Goal: Task Accomplishment & Management: Use online tool/utility

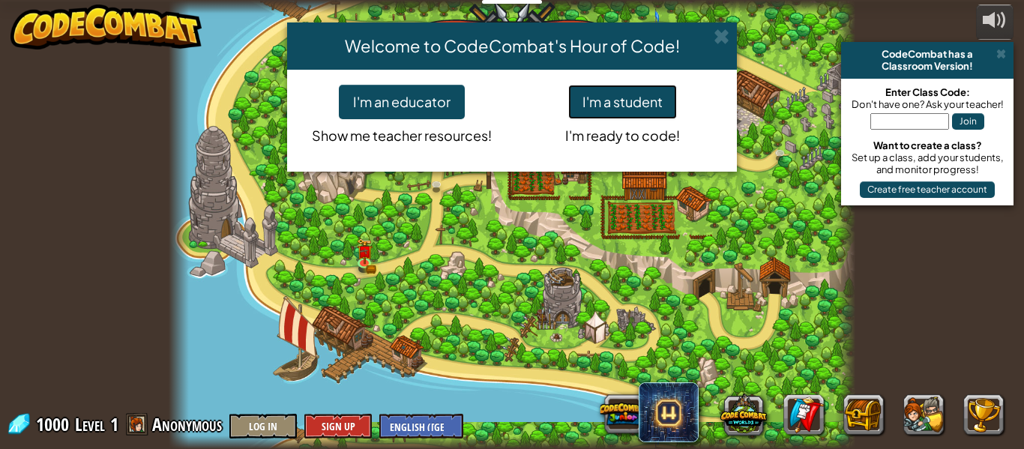
click at [617, 108] on button "I'm a student" at bounding box center [622, 102] width 109 height 34
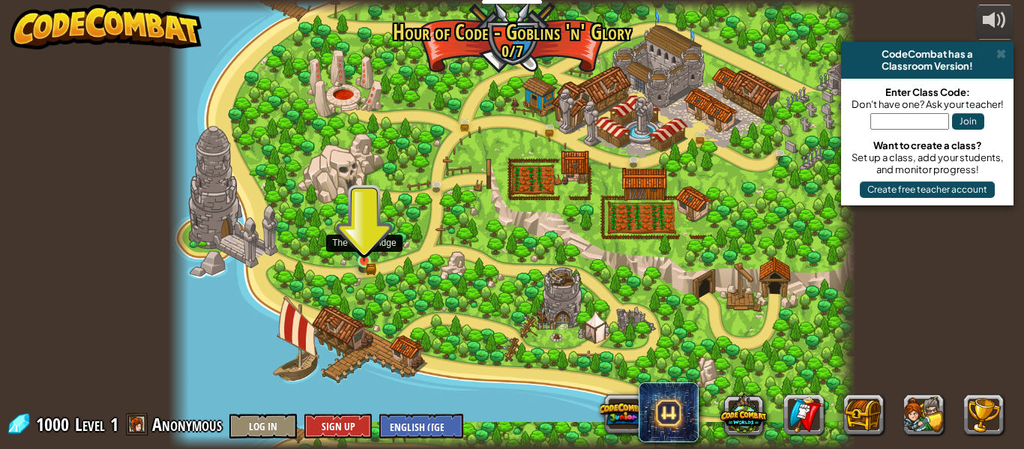
click at [367, 259] on img at bounding box center [364, 244] width 16 height 34
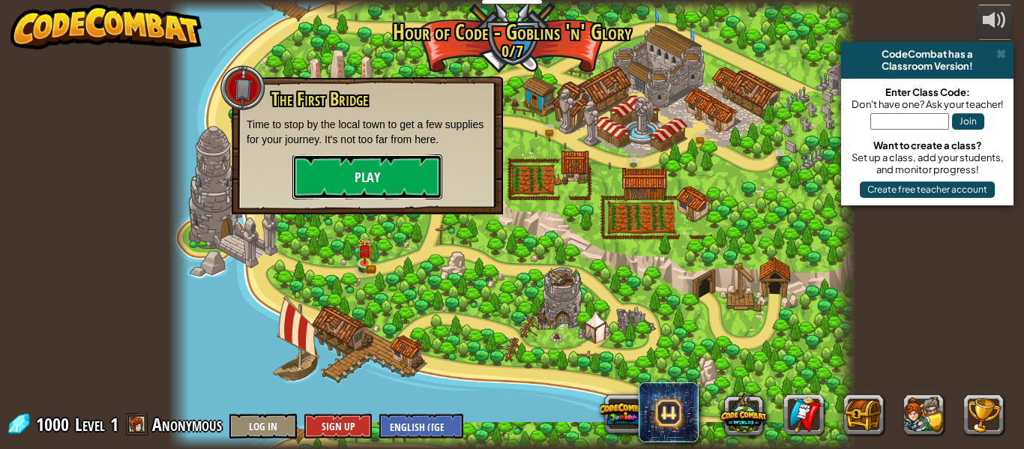
click at [388, 177] on button "Play" at bounding box center [367, 176] width 150 height 45
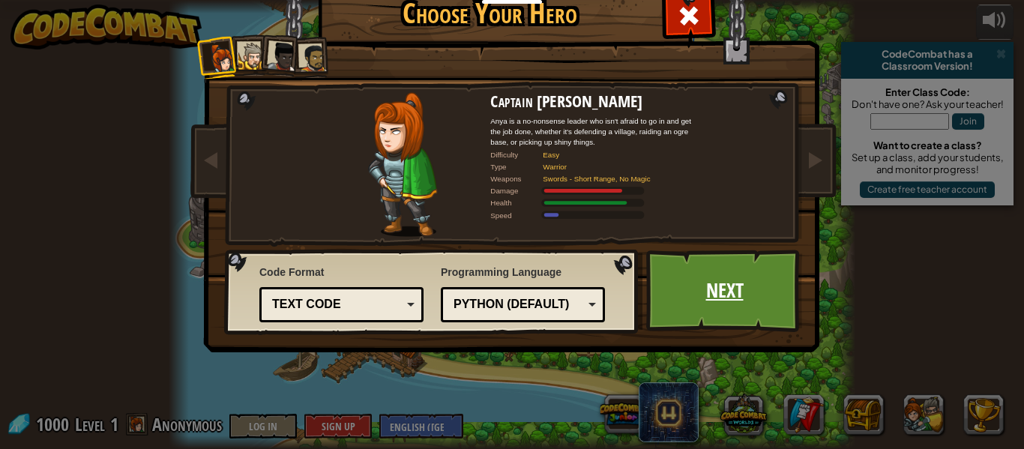
click at [653, 297] on link "Next" at bounding box center [724, 291] width 157 height 82
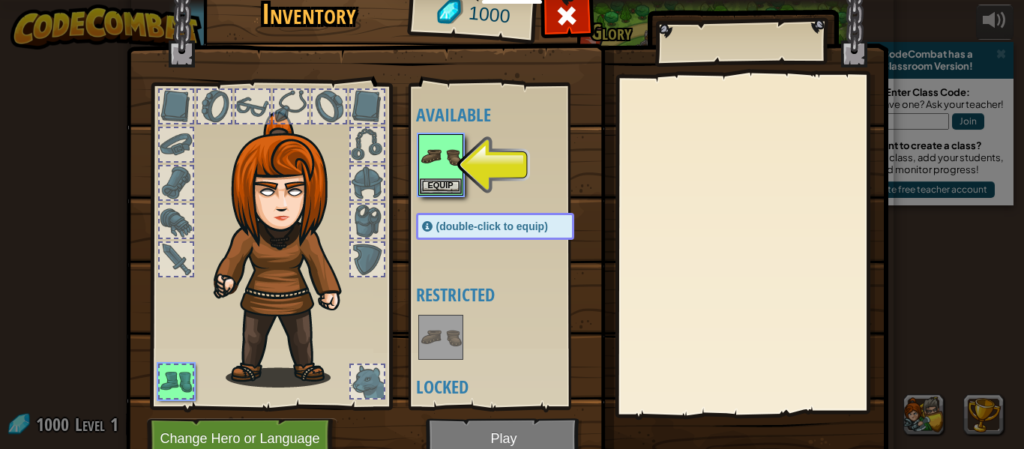
drag, startPoint x: 441, startPoint y: 175, endPoint x: 385, endPoint y: 210, distance: 66.3
drag, startPoint x: 385, startPoint y: 210, endPoint x: 437, endPoint y: 173, distance: 63.4
click at [437, 173] on img at bounding box center [441, 157] width 42 height 42
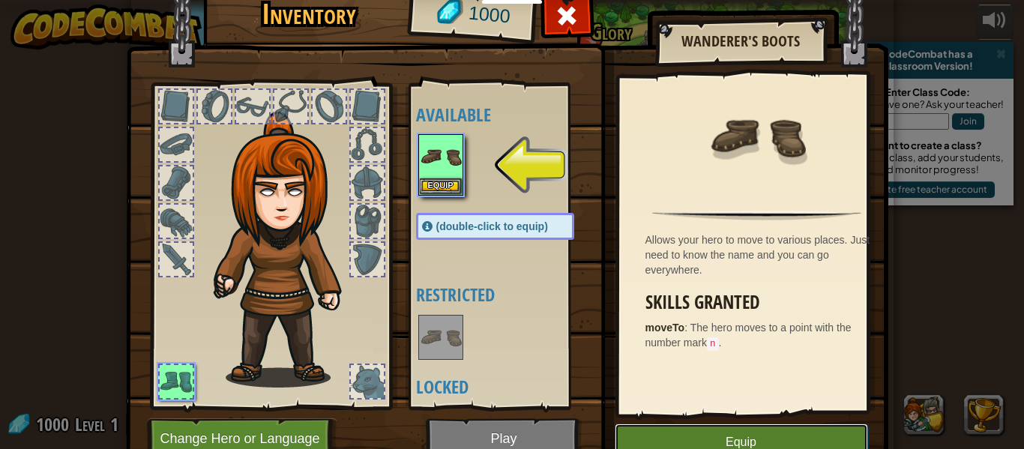
click at [772, 436] on button "Equip" at bounding box center [741, 441] width 253 height 37
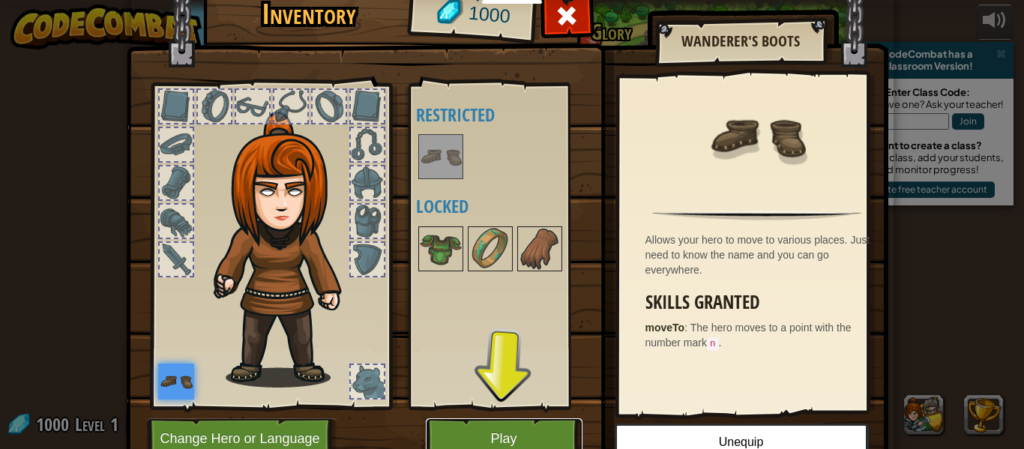
click at [511, 429] on button "Play" at bounding box center [504, 438] width 157 height 41
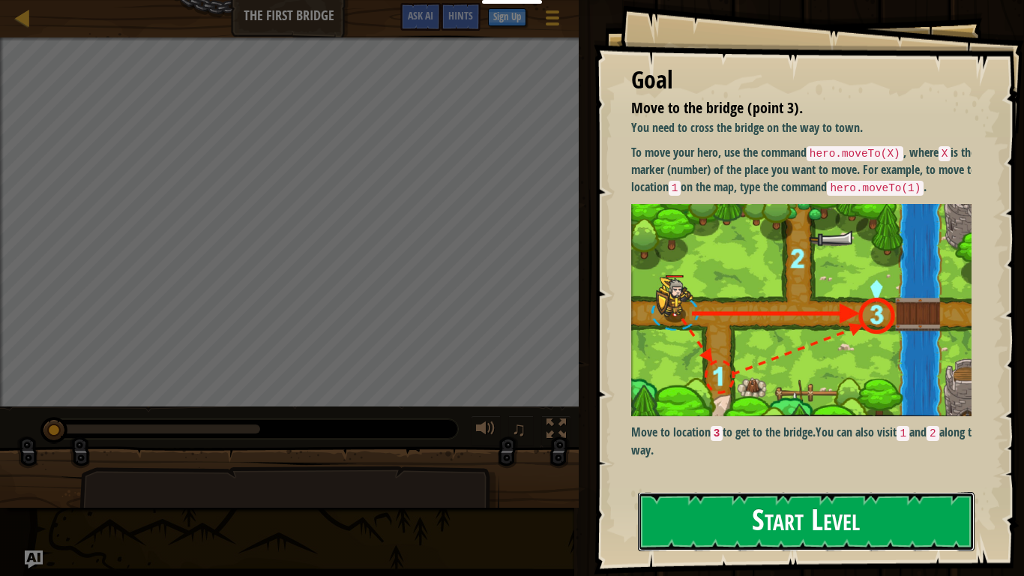
click at [809, 448] on button "Start Level" at bounding box center [806, 521] width 336 height 59
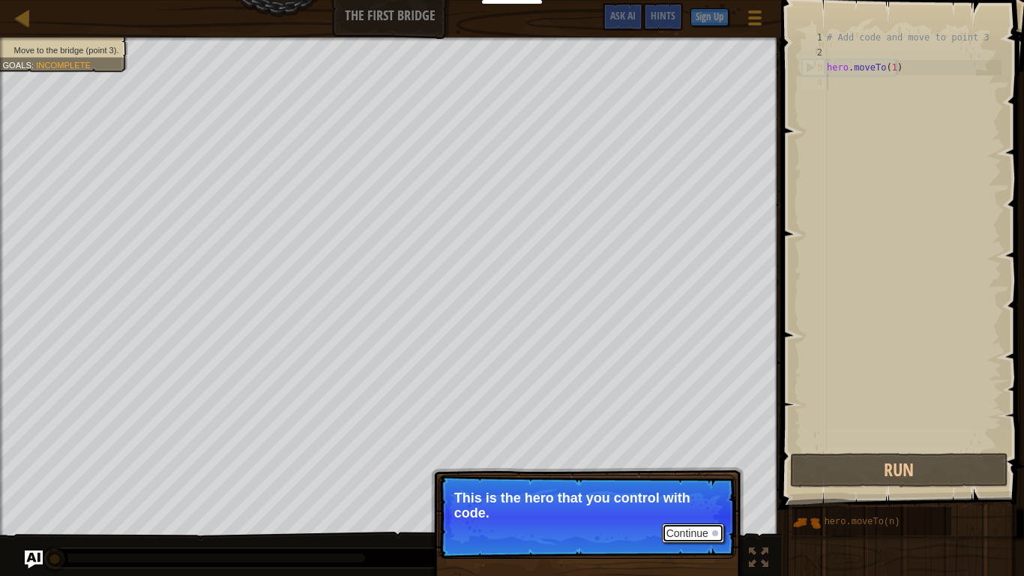
click at [709, 448] on button "Continue" at bounding box center [693, 532] width 62 height 19
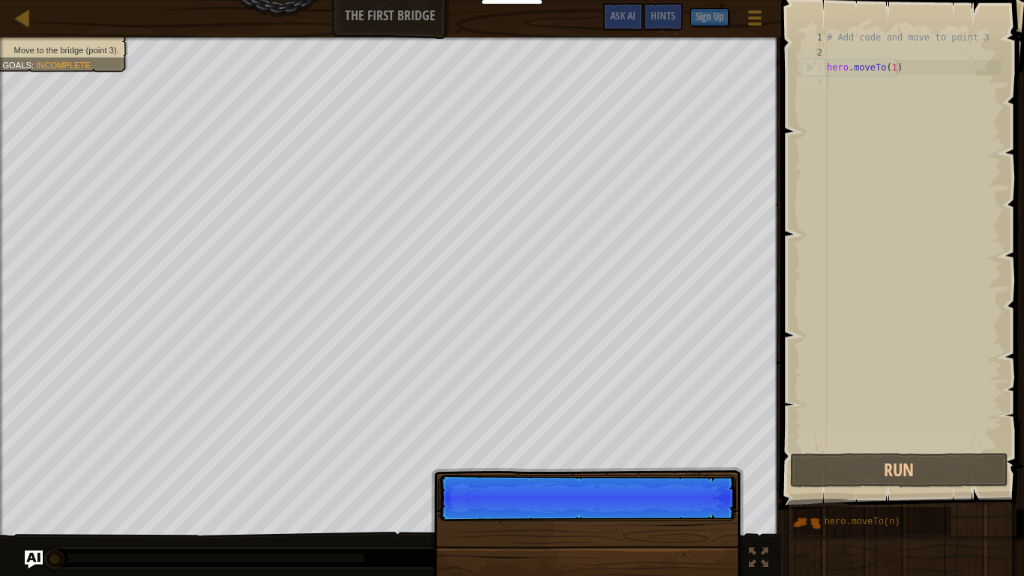
scroll to position [7, 0]
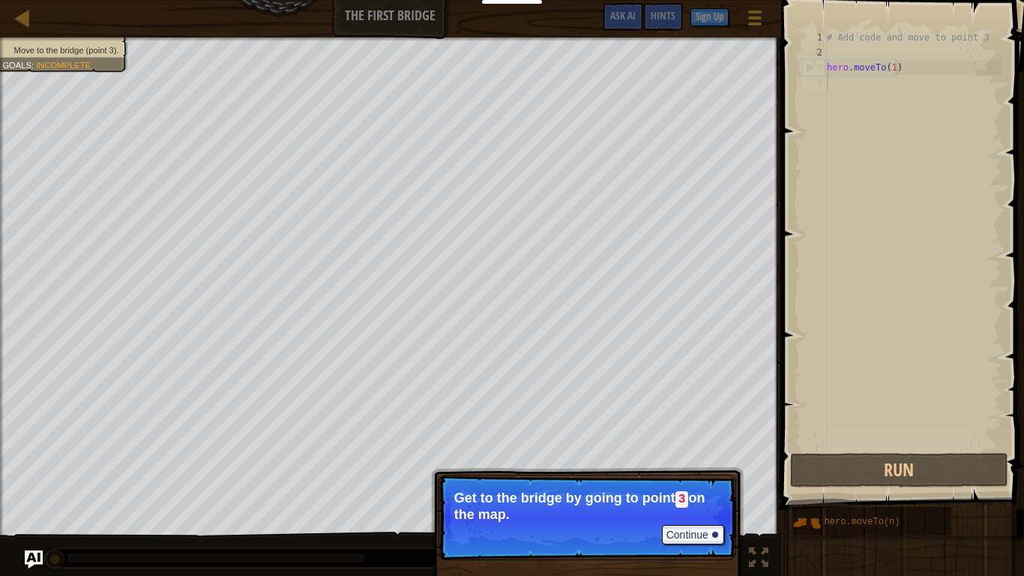
click at [671, 448] on p "Get to the bridge by going to point 3 on the map." at bounding box center [587, 505] width 266 height 31
click at [684, 448] on button "Continue" at bounding box center [693, 534] width 62 height 19
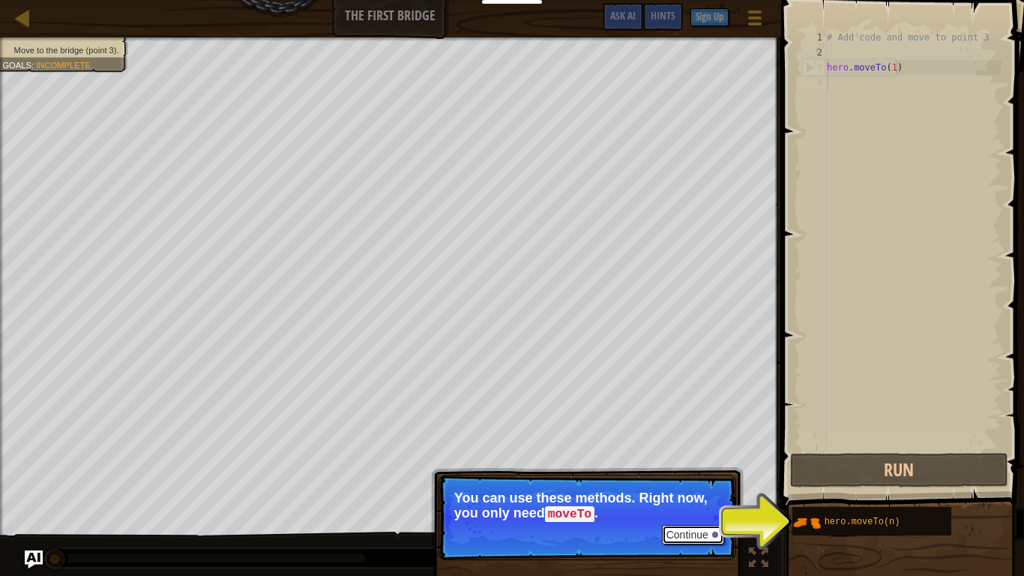
click at [675, 448] on button "Continue" at bounding box center [693, 534] width 62 height 19
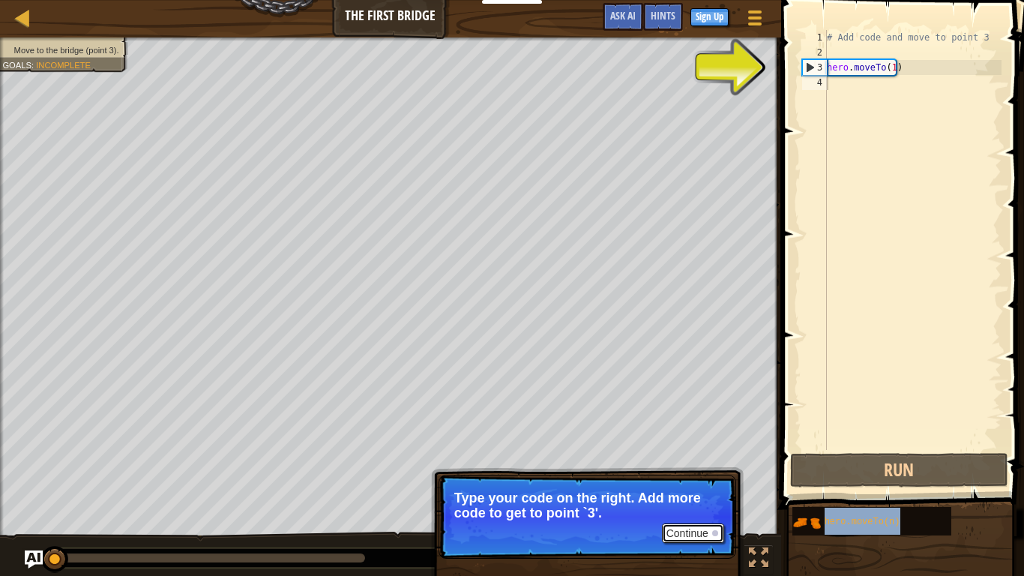
click at [695, 448] on button "Continue" at bounding box center [693, 532] width 62 height 19
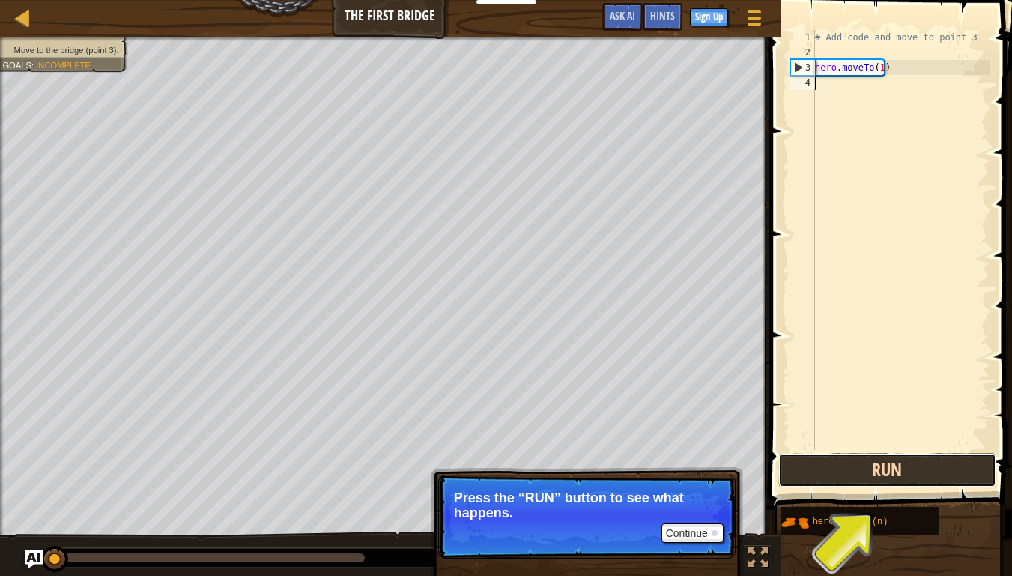
click at [867, 448] on button "Run" at bounding box center [888, 470] width 218 height 34
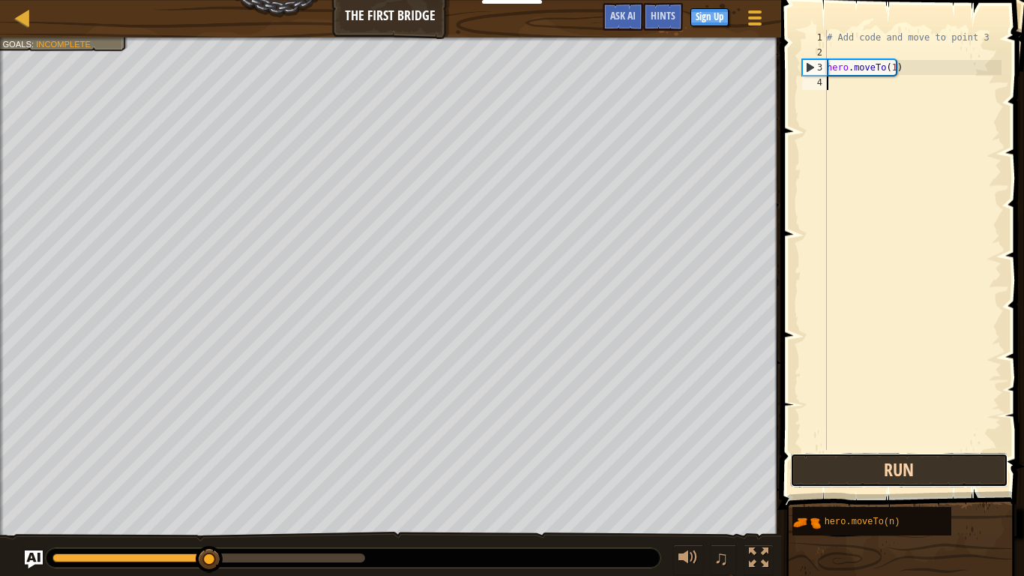
click at [878, 448] on button "Run" at bounding box center [899, 470] width 218 height 34
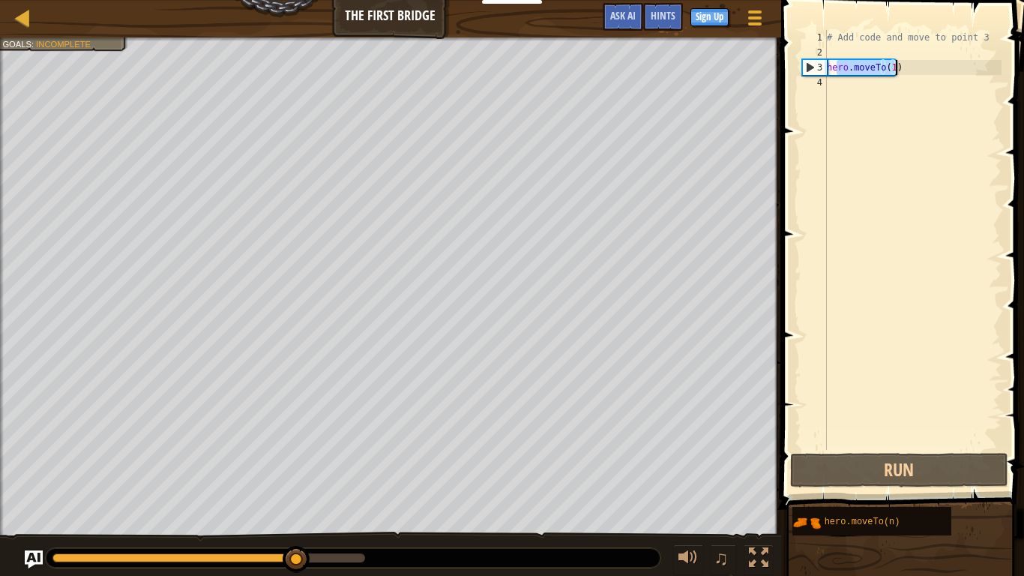
drag, startPoint x: 839, startPoint y: 72, endPoint x: 886, endPoint y: 52, distance: 51.1
click at [886, 52] on div "# Add code and move to point 3 hero . moveTo ( 1 )" at bounding box center [913, 255] width 178 height 450
type textarea "hero.moveTo(1)"
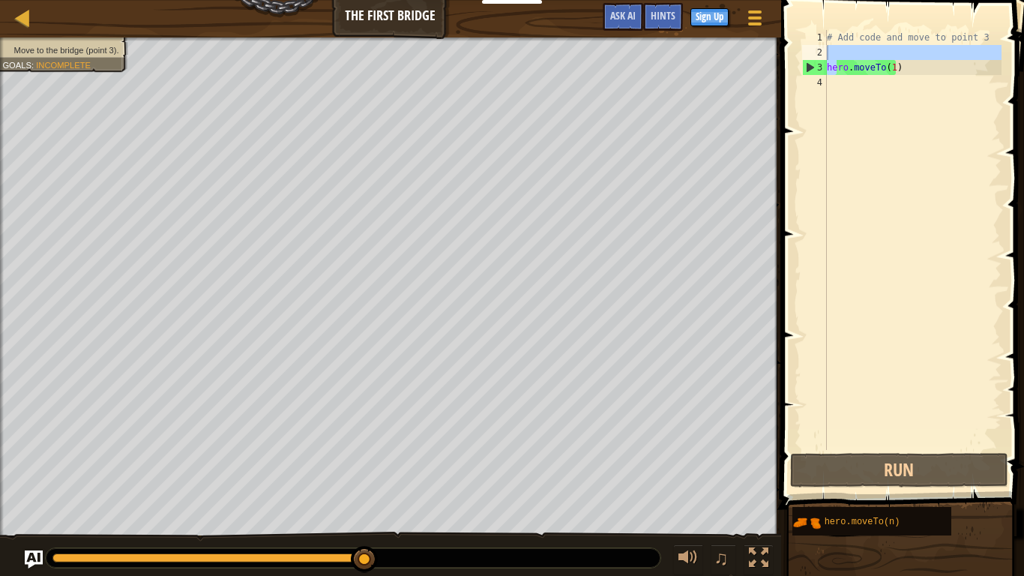
click at [57, 52] on span "Move to the bridge (point 3)." at bounding box center [66, 50] width 105 height 10
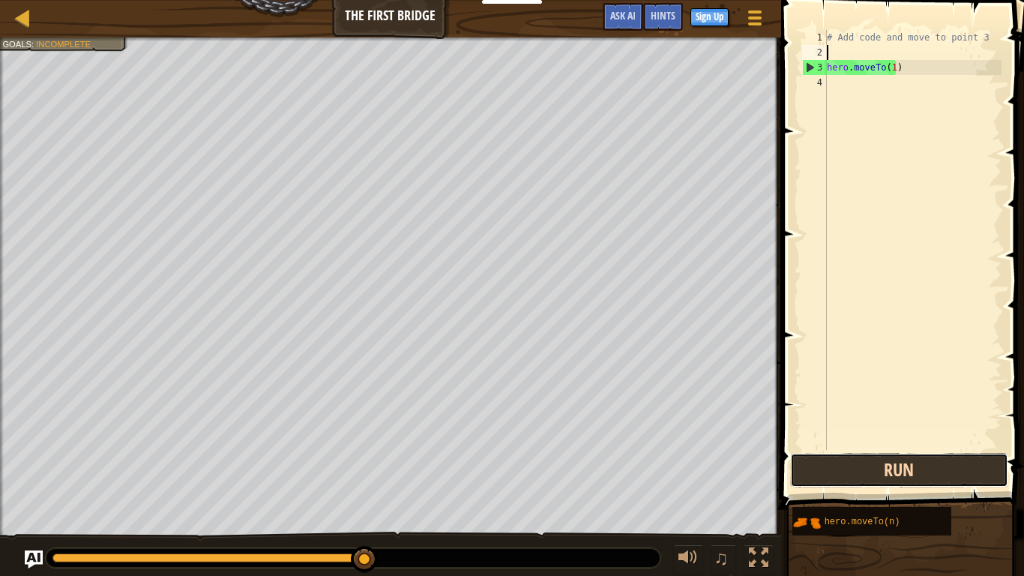
click at [843, 448] on button "Run" at bounding box center [899, 470] width 218 height 34
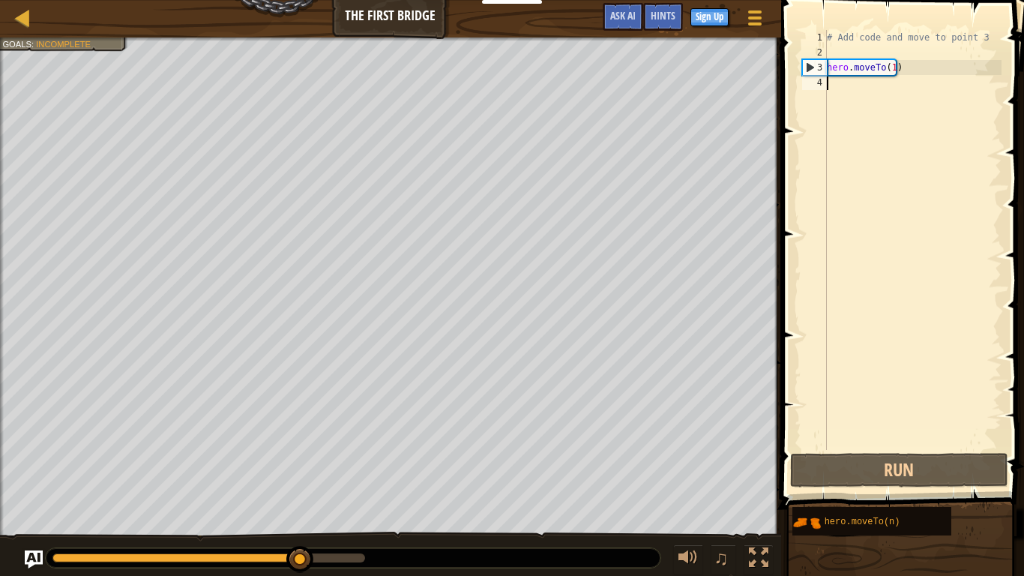
click at [908, 112] on div "# Add code and move to point 3 hero . moveTo ( 1 )" at bounding box center [913, 255] width 178 height 450
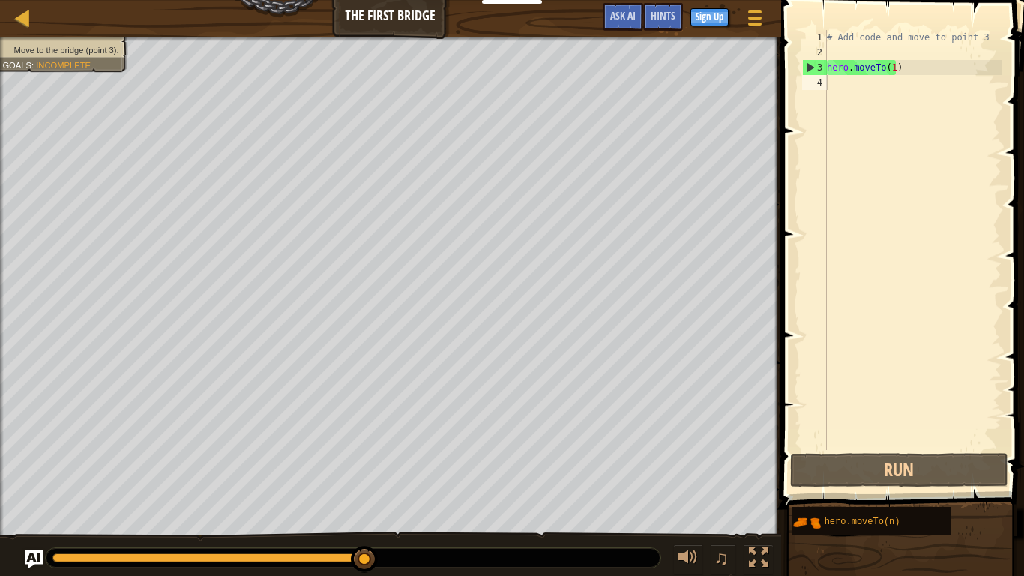
drag, startPoint x: 814, startPoint y: 514, endPoint x: 896, endPoint y: 121, distance: 401.8
click at [896, 121] on div "Hints 1 2 3 4 # Add code and move to point 3 hero . moveTo ( 1 ) הההההההההההההה…" at bounding box center [899, 284] width 247 height 568
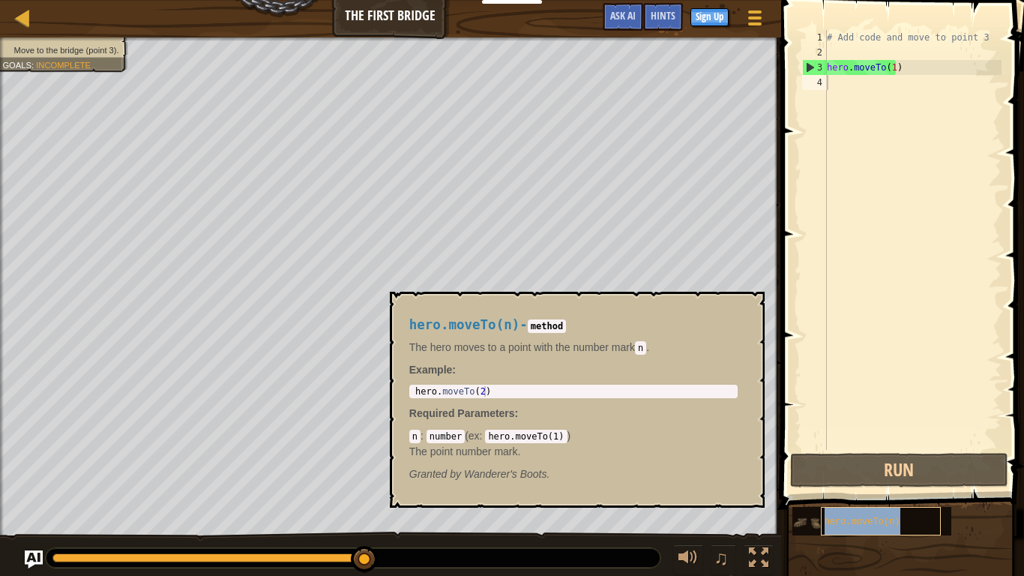
click at [868, 448] on span "hero.moveTo(n)" at bounding box center [862, 521] width 76 height 10
type textarea "hero.moveTo(2)"
click at [564, 387] on div "hero . moveTo ( 2 )" at bounding box center [573, 401] width 322 height 31
click at [926, 448] on div "hero.moveTo(n)" at bounding box center [881, 521] width 120 height 28
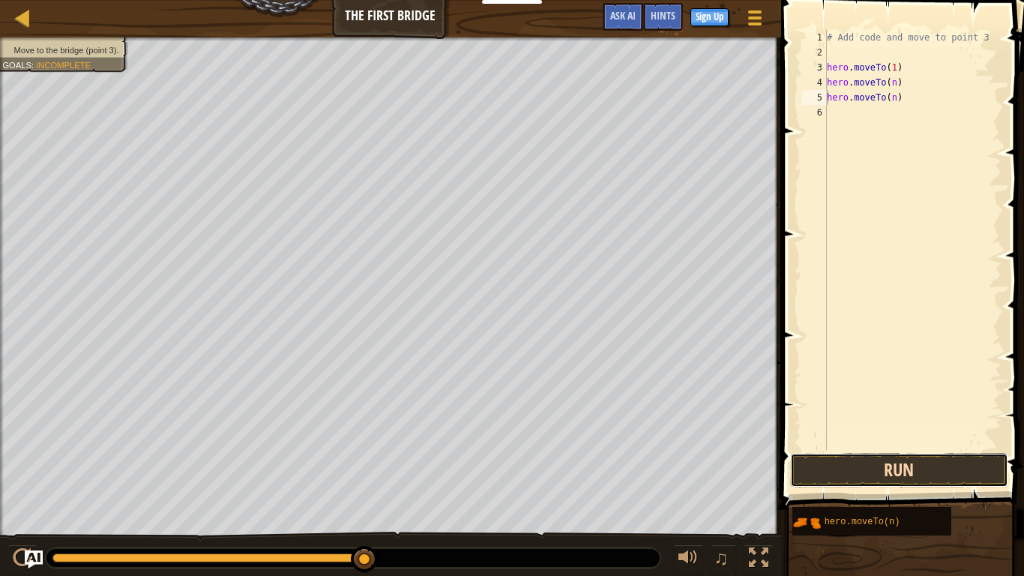
click at [875, 448] on button "Run" at bounding box center [899, 470] width 218 height 34
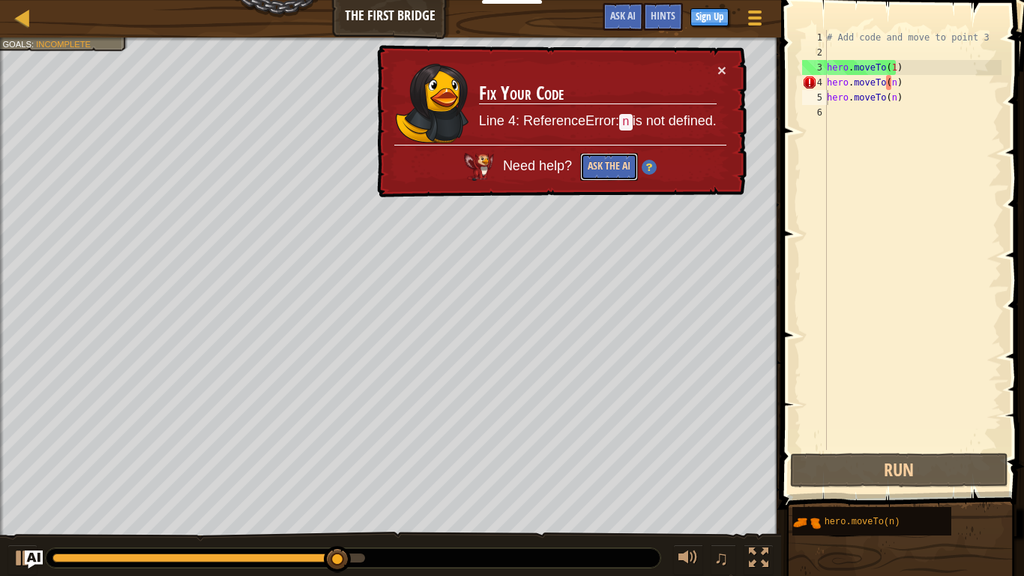
click at [629, 163] on button "Ask the AI" at bounding box center [609, 167] width 58 height 28
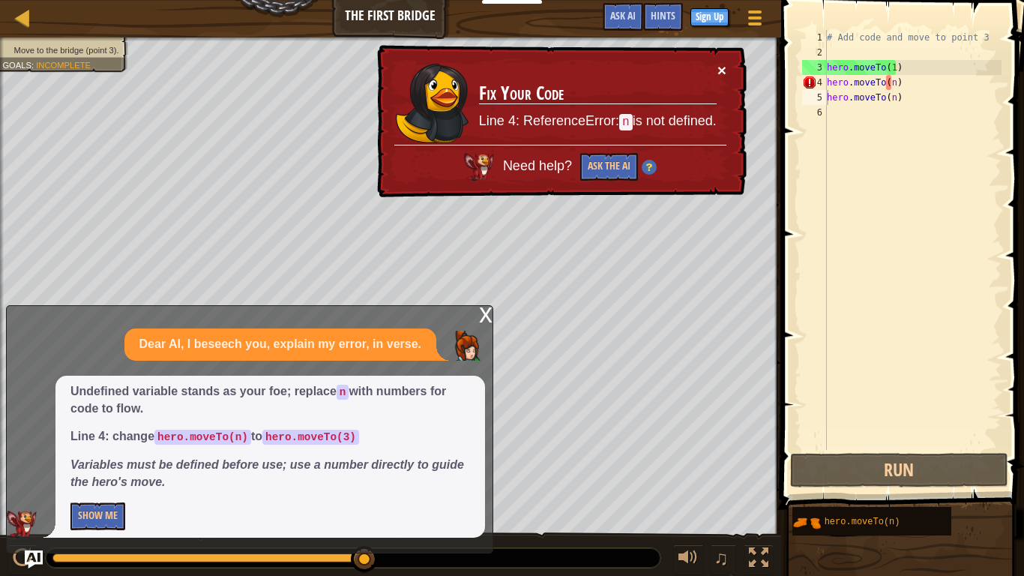
click at [717, 65] on button "×" at bounding box center [721, 70] width 9 height 16
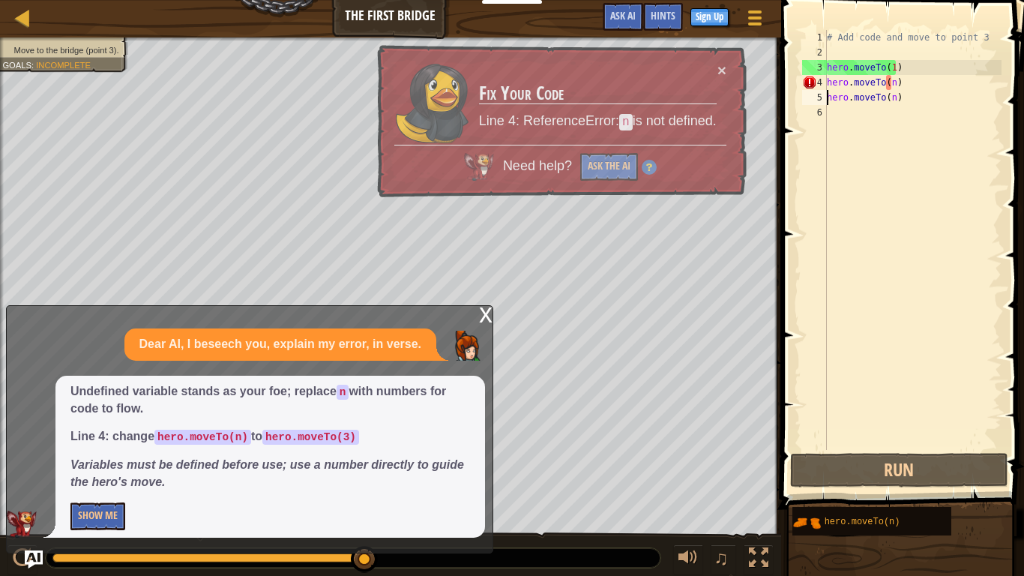
click at [887, 103] on div "# Add code and move to point 3 hero . moveTo ( 1 ) hero . moveTo ( n ) hero . m…" at bounding box center [913, 255] width 178 height 450
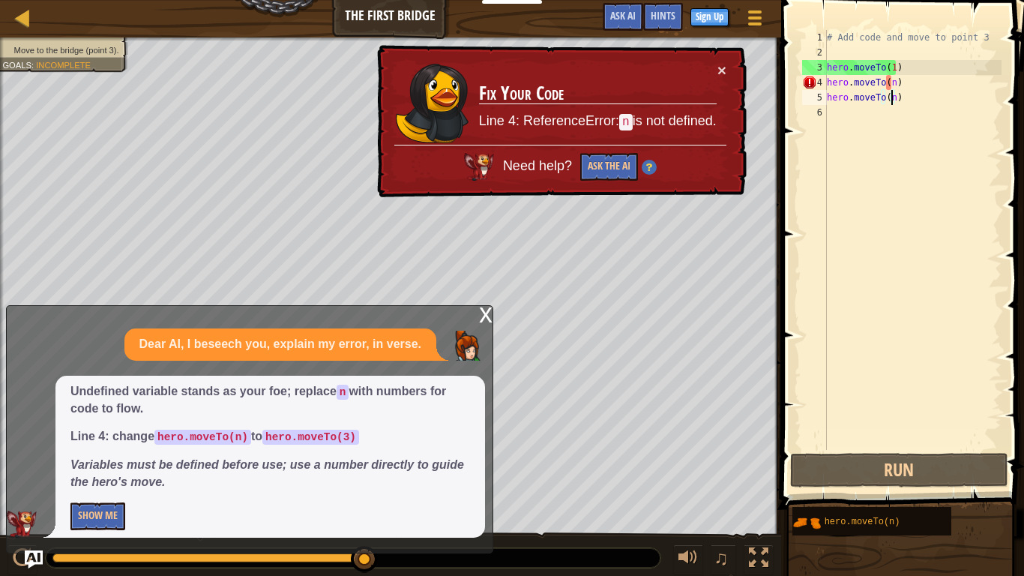
click at [890, 103] on div "# Add code and move to point 3 hero . moveTo ( 1 ) hero . moveTo ( n ) hero . m…" at bounding box center [913, 255] width 178 height 450
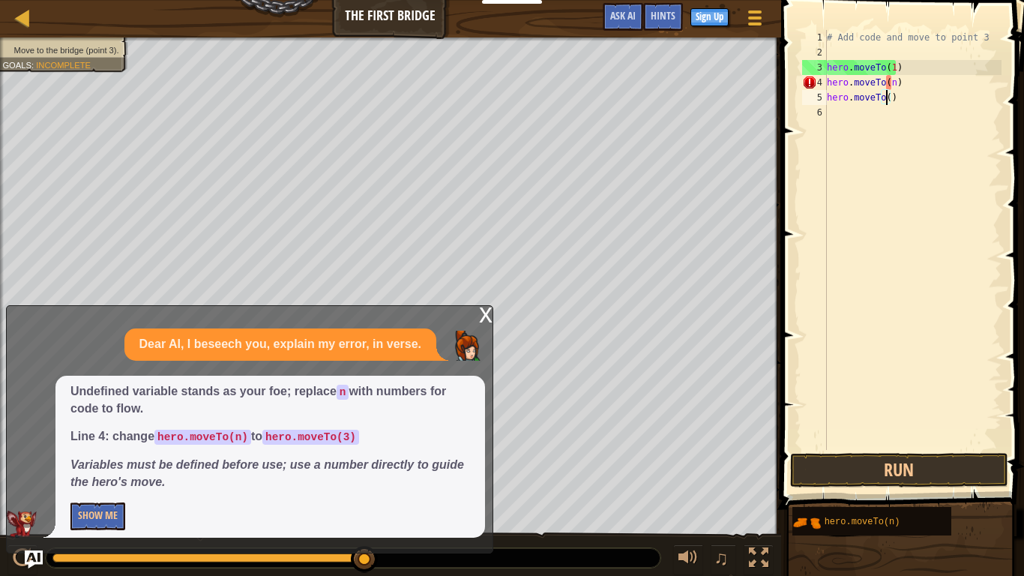
scroll to position [7, 4]
click at [887, 76] on div "# Add code and move to point 3 hero . moveTo ( 1 ) hero . moveTo ( n ) hero . m…" at bounding box center [913, 255] width 178 height 450
click at [889, 82] on div "# Add code and move to point 3 hero . moveTo ( 1 ) hero . moveTo ( n ) hero . m…" at bounding box center [913, 255] width 178 height 450
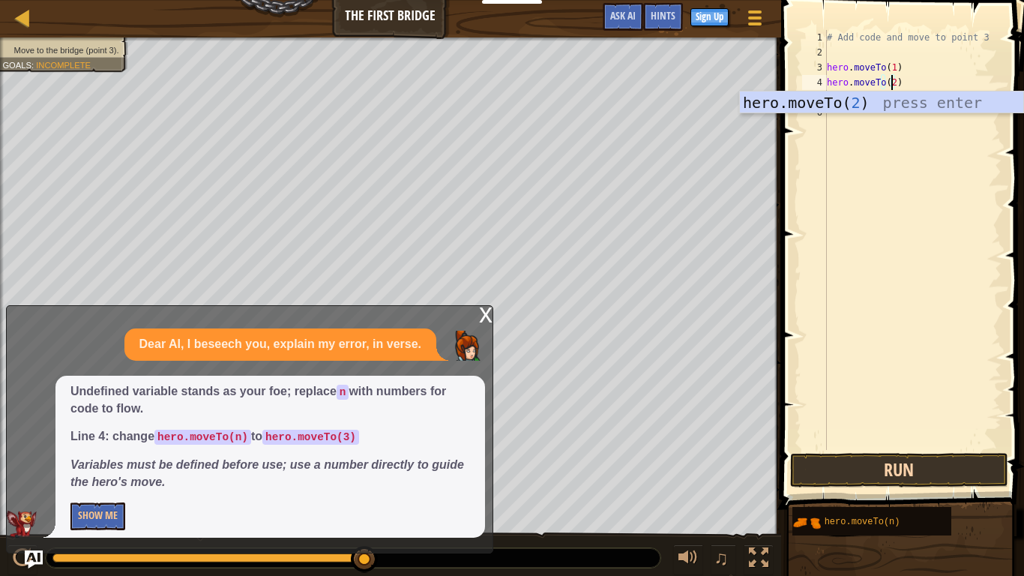
type textarea "hero.moveTo(2)"
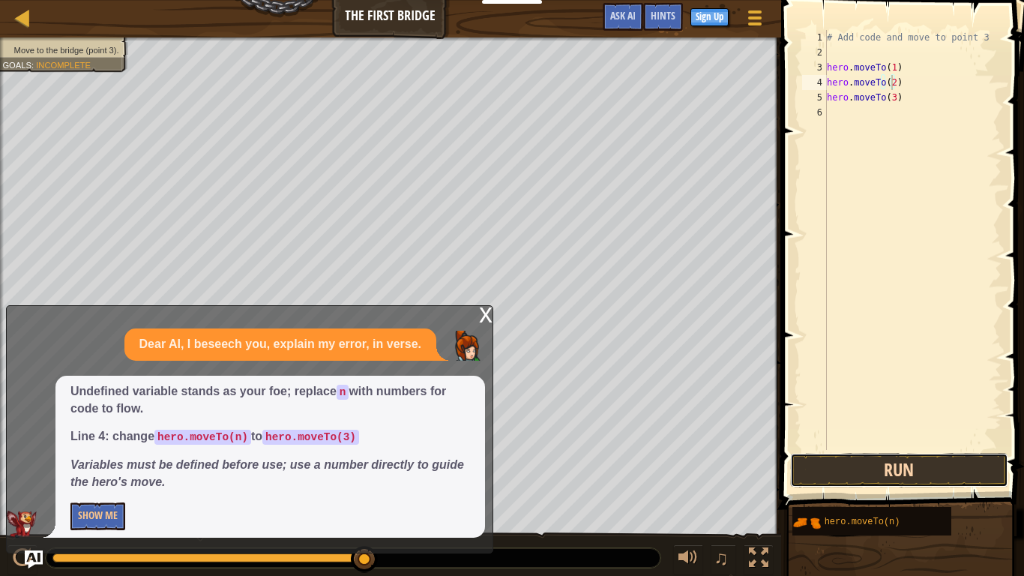
click at [945, 448] on button "Run" at bounding box center [899, 470] width 218 height 34
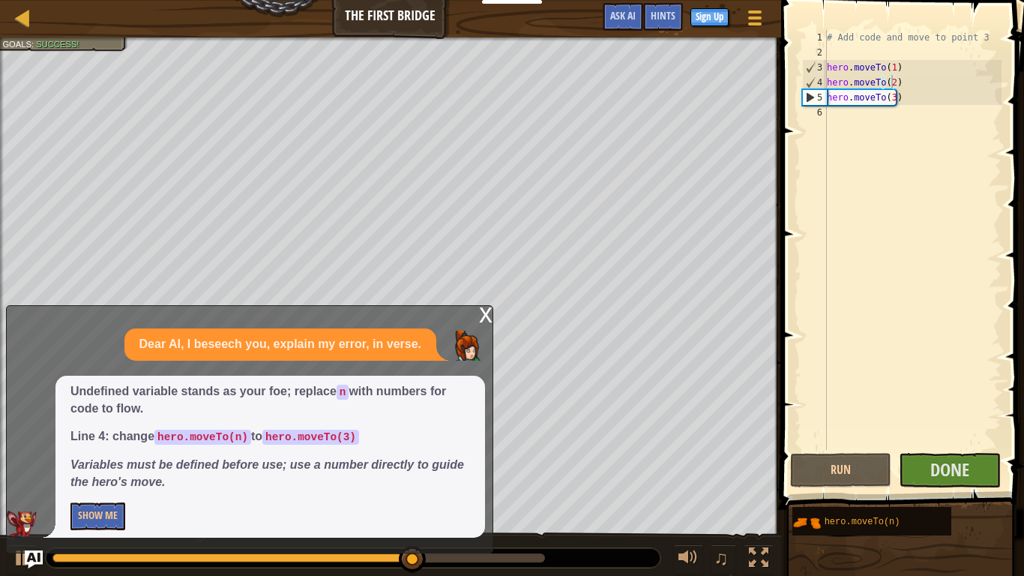
click at [486, 307] on div "x" at bounding box center [485, 313] width 13 height 15
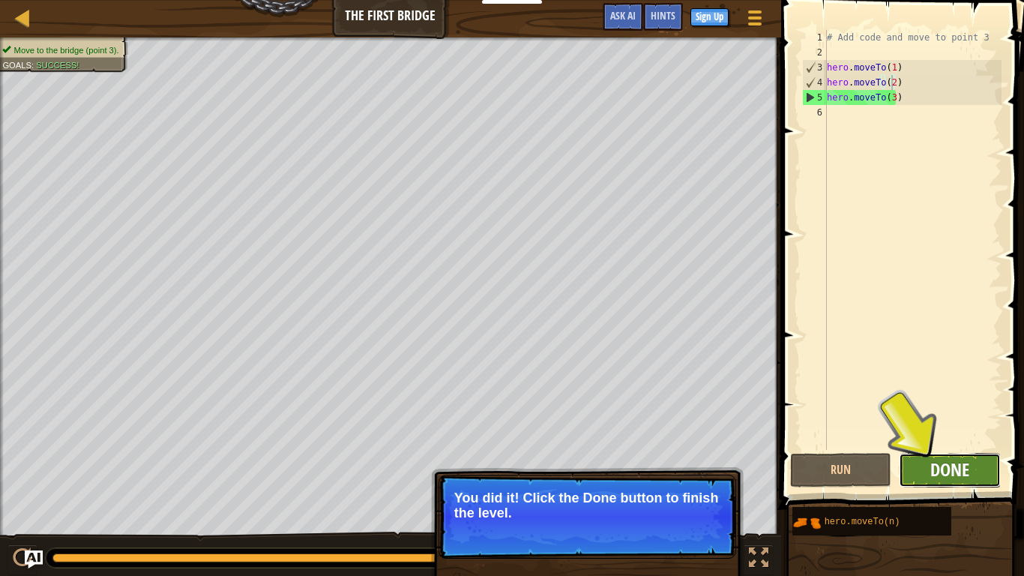
click at [958, 448] on span "Done" at bounding box center [949, 469] width 39 height 24
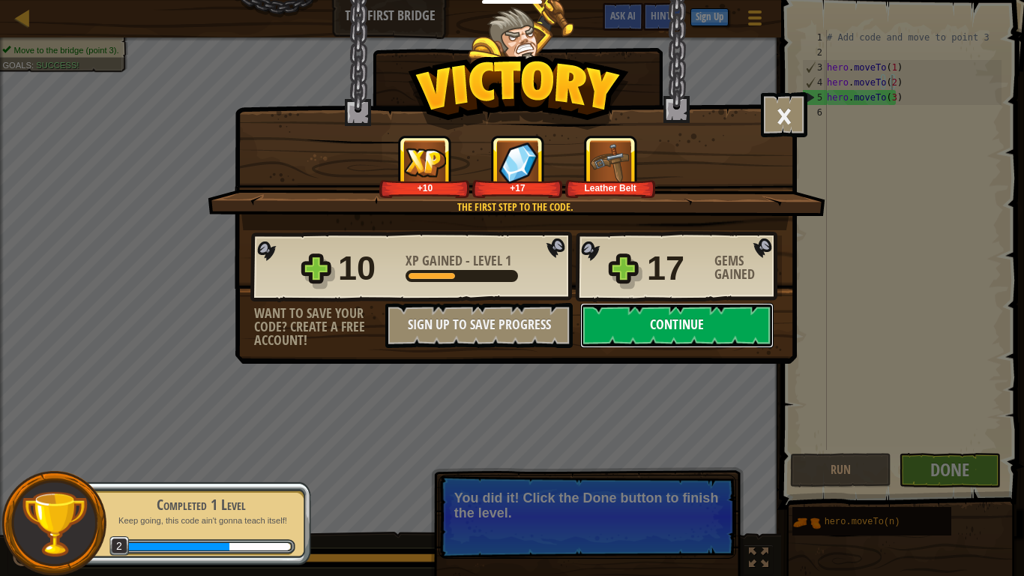
click at [638, 327] on button "Continue" at bounding box center [676, 325] width 193 height 45
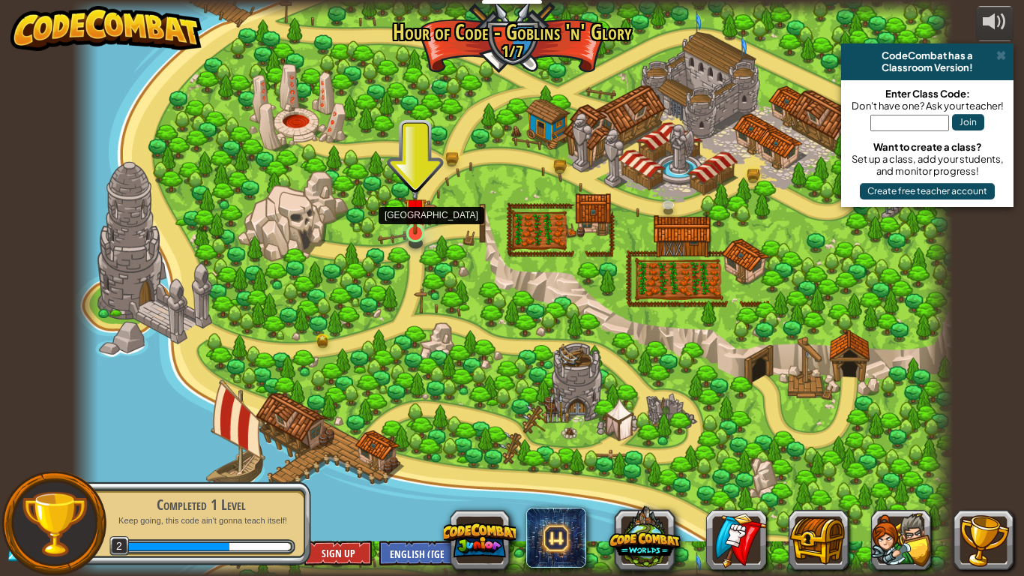
click at [411, 233] on img at bounding box center [415, 209] width 22 height 51
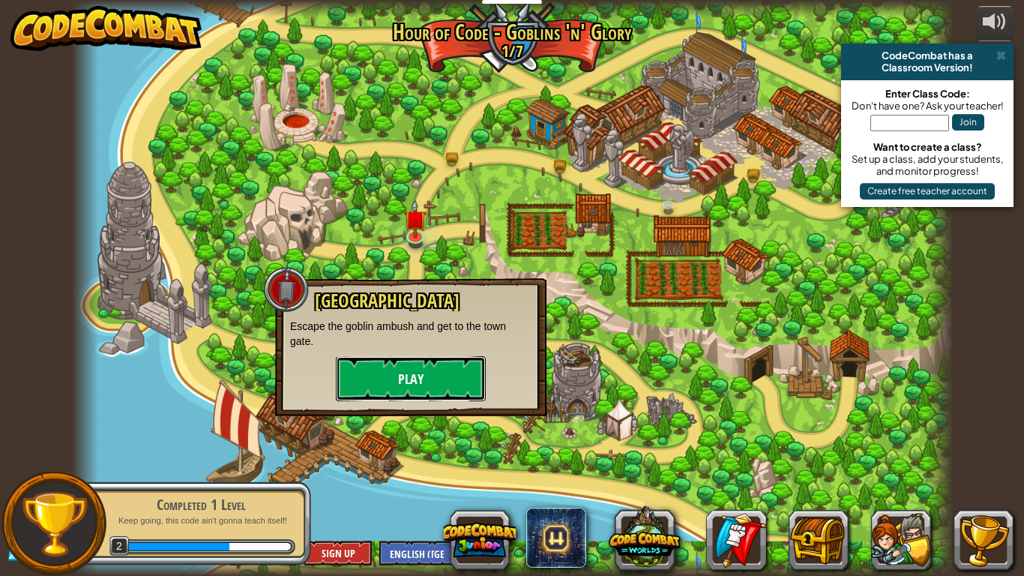
click at [424, 381] on button "Play" at bounding box center [411, 378] width 150 height 45
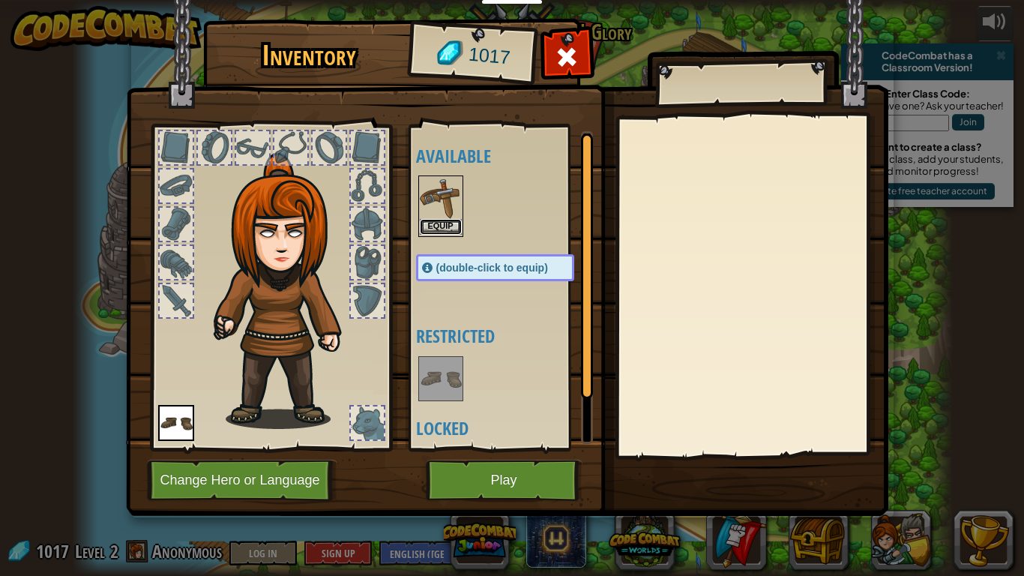
click at [443, 227] on button "Equip" at bounding box center [441, 227] width 42 height 16
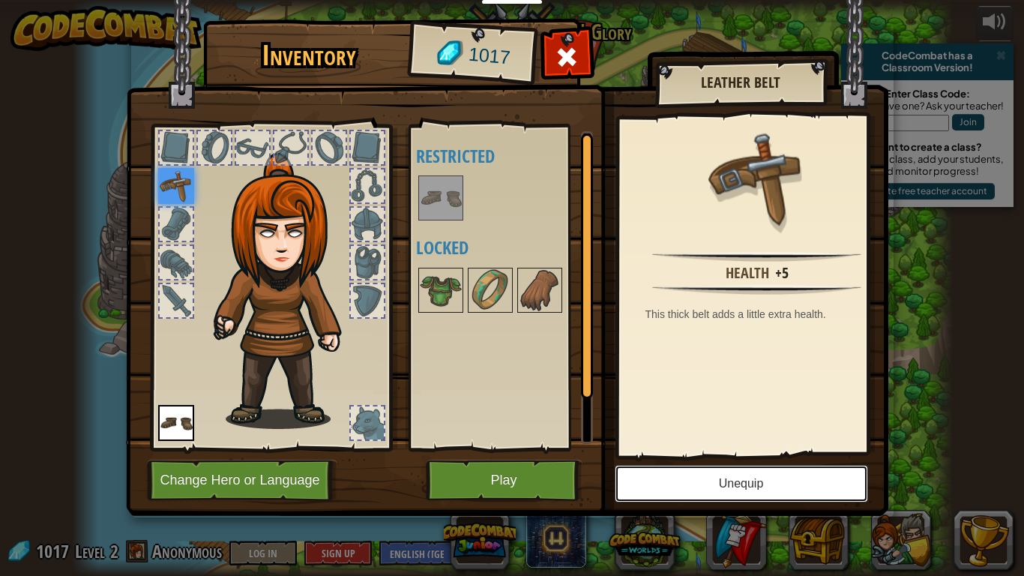
click at [697, 448] on button "Unequip" at bounding box center [741, 483] width 253 height 37
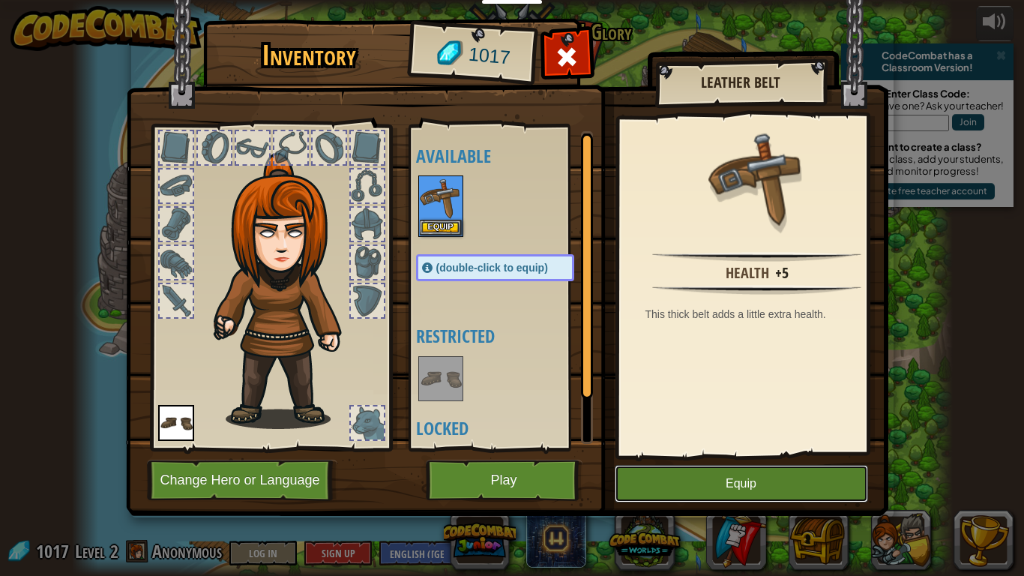
click at [700, 448] on button "Equip" at bounding box center [741, 483] width 253 height 37
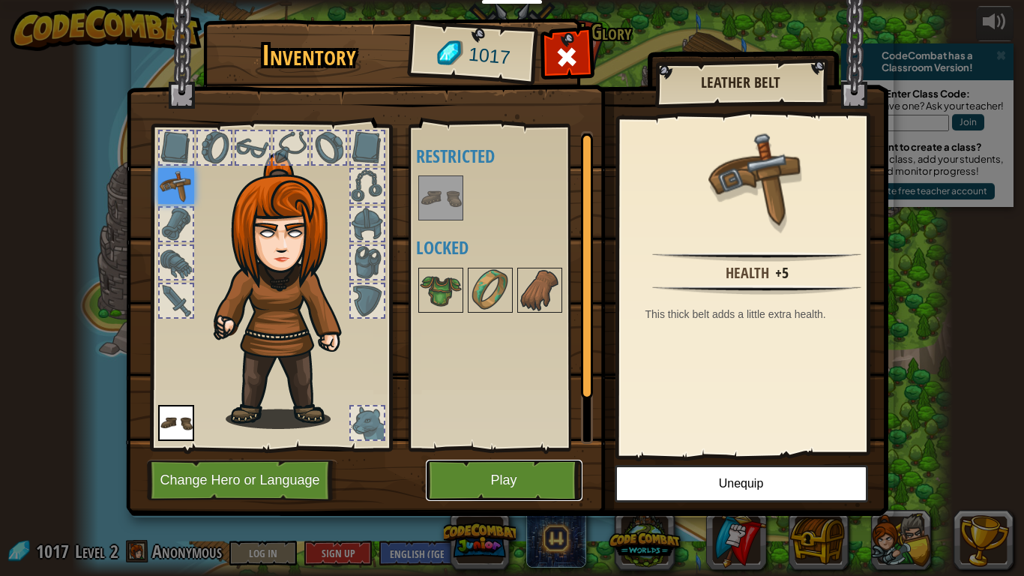
click at [546, 448] on button "Play" at bounding box center [504, 479] width 157 height 41
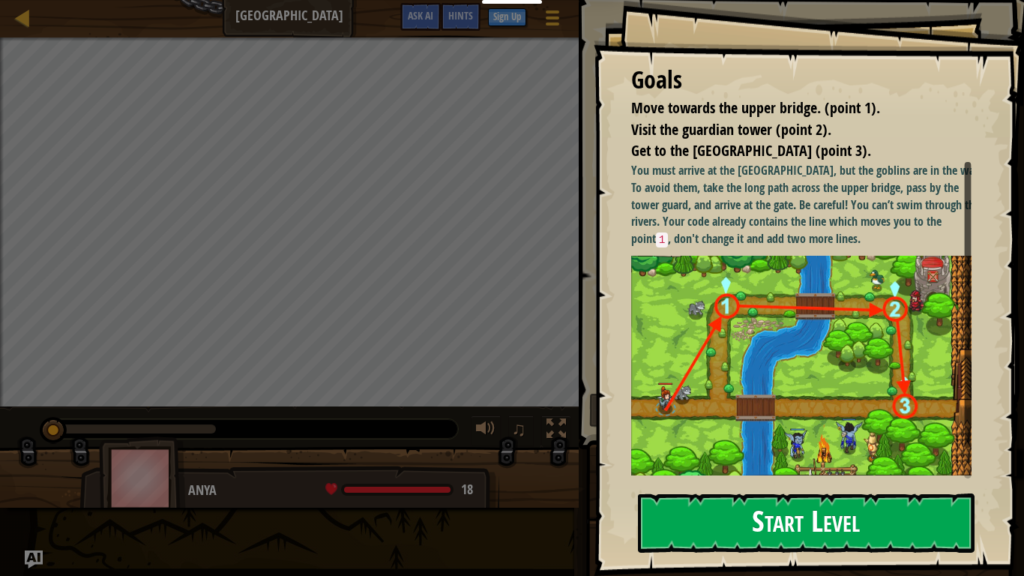
click at [706, 448] on button "Start Level" at bounding box center [806, 522] width 336 height 59
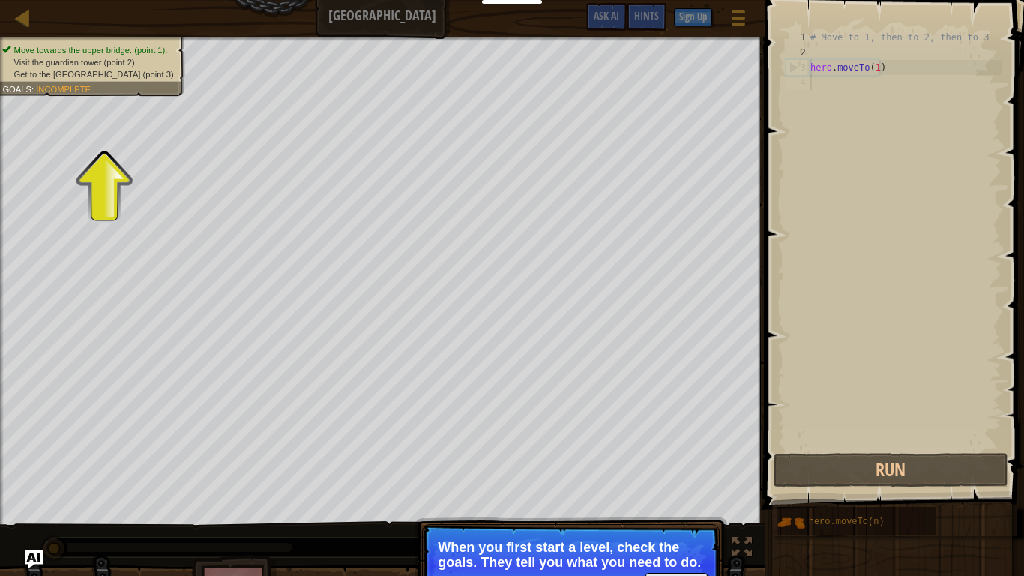
click at [715, 448] on p "Continue When you first start a level, check the goals. They tell you what you …" at bounding box center [571, 566] width 298 height 84
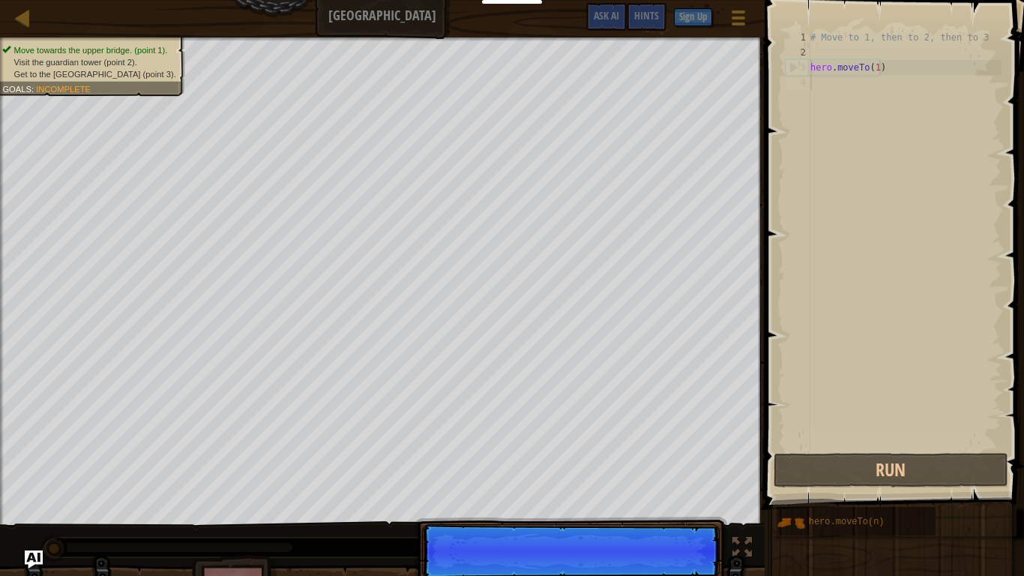
scroll to position [7, 0]
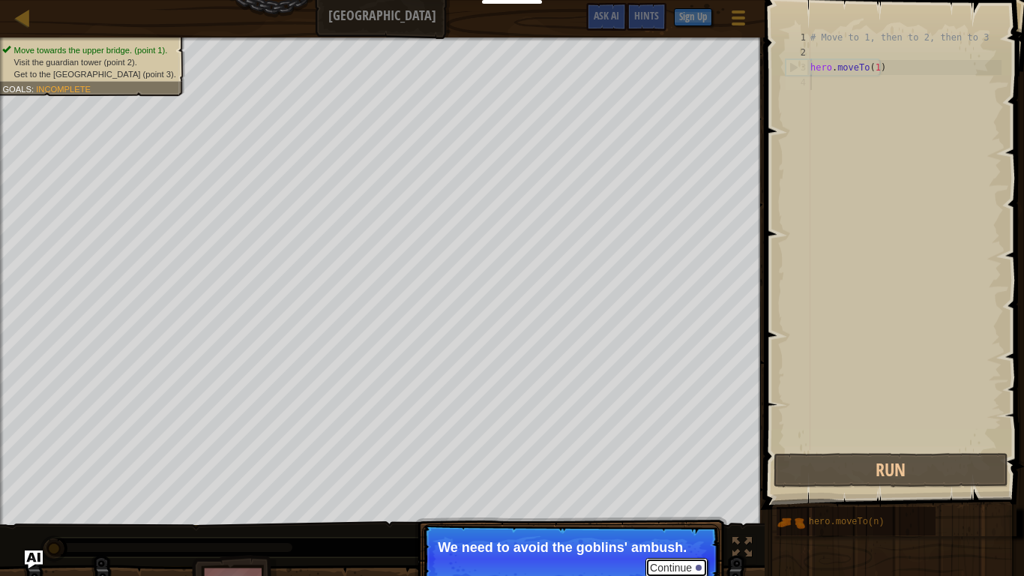
click at [679, 448] on button "Continue" at bounding box center [676, 567] width 62 height 19
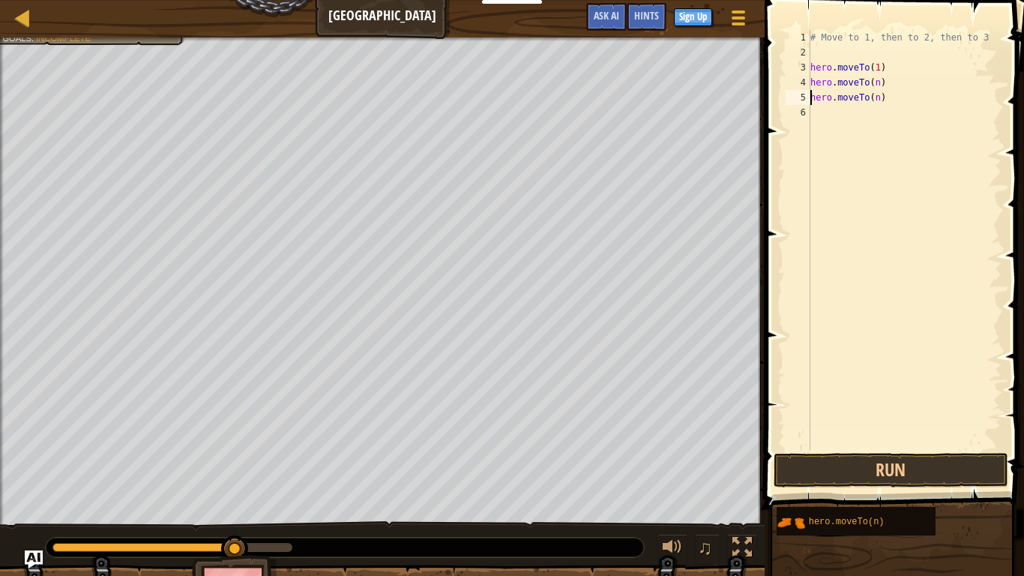
click at [875, 84] on div "# Move to 1, then to 2, then to 3 hero . moveTo ( 1 ) hero . moveTo ( n ) hero …" at bounding box center [904, 255] width 194 height 450
type textarea "hero.moveTo(2)"
click at [893, 144] on div "# Move to 1, then to 2, then to 3 hero . moveTo ( 1 ) hero . moveTo ( 2 ) hero …" at bounding box center [904, 255] width 194 height 450
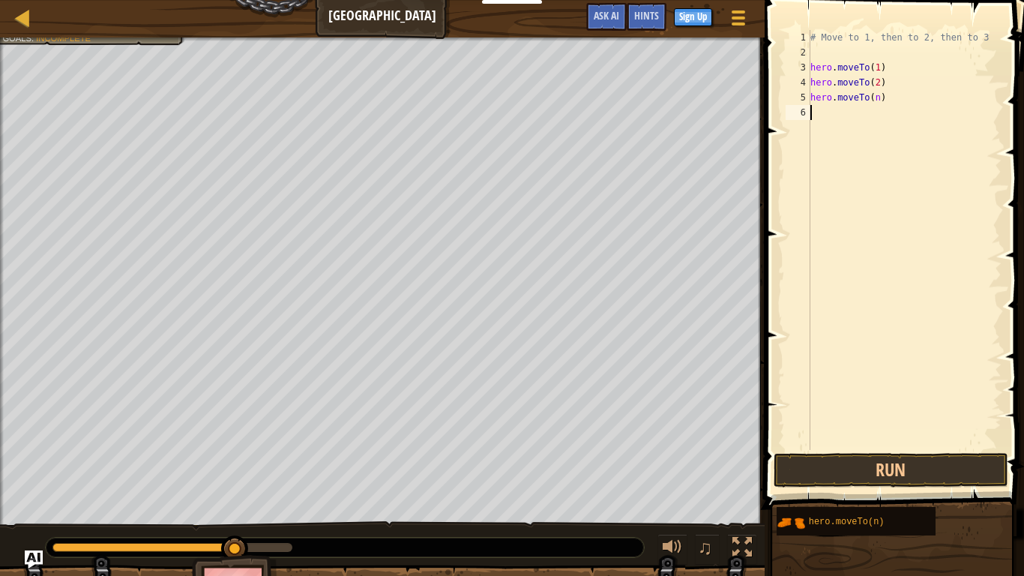
click at [872, 101] on div "# Move to 1, then to 2, then to 3 hero . moveTo ( 1 ) hero . moveTo ( 2 ) hero …" at bounding box center [904, 255] width 194 height 450
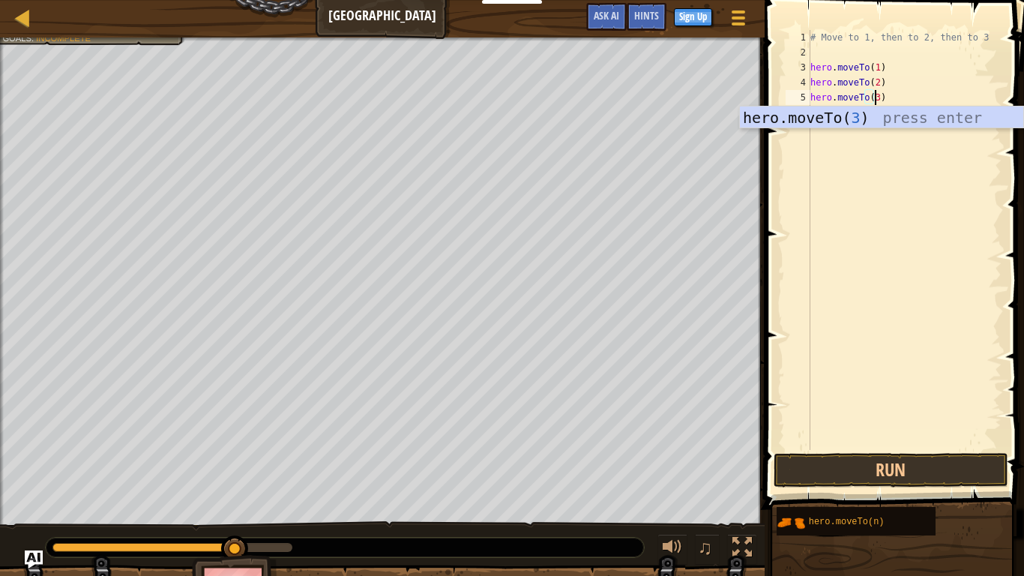
scroll to position [7, 5]
type textarea "hero.moveTo(3)"
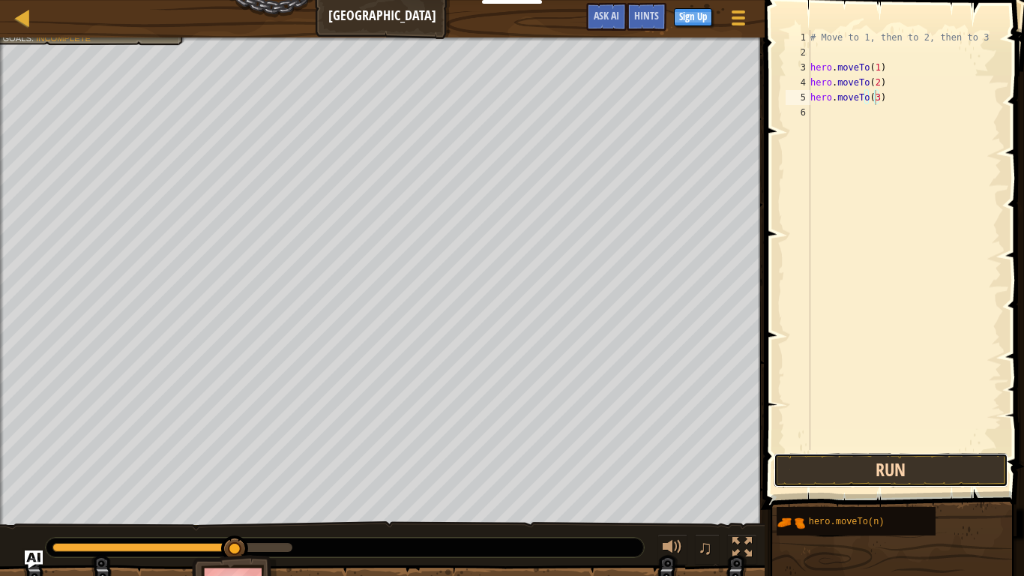
click at [895, 448] on button "Run" at bounding box center [890, 470] width 234 height 34
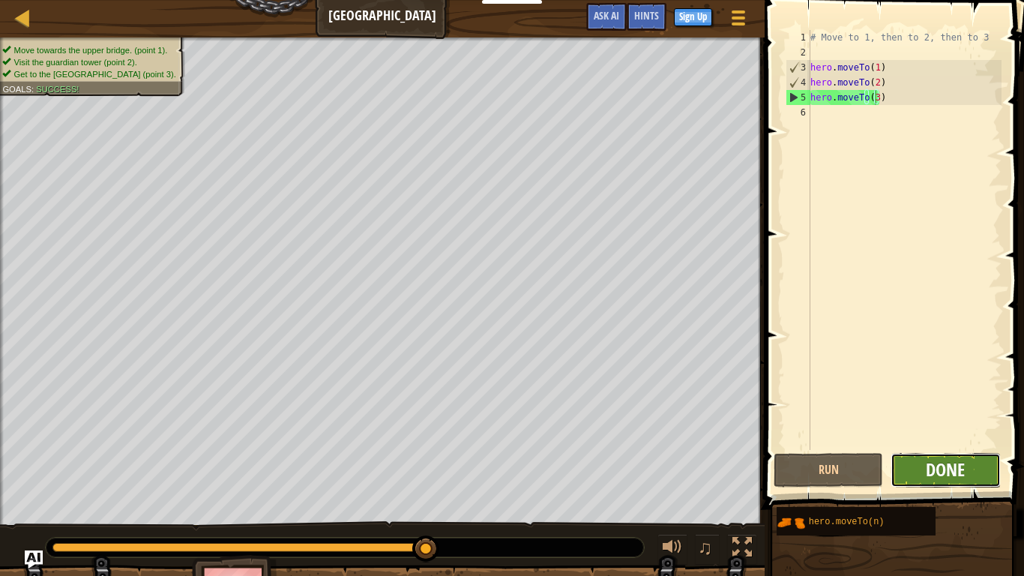
click at [946, 448] on span "Done" at bounding box center [945, 469] width 39 height 24
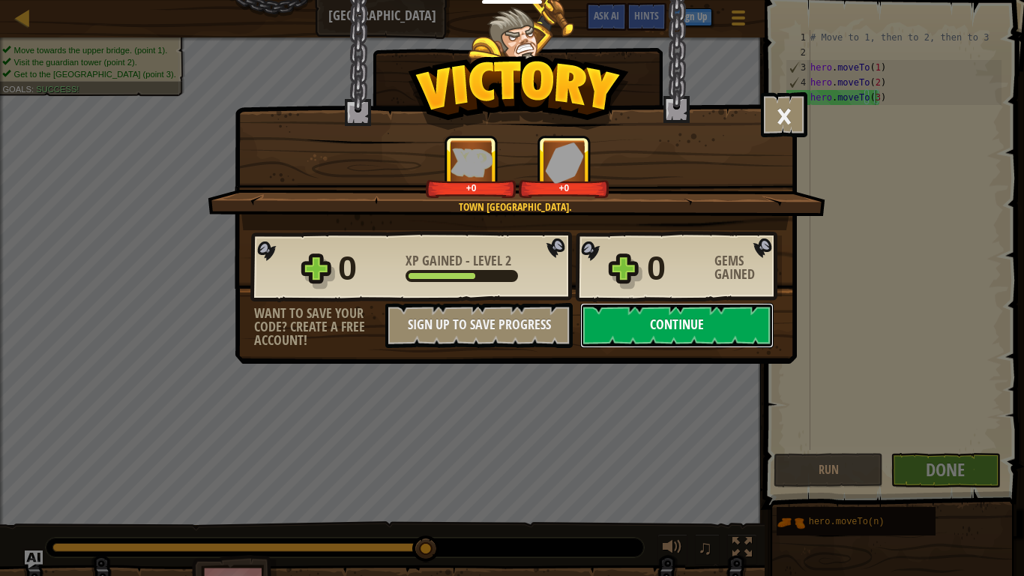
click at [656, 323] on button "Continue" at bounding box center [676, 325] width 193 height 45
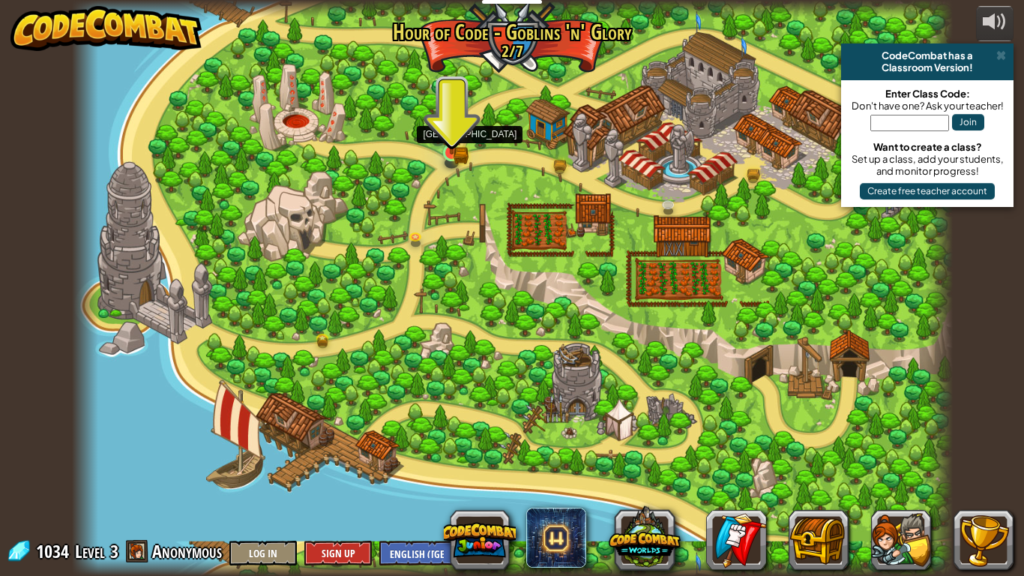
click at [447, 151] on img at bounding box center [452, 129] width 22 height 49
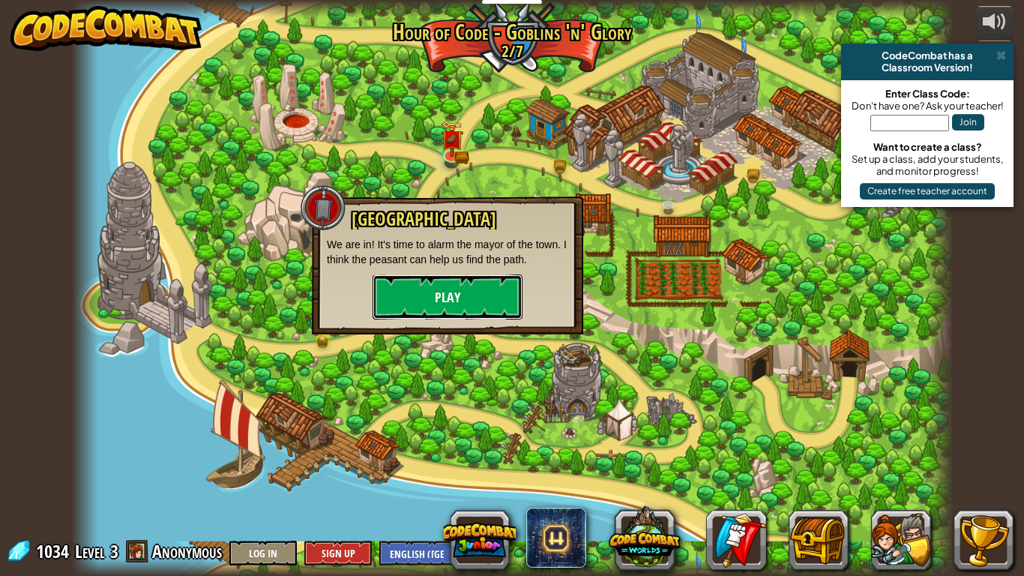
click at [477, 300] on button "Play" at bounding box center [447, 296] width 150 height 45
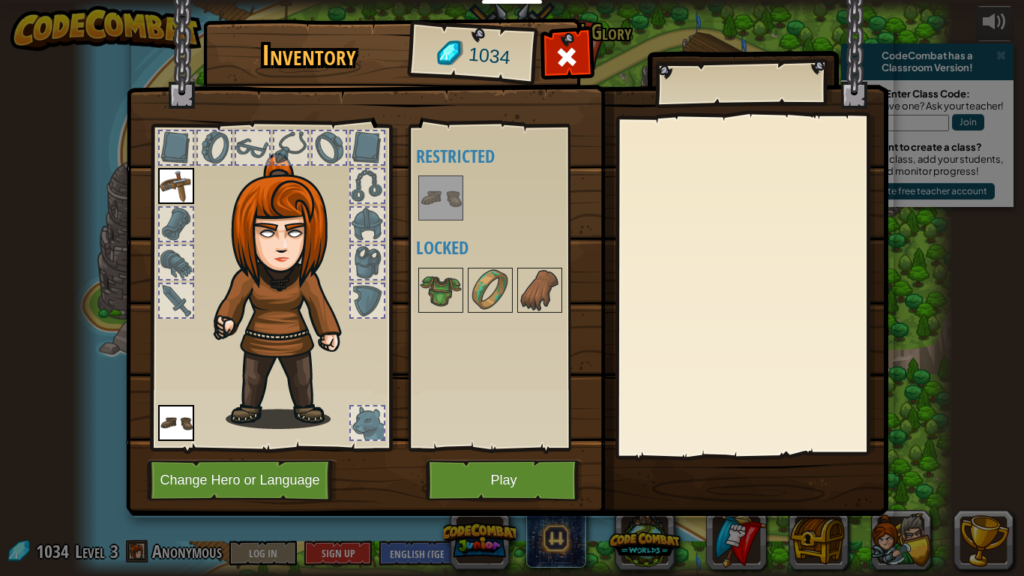
click at [529, 448] on img at bounding box center [507, 244] width 762 height 544
click at [183, 215] on div at bounding box center [176, 224] width 33 height 33
click at [175, 187] on img at bounding box center [176, 186] width 36 height 36
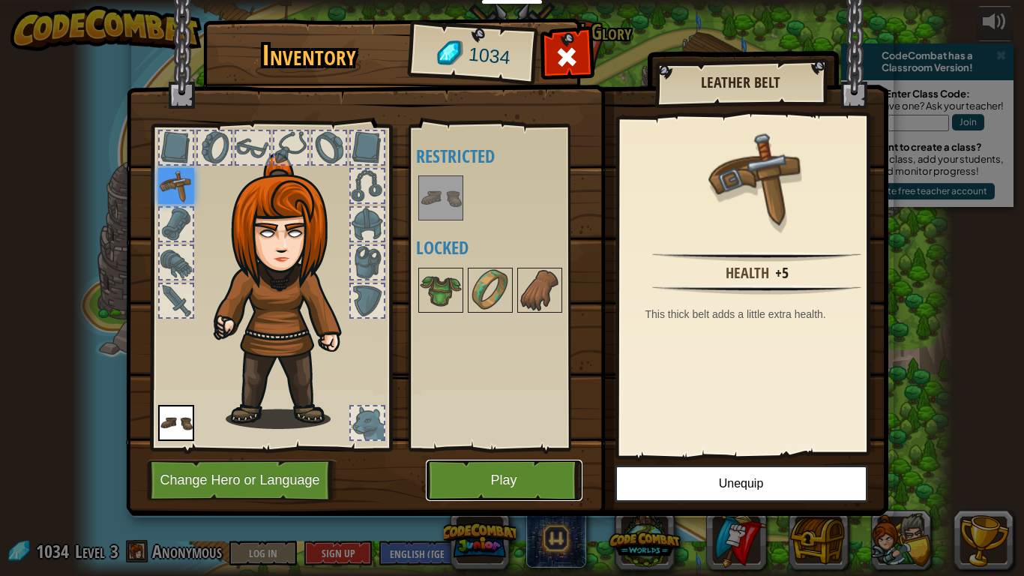
click at [532, 448] on button "Play" at bounding box center [504, 479] width 157 height 41
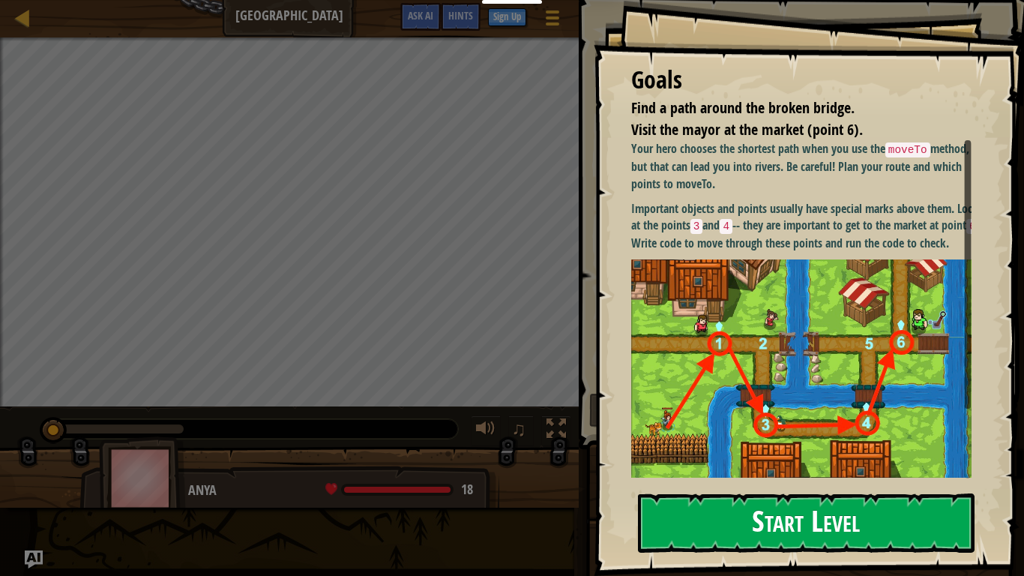
click at [749, 448] on button "Start Level" at bounding box center [806, 522] width 336 height 59
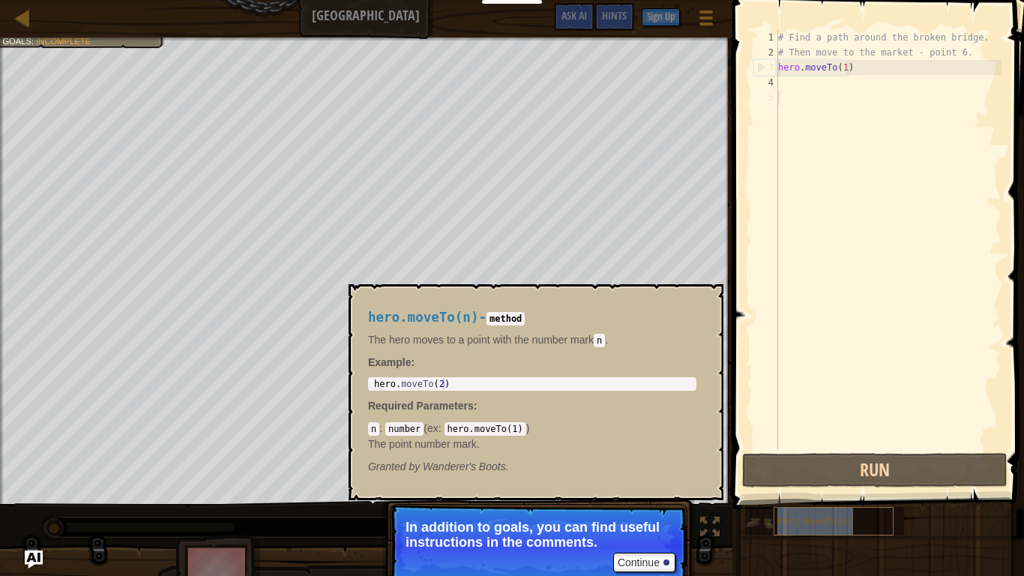
click at [876, 448] on div "hero.moveTo(n)" at bounding box center [833, 521] width 120 height 28
click at [635, 448] on button "Continue" at bounding box center [644, 561] width 62 height 19
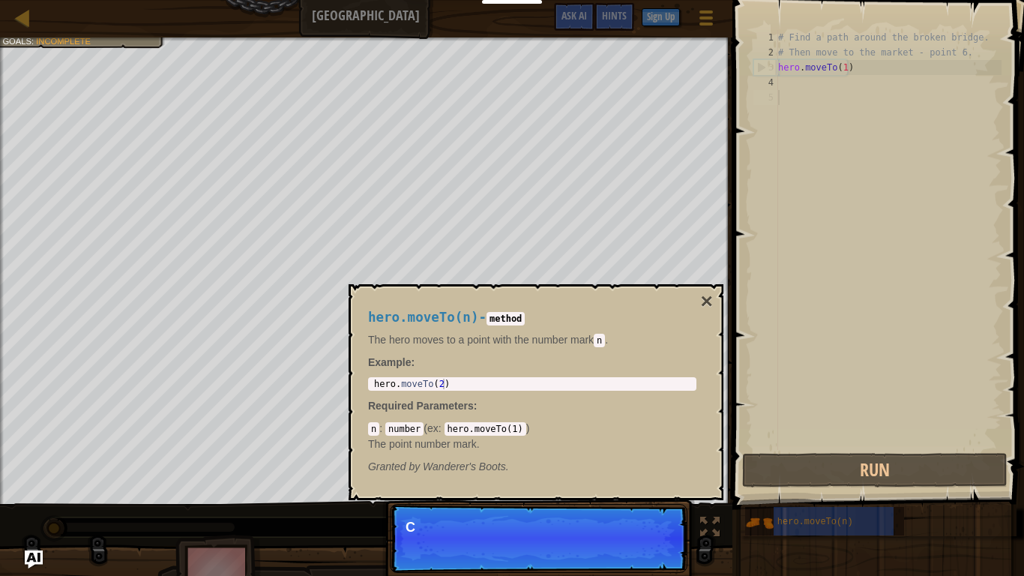
click at [635, 448] on p "Continue C" at bounding box center [539, 538] width 298 height 69
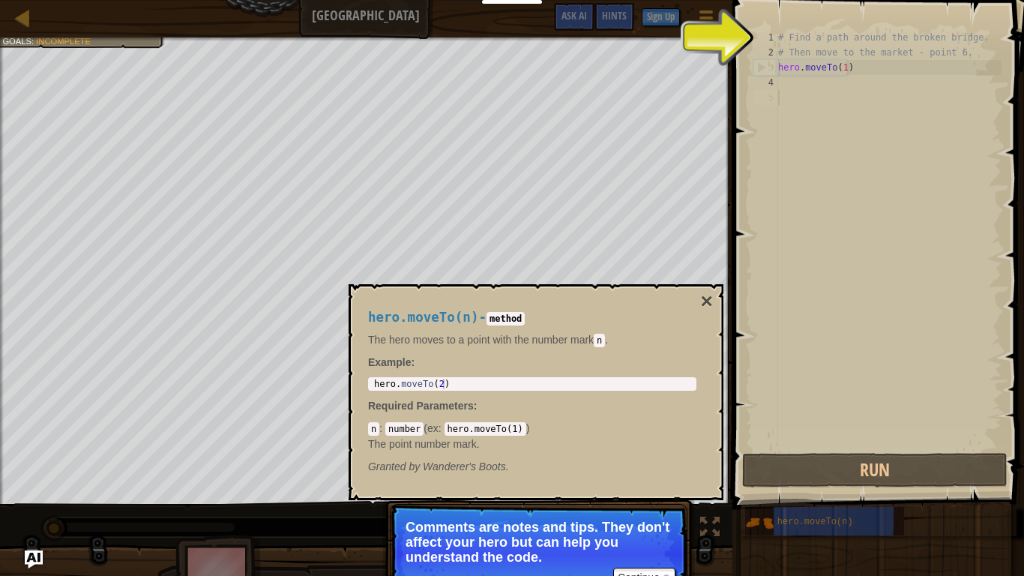
click at [634, 448] on p "Comments are notes and tips. They don't affect your hero but can help you under…" at bounding box center [538, 541] width 266 height 45
click at [645, 448] on button "Continue" at bounding box center [644, 576] width 62 height 19
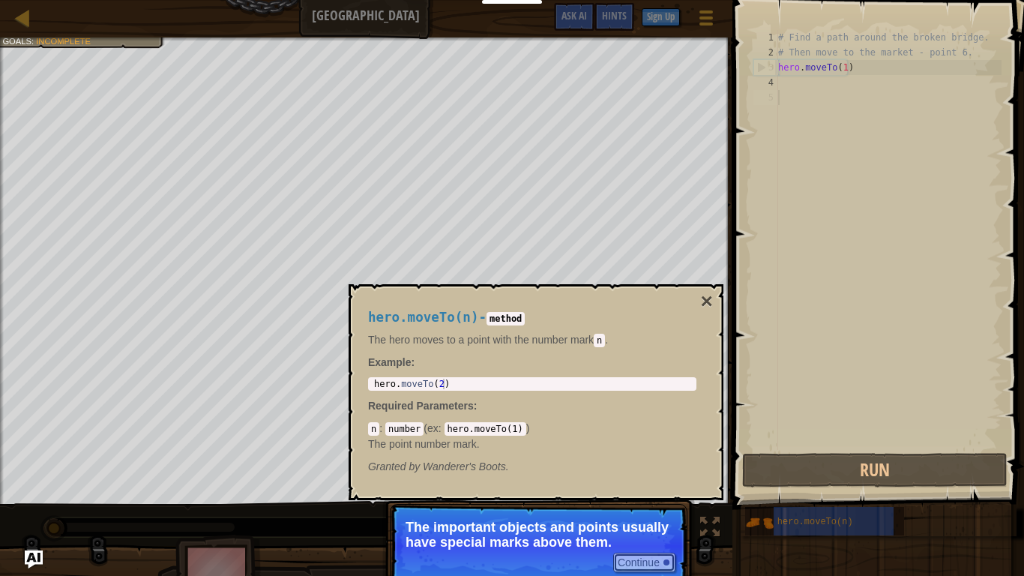
click at [660, 448] on button "Continue" at bounding box center [644, 561] width 62 height 19
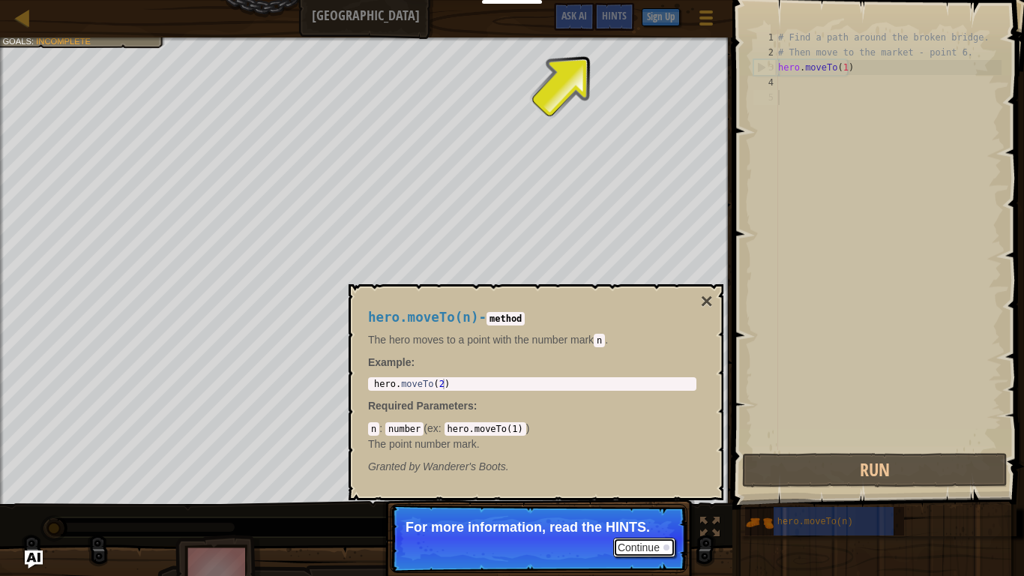
click at [662, 448] on button "Continue" at bounding box center [644, 546] width 62 height 19
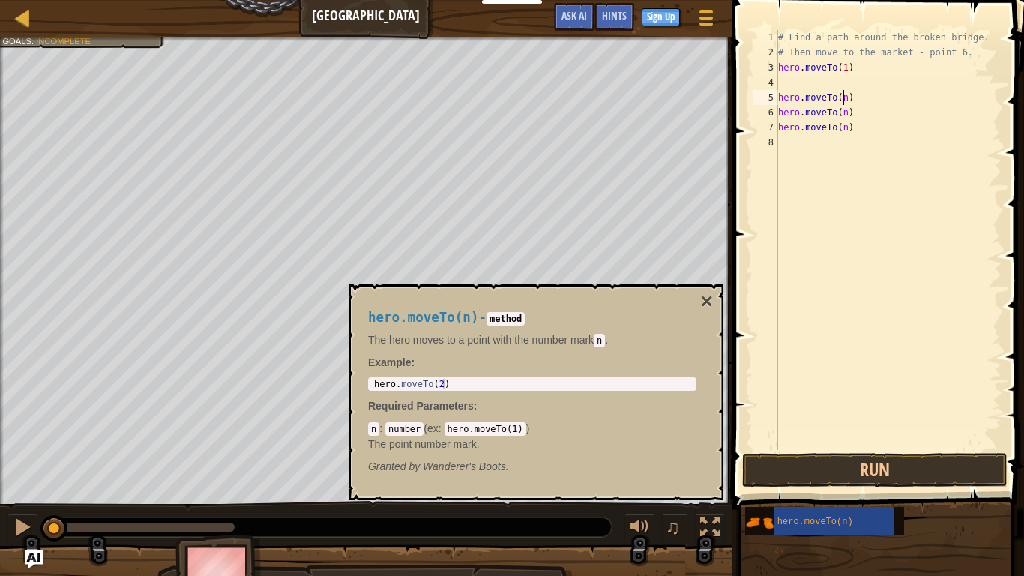
click at [843, 103] on div "# Find a path around the broken bridge. # Then move to the market - point 6. he…" at bounding box center [888, 255] width 226 height 450
click at [702, 298] on button "×" at bounding box center [707, 301] width 12 height 21
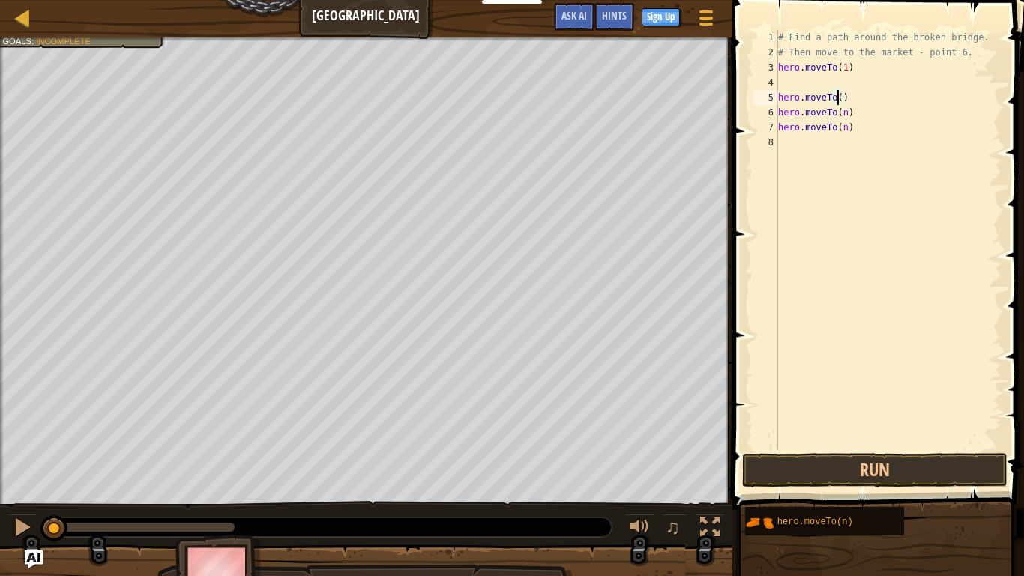
click at [836, 101] on div "# Find a path around the broken bridge. # Then move to the market - point 6. he…" at bounding box center [888, 255] width 226 height 450
click at [842, 112] on div "hero.moveTo( 2 ) press enter" at bounding box center [941, 139] width 283 height 67
click at [840, 116] on div "# Find a path around the broken bridge. # Then move to the market - point 6. he…" at bounding box center [888, 255] width 226 height 450
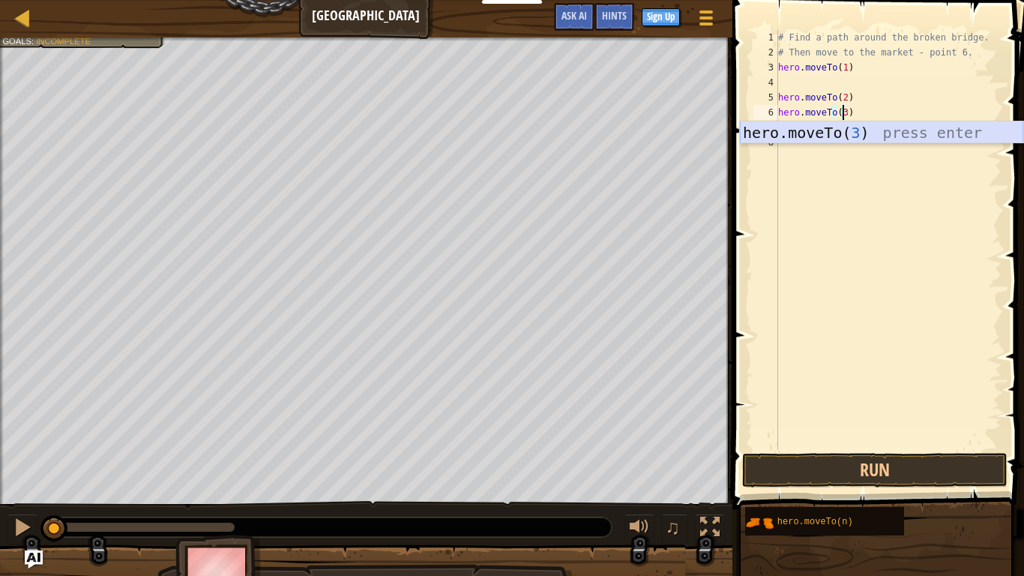
click at [840, 125] on div "hero.moveTo( 3 ) press enter" at bounding box center [881, 154] width 283 height 67
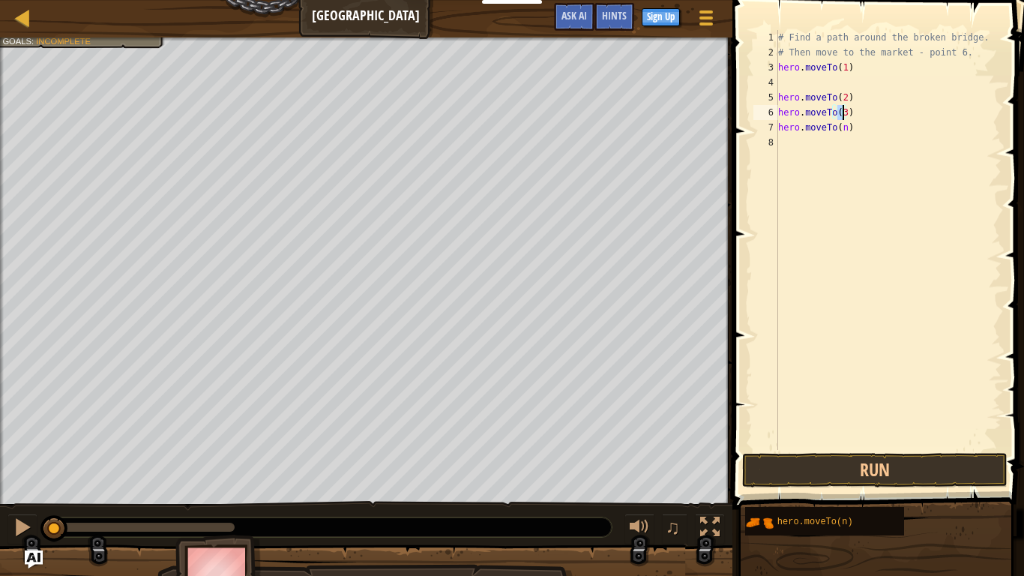
click at [840, 130] on div "# Find a path around the broken bridge. # Then move to the market - point 6. he…" at bounding box center [888, 255] width 226 height 450
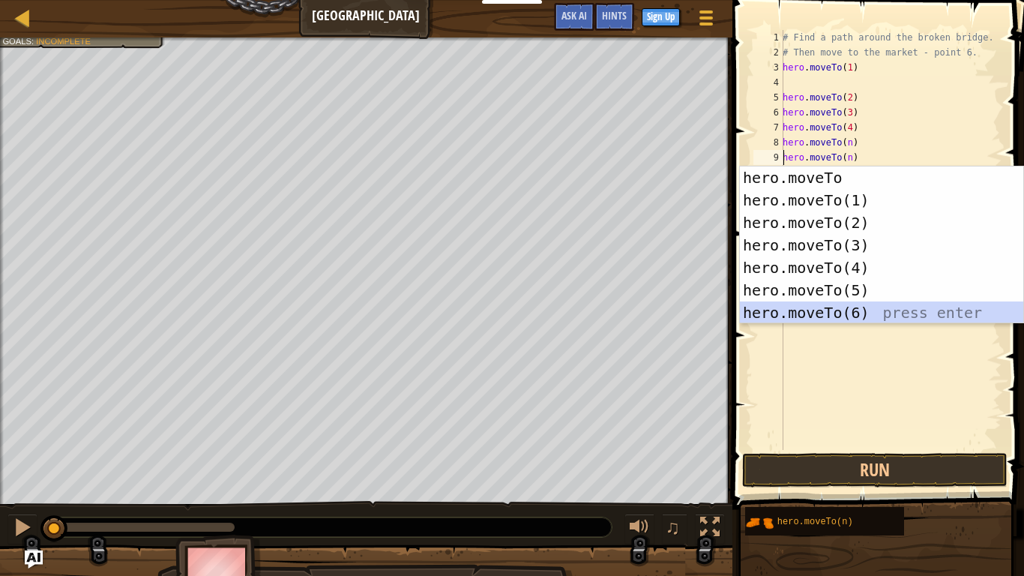
click at [815, 319] on div "hero.moveTo press enter hero.moveTo(1) press enter hero.moveTo(2) press enter h…" at bounding box center [881, 267] width 283 height 202
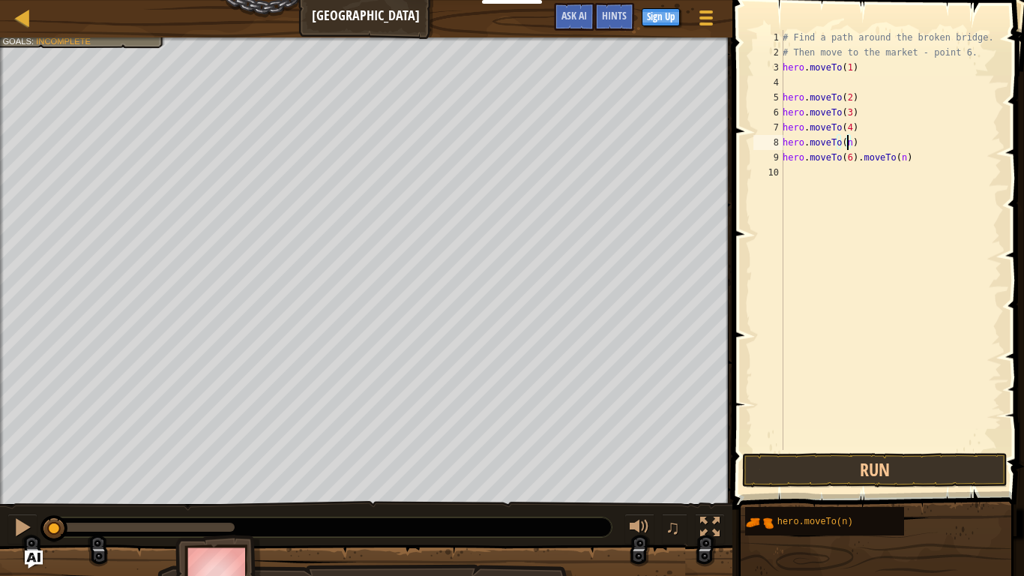
click at [845, 142] on div "# Find a path around the broken bridge. # Then move to the market - point 6. he…" at bounding box center [890, 255] width 222 height 450
type textarea "hero.moveTo(5)"
click at [926, 448] on button "Run" at bounding box center [874, 470] width 265 height 34
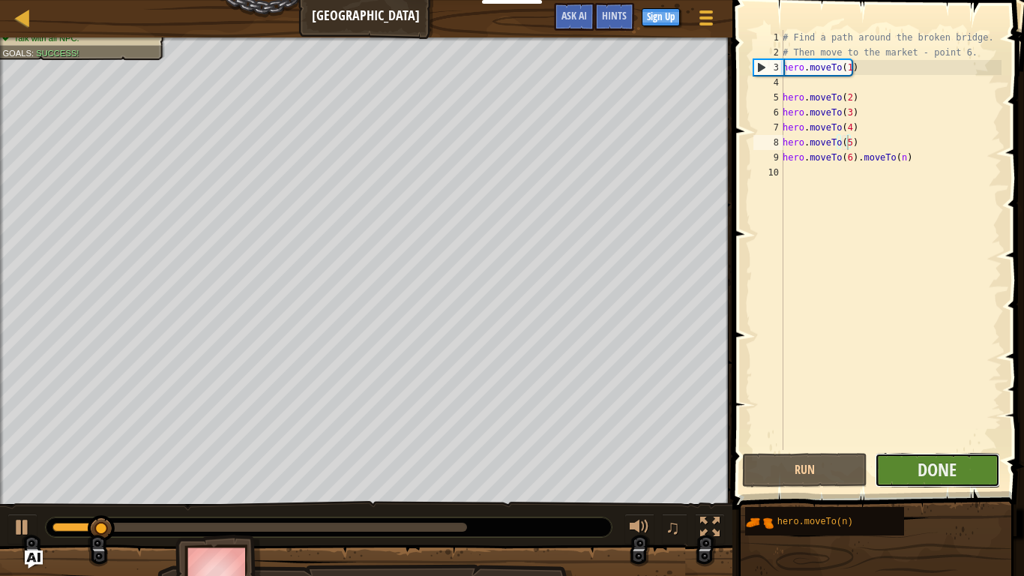
drag, startPoint x: 926, startPoint y: 475, endPoint x: 965, endPoint y: 477, distance: 39.0
click at [965, 448] on button "Done" at bounding box center [937, 470] width 125 height 34
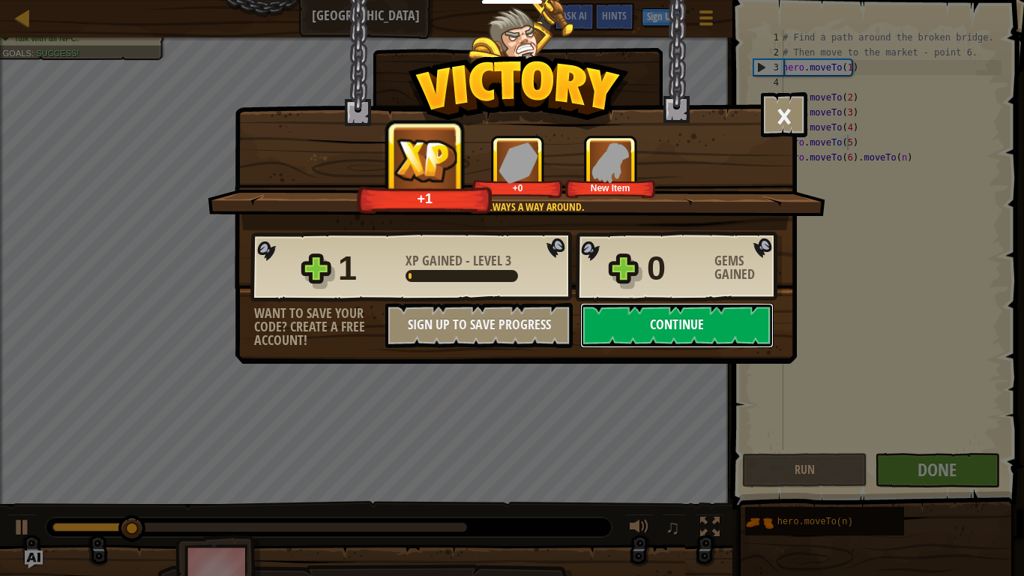
click at [730, 331] on button "Continue" at bounding box center [676, 325] width 193 height 45
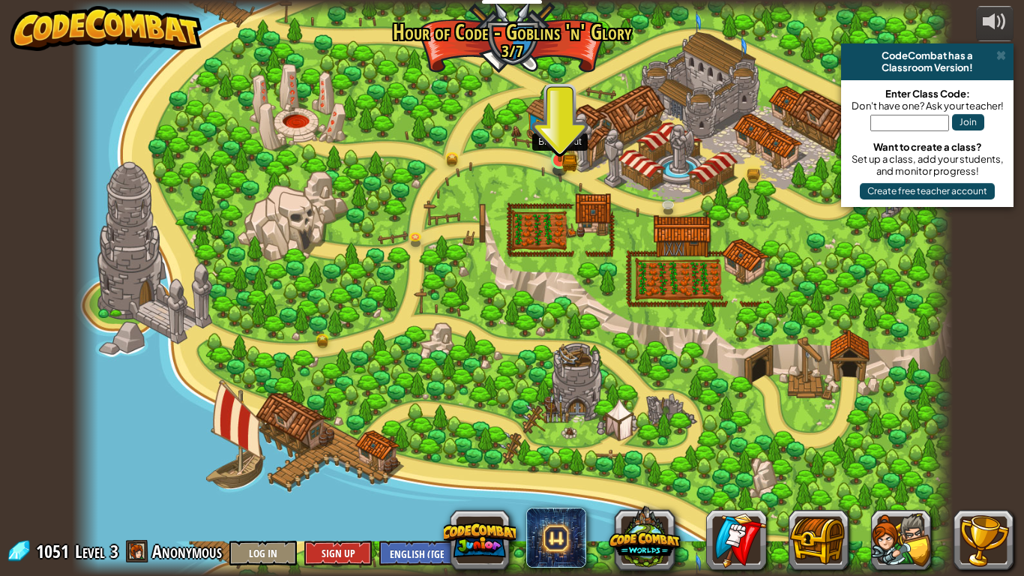
click at [552, 159] on img at bounding box center [560, 136] width 22 height 49
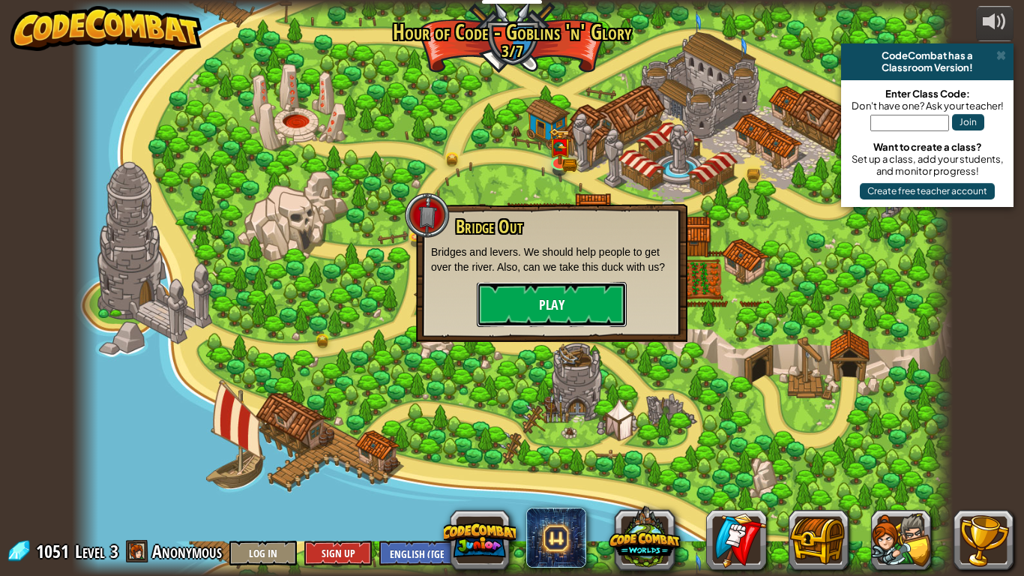
click at [513, 307] on button "Play" at bounding box center [552, 304] width 150 height 45
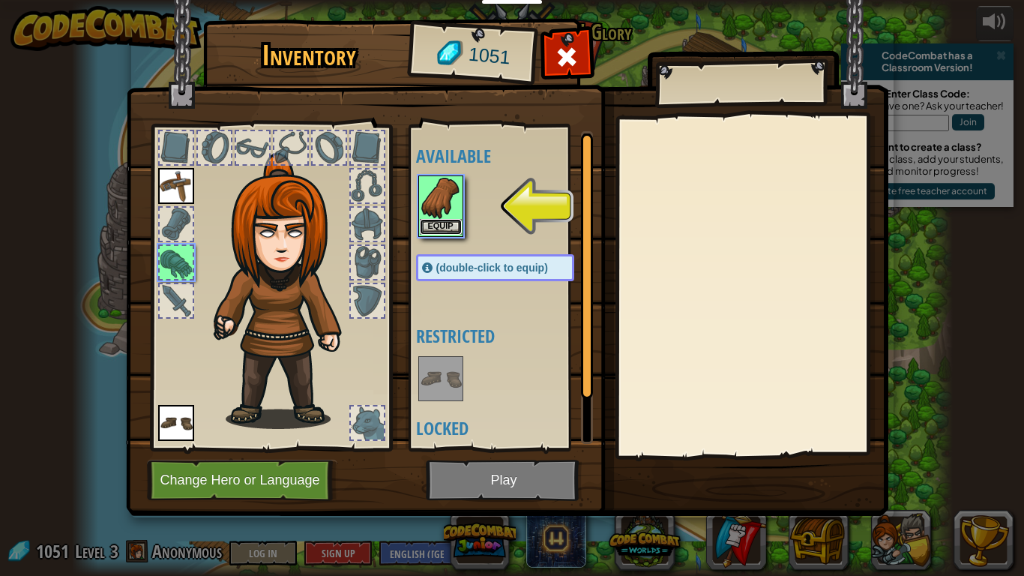
click at [447, 223] on button "Equip" at bounding box center [441, 227] width 42 height 16
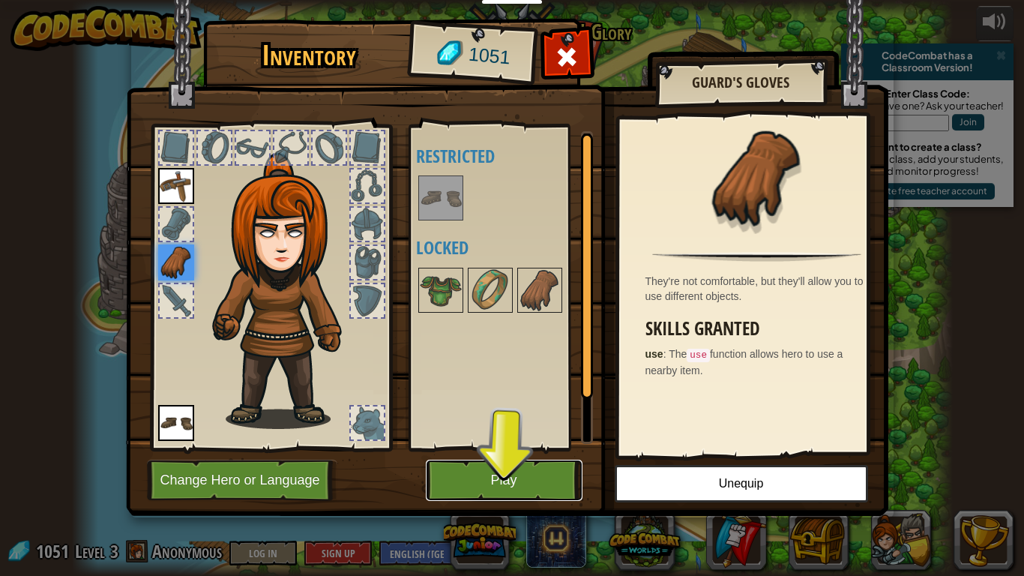
click at [511, 448] on button "Play" at bounding box center [504, 479] width 157 height 41
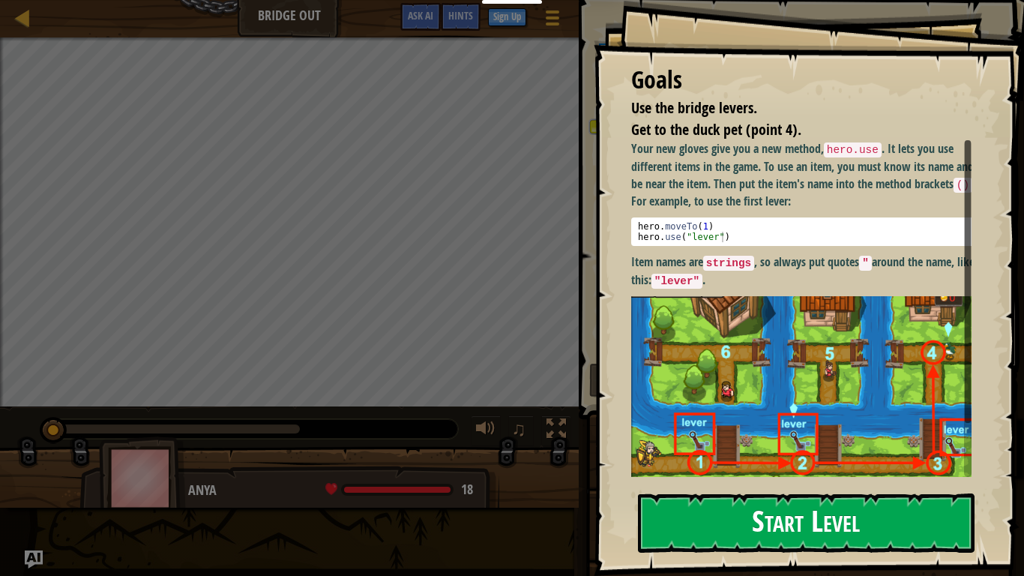
click at [734, 448] on button "Start Level" at bounding box center [806, 522] width 336 height 59
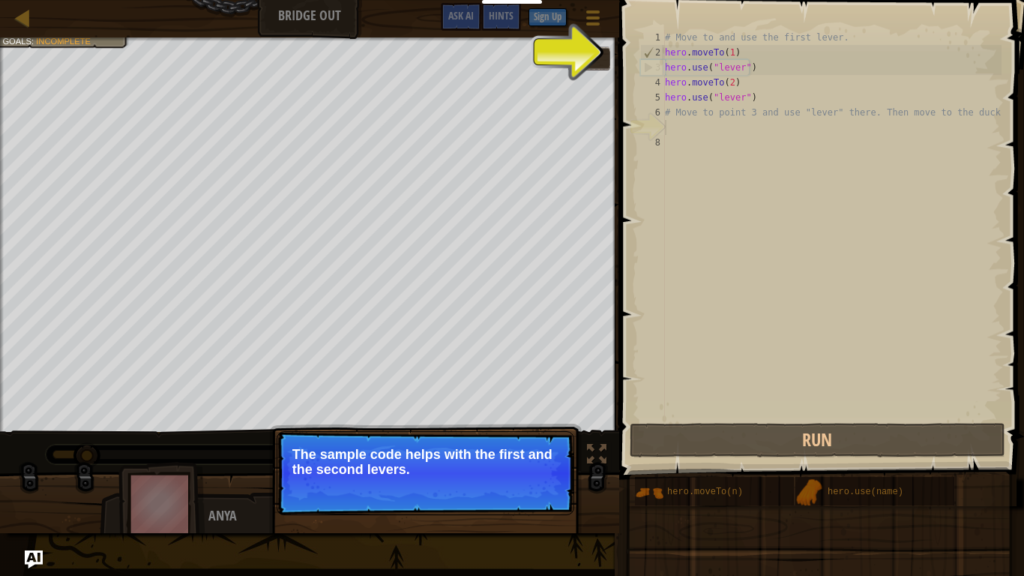
click at [544, 448] on p "Continue The sample code helps with the first and the second levers." at bounding box center [426, 473] width 298 height 84
click at [544, 448] on button "Continue" at bounding box center [531, 489] width 62 height 19
click at [528, 448] on p "Continue To use an item, you need to be near it. Move to the next availa" at bounding box center [426, 473] width 298 height 84
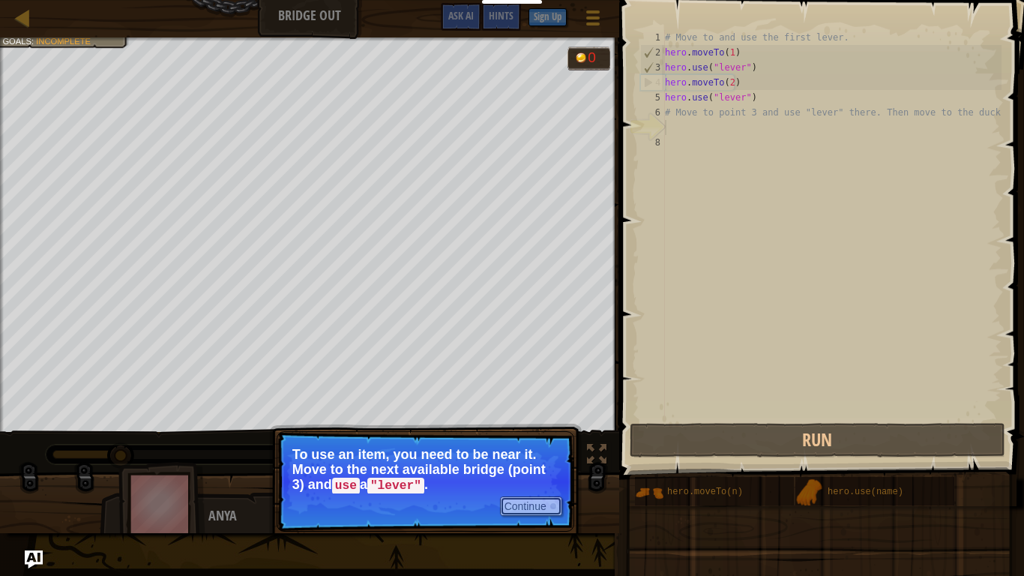
click at [528, 448] on button "Continue" at bounding box center [531, 505] width 62 height 19
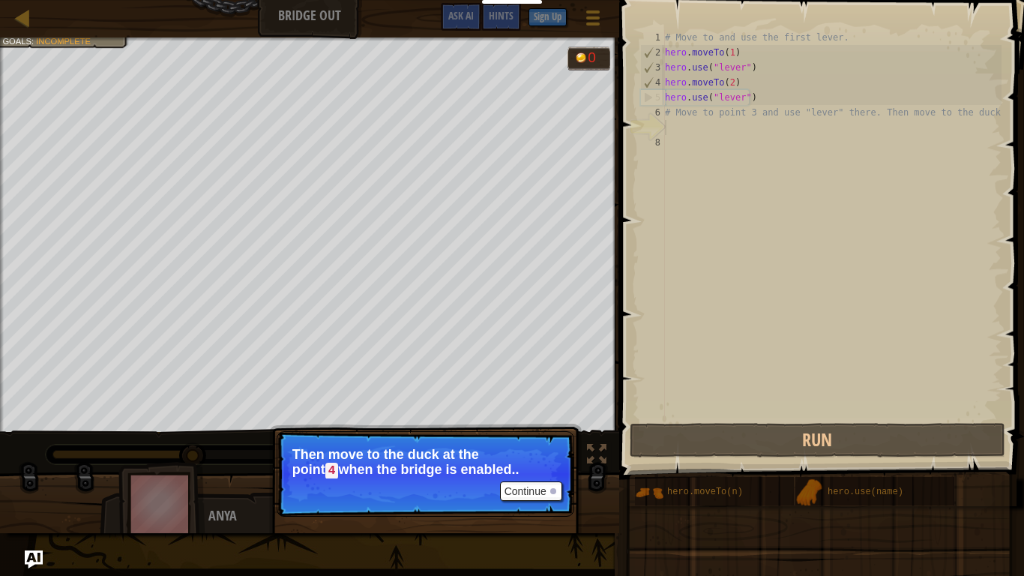
click at [528, 448] on p "Continue Then move to the duck at the point 4 when the bridge is enabled.." at bounding box center [426, 473] width 298 height 85
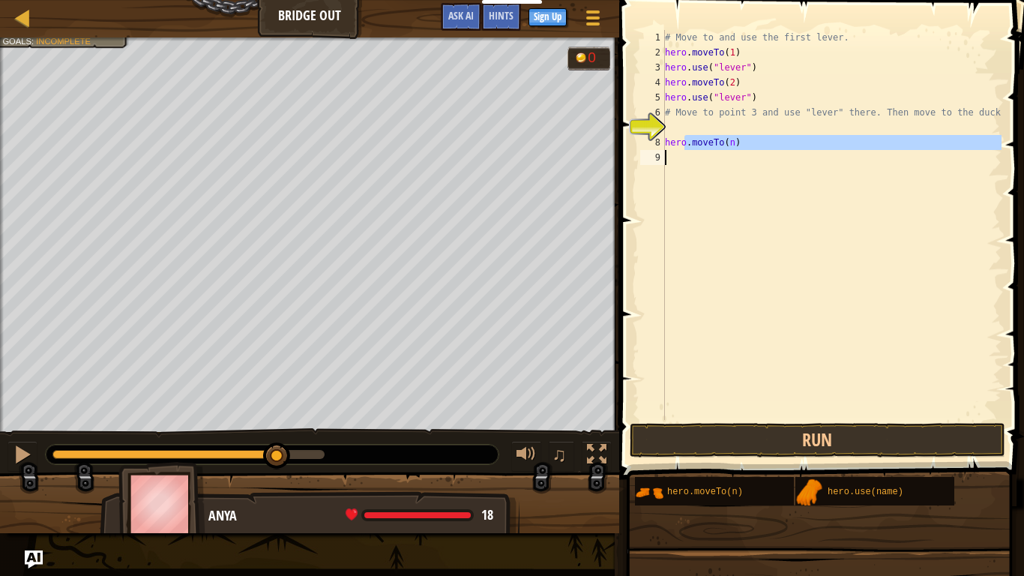
drag, startPoint x: 684, startPoint y: 140, endPoint x: 776, endPoint y: 160, distance: 94.4
click at [776, 160] on div "# Move to and use the first lever. hero . moveTo ( 1 ) hero . use ( "lever" ) h…" at bounding box center [831, 240] width 339 height 420
click at [737, 137] on div "# Move to and use the first lever. hero . moveTo ( 1 ) hero . use ( "lever" ) h…" at bounding box center [831, 225] width 339 height 390
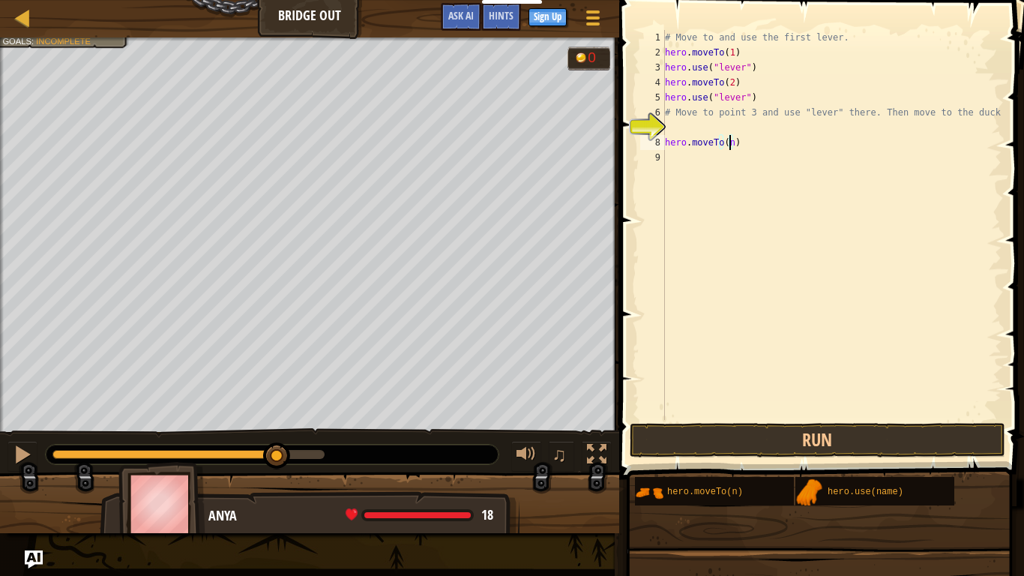
click at [728, 143] on div "# Move to and use the first lever. hero . moveTo ( 1 ) hero . use ( "lever" ) h…" at bounding box center [831, 240] width 339 height 420
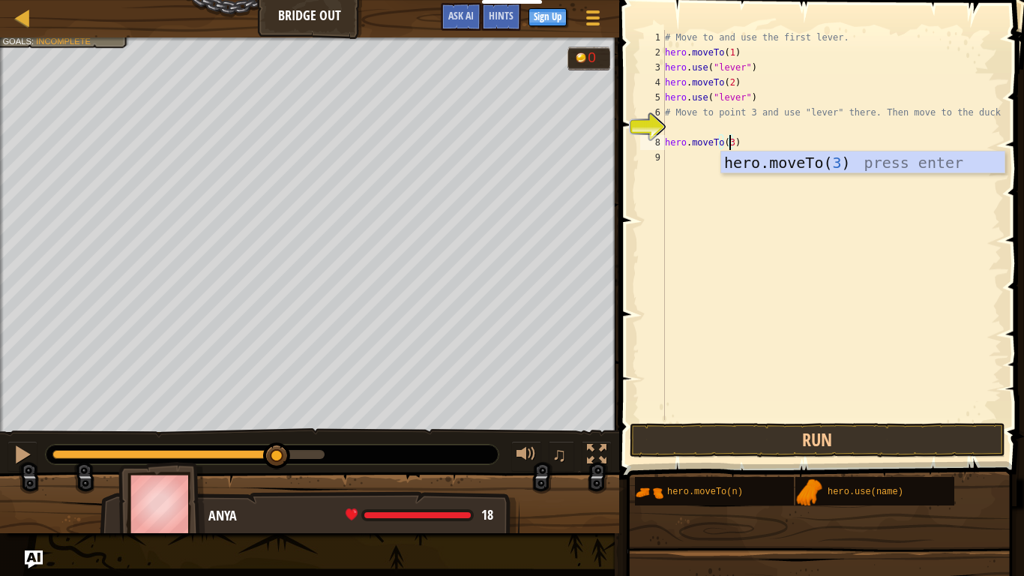
scroll to position [7, 4]
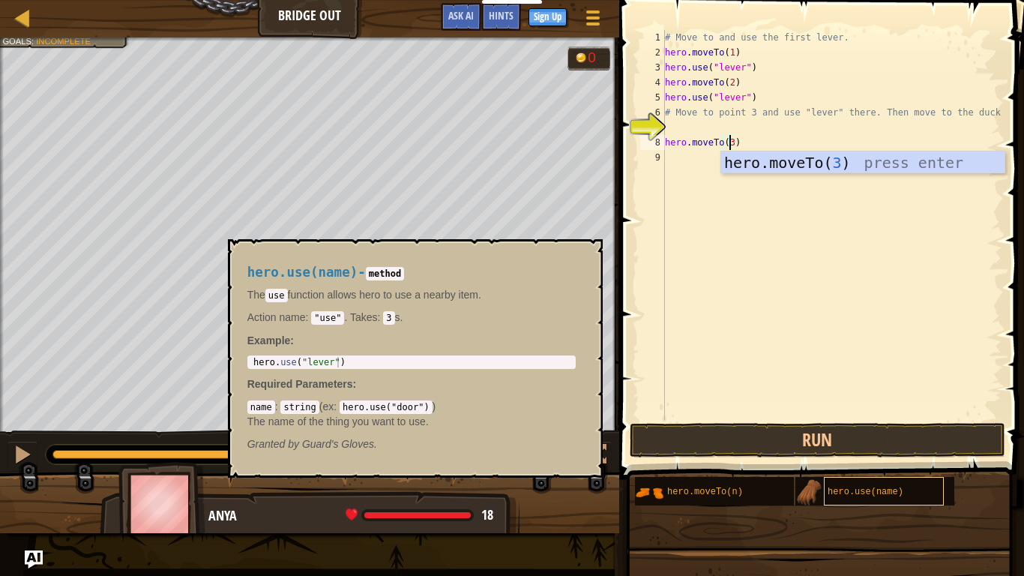
type textarea "hero.moveTo(3)"
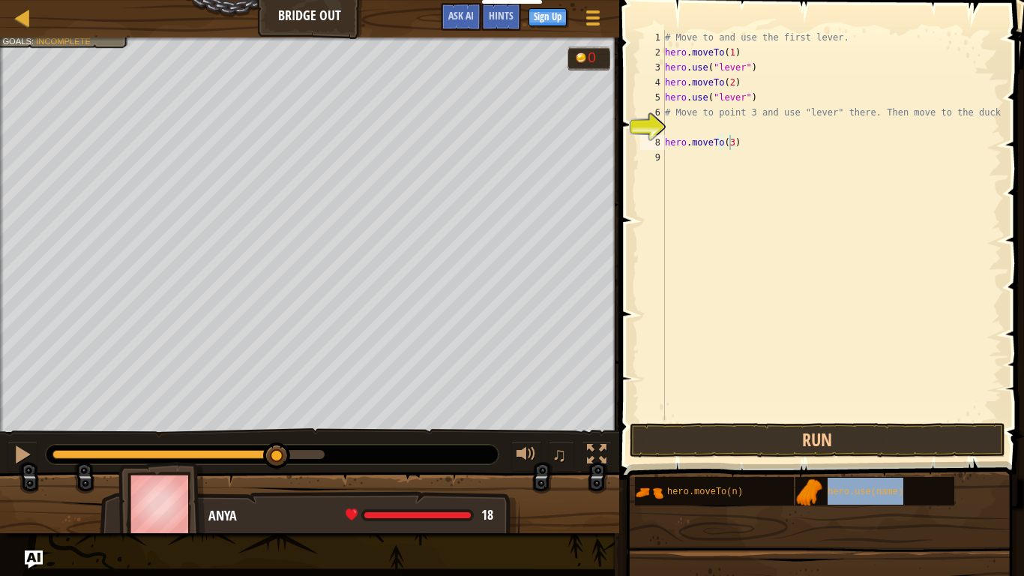
drag, startPoint x: 847, startPoint y: 483, endPoint x: 701, endPoint y: 190, distance: 326.4
drag, startPoint x: 701, startPoint y: 190, endPoint x: 673, endPoint y: 192, distance: 28.5
click at [673, 192] on div "# Move to and use the first lever. hero . moveTo ( 1 ) hero . use ( "lever" ) h…" at bounding box center [831, 240] width 339 height 420
drag, startPoint x: 809, startPoint y: 490, endPoint x: 712, endPoint y: 296, distance: 216.8
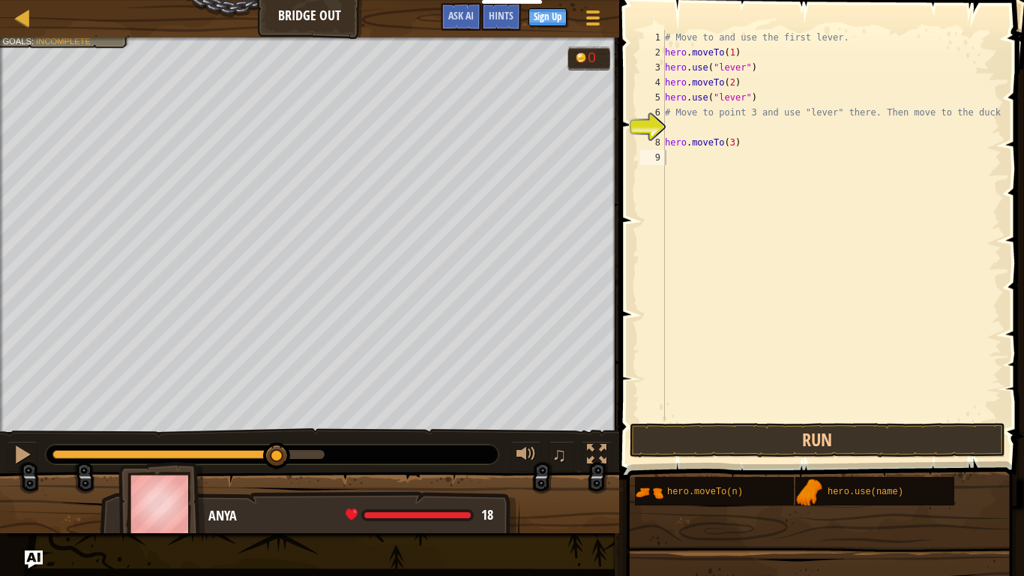
click at [712, 296] on div "Hints 1 2 3 4 5 6 7 8 9 # Move to and use the first lever. hero . moveTo ( 1 ) …" at bounding box center [819, 284] width 409 height 568
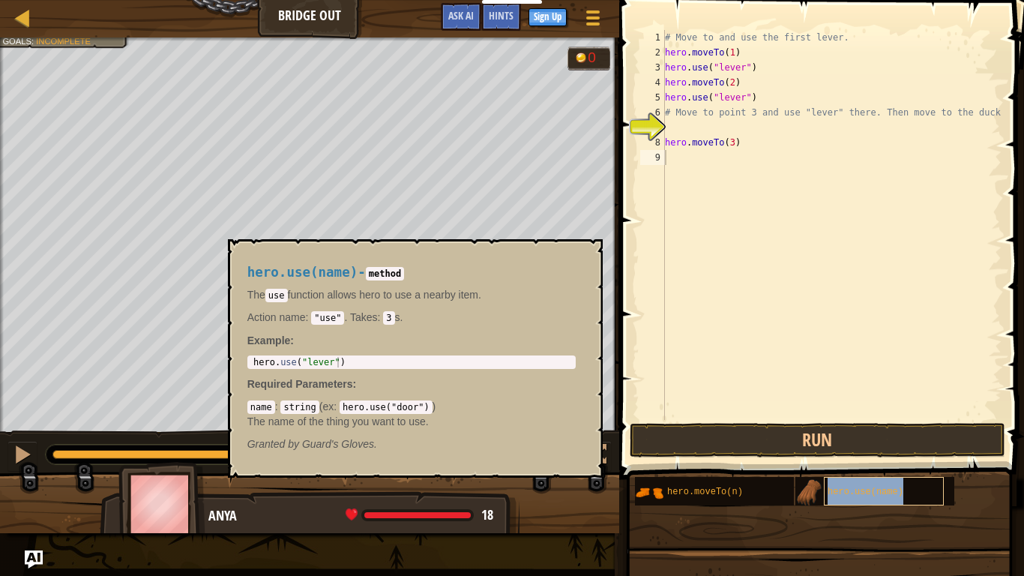
type textarea "hero.moveTo(3)"
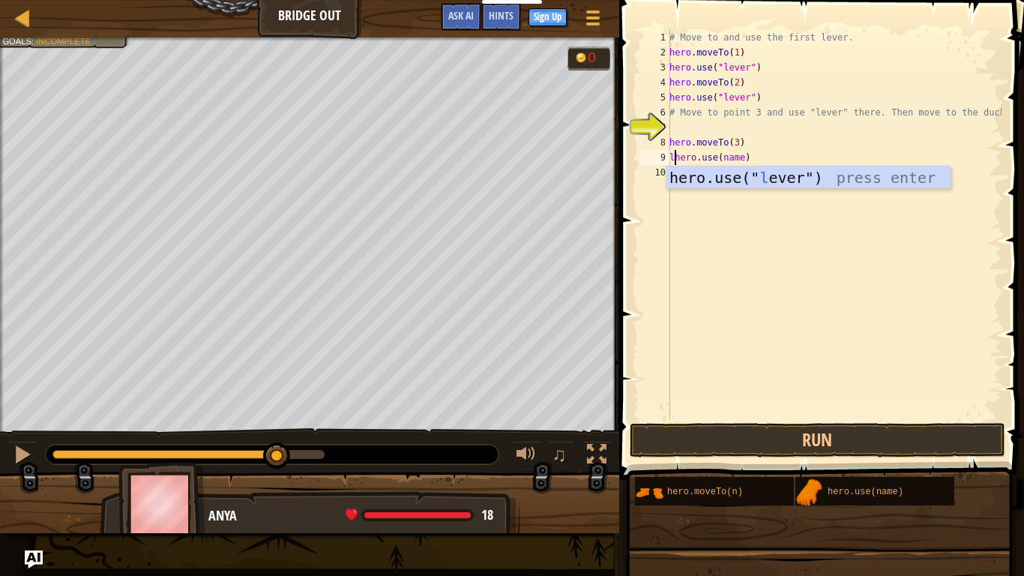
type textarea "hero.use(name)"
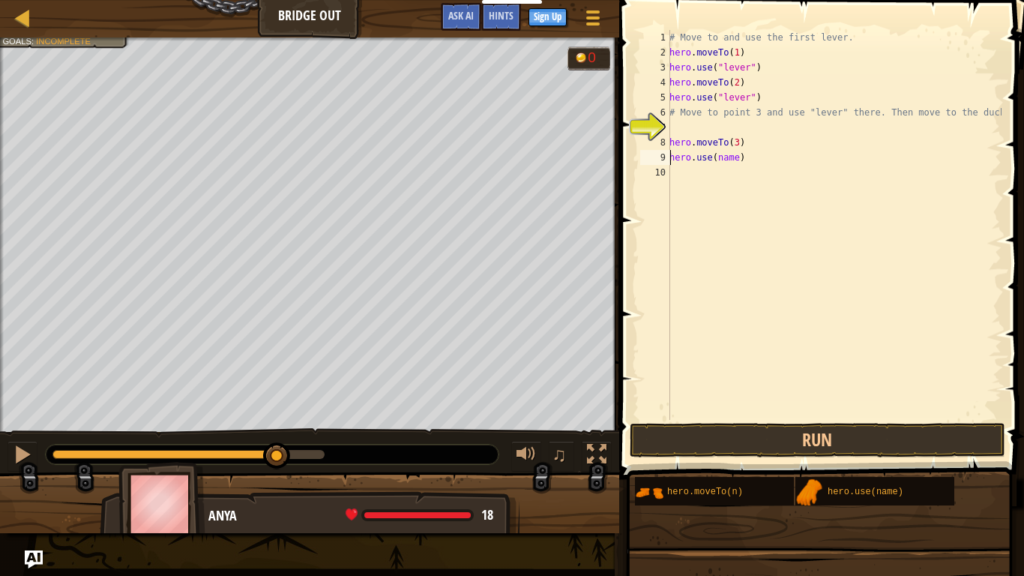
click at [803, 328] on div "# Move to and use the first lever. hero . moveTo ( 1 ) hero . use ( "lever" ) h…" at bounding box center [833, 240] width 335 height 420
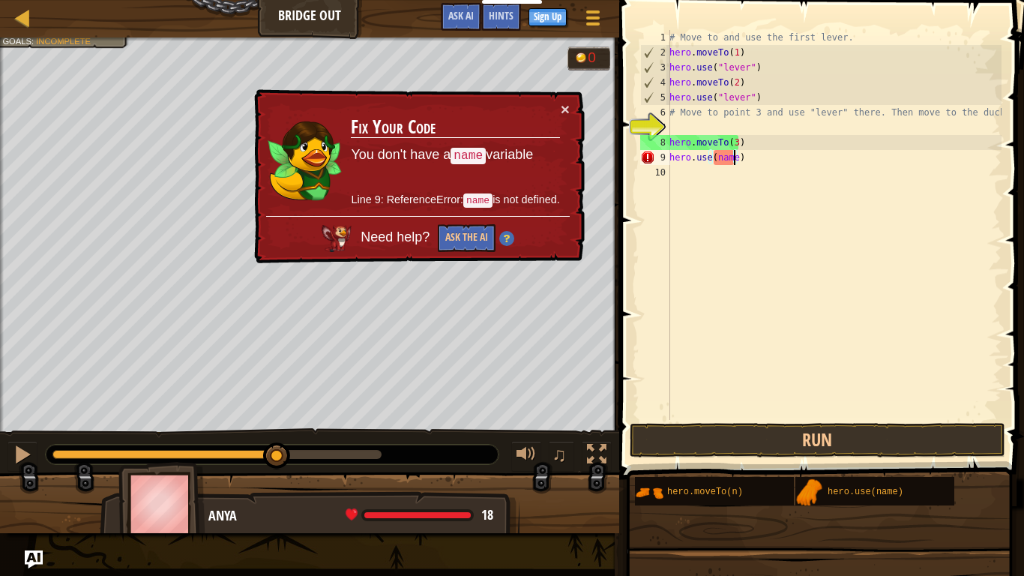
click at [731, 151] on div "# Move to and use the first lever. hero . moveTo ( 1 ) hero . use ( "lever" ) h…" at bounding box center [833, 240] width 335 height 420
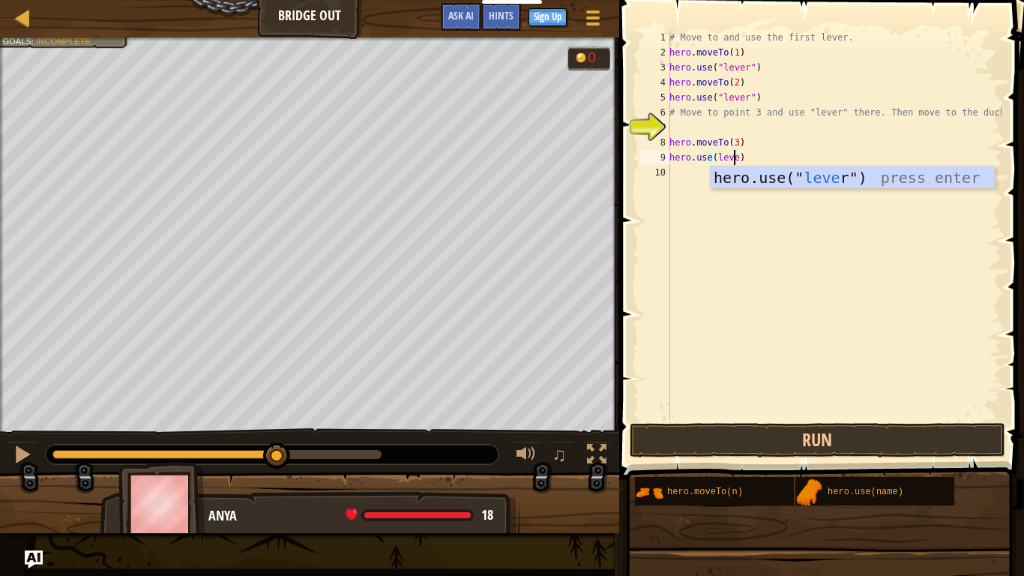
type textarea "hero.use(level)"
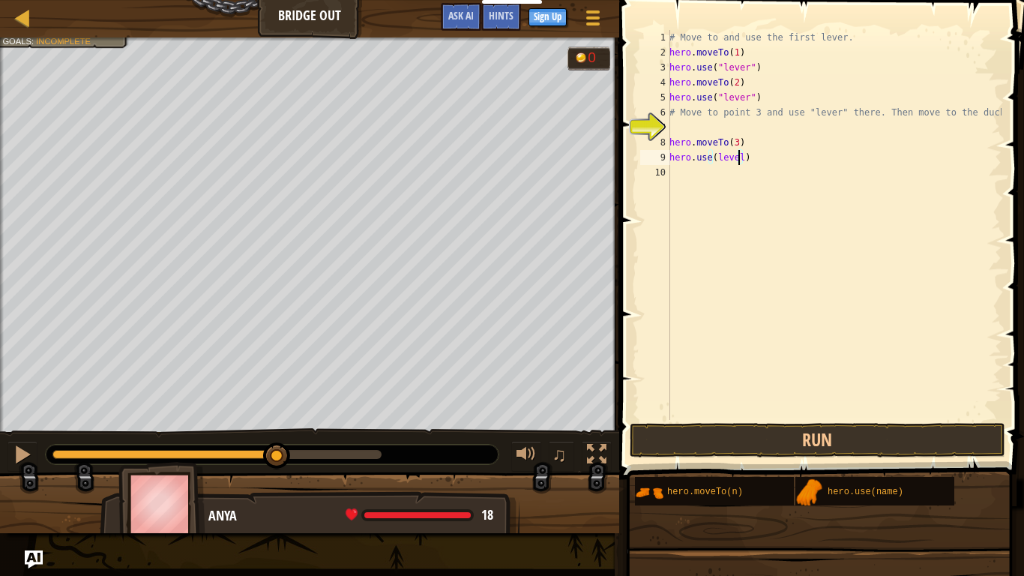
scroll to position [7, 5]
click at [743, 166] on div "# Move to and use the first lever. hero . moveTo ( 1 ) hero . use ( "lever" ) h…" at bounding box center [833, 240] width 335 height 420
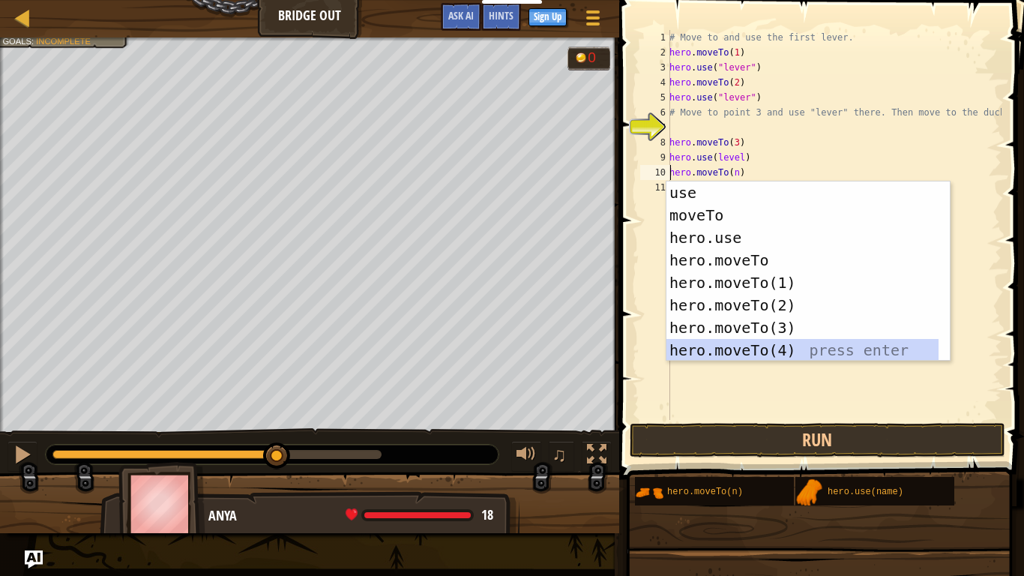
click at [751, 346] on div "use press enter moveTo press enter hero.use press enter hero.moveTo press enter…" at bounding box center [807, 293] width 283 height 225
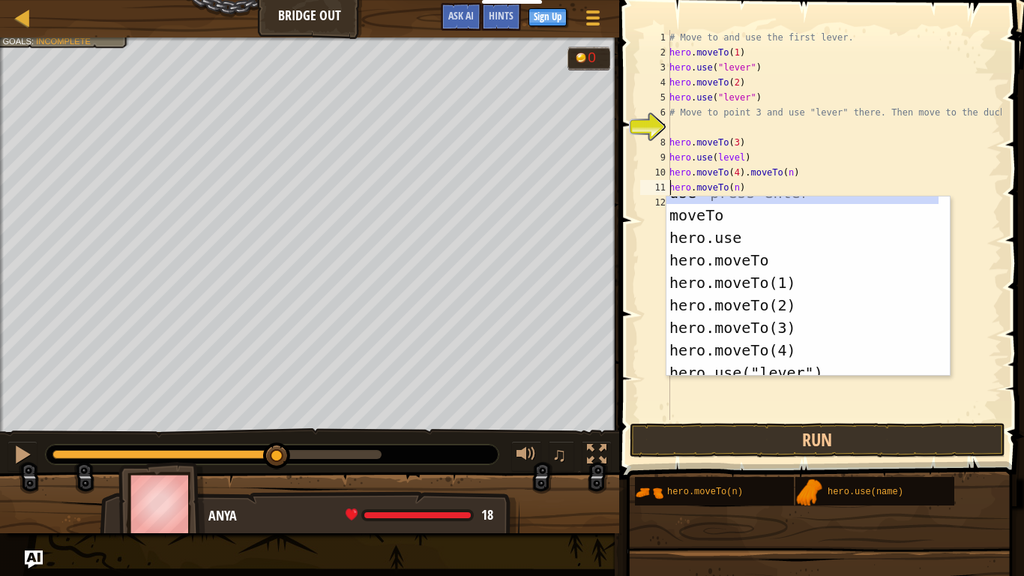
scroll to position [0, 0]
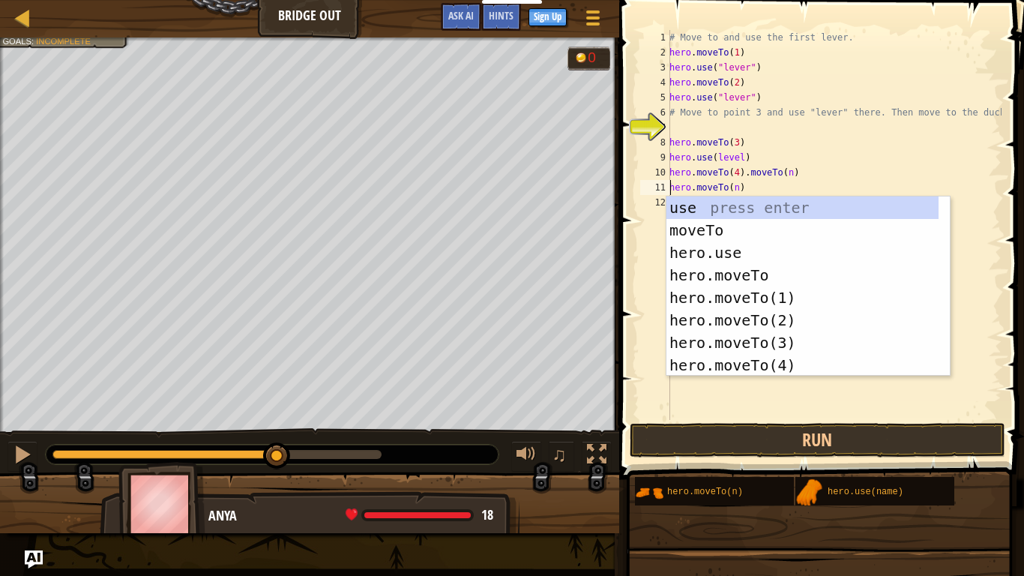
click at [729, 189] on div "# Move to and use the first lever. hero . moveTo ( 1 ) hero . use ( "lever" ) h…" at bounding box center [833, 240] width 335 height 420
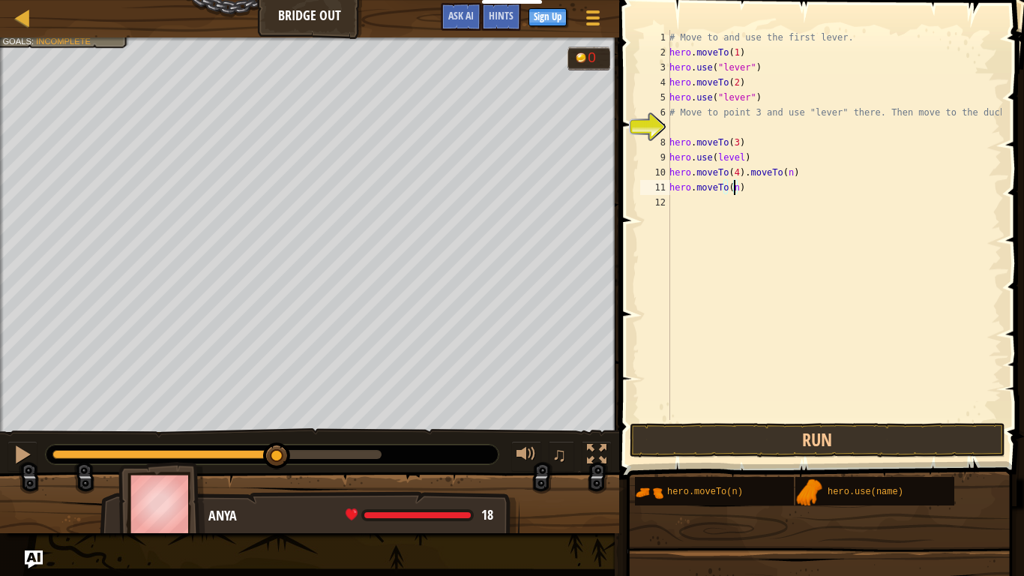
click at [732, 187] on div "# Move to and use the first lever. hero . moveTo ( 1 ) hero . use ( "lever" ) h…" at bounding box center [833, 240] width 335 height 420
click at [732, 204] on div "# Move to and use the first lever. hero . moveTo ( 1 ) hero . use ( "lever" ) h…" at bounding box center [833, 240] width 335 height 420
type textarea "hero.moveTo(6)"
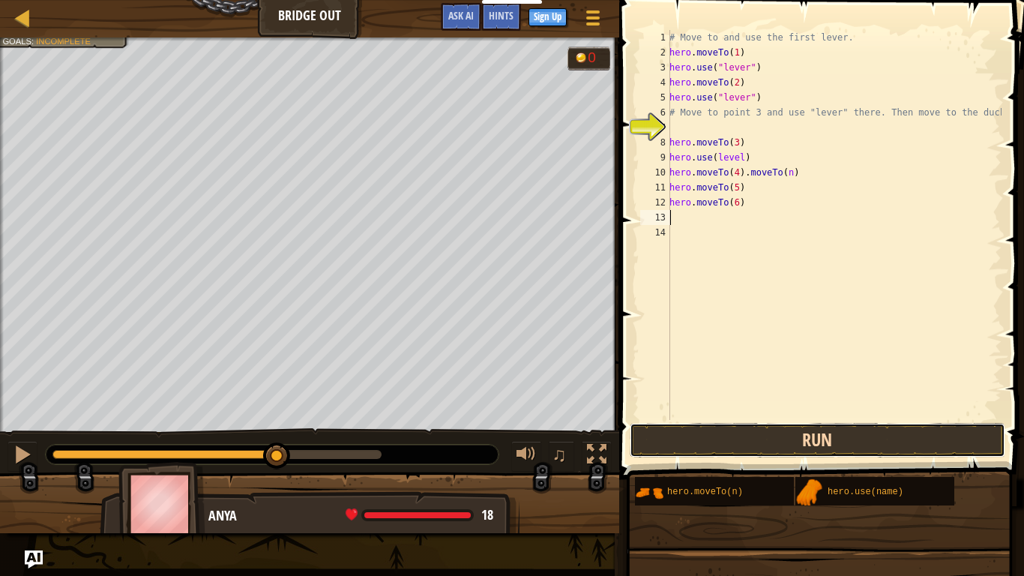
click at [786, 435] on button "Run" at bounding box center [816, 440] width 375 height 34
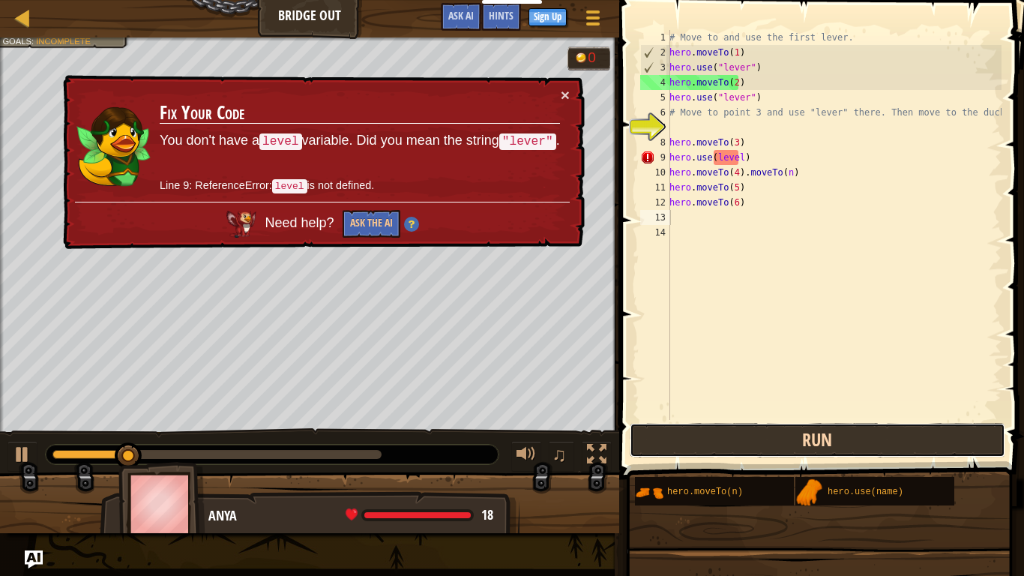
click at [786, 435] on button "Run" at bounding box center [816, 440] width 375 height 34
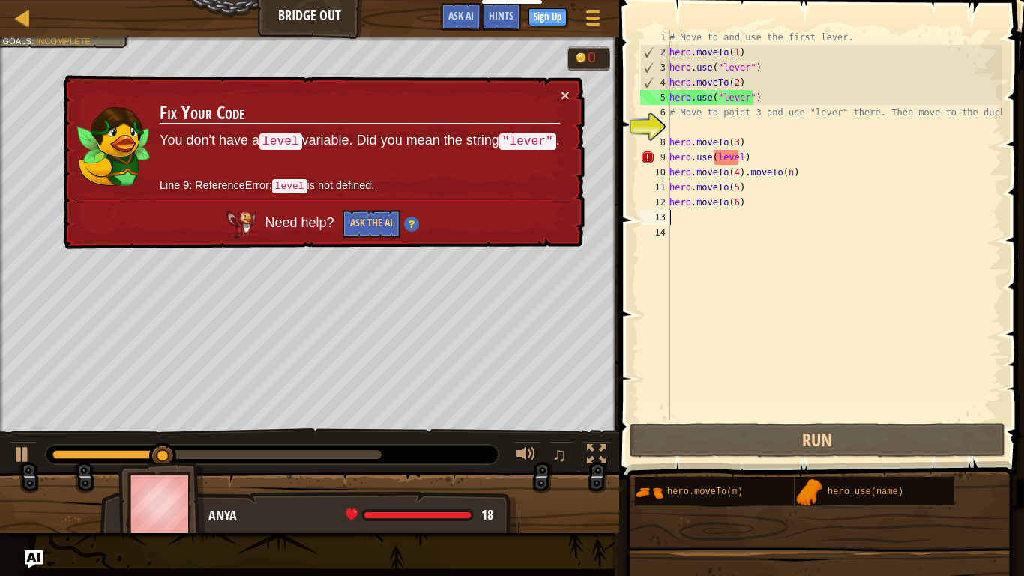
click at [736, 159] on div "# Move to and use the first lever. hero . moveTo ( 1 ) hero . use ( "lever" ) h…" at bounding box center [833, 240] width 335 height 420
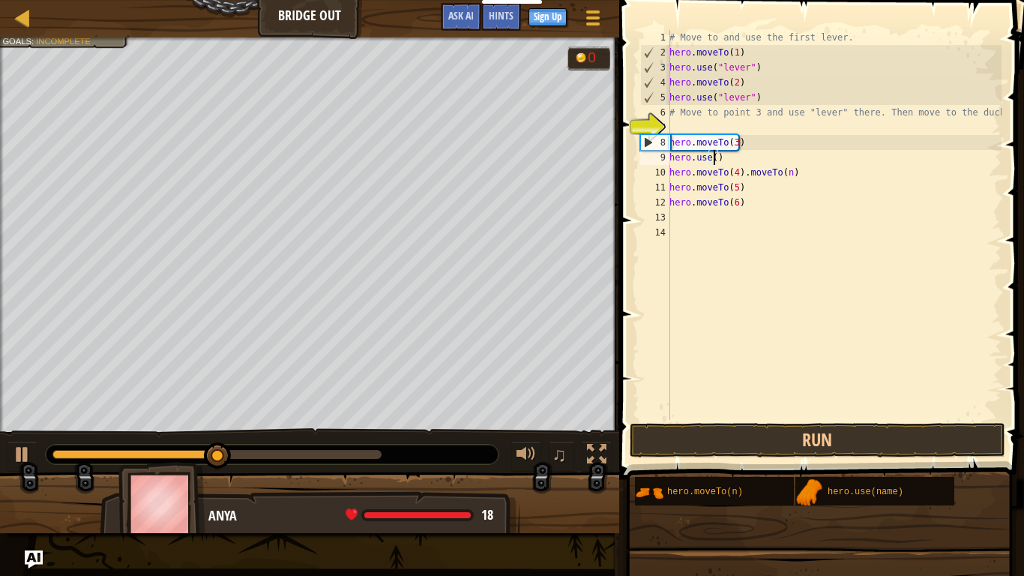
scroll to position [7, 4]
type textarea "hero.use("lever")"
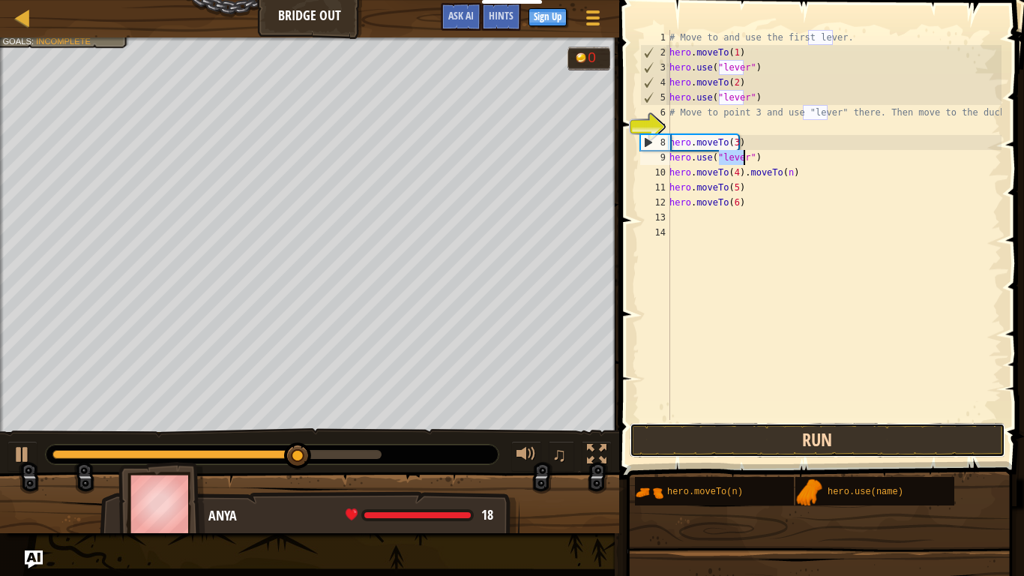
click at [818, 448] on button "Run" at bounding box center [816, 440] width 375 height 34
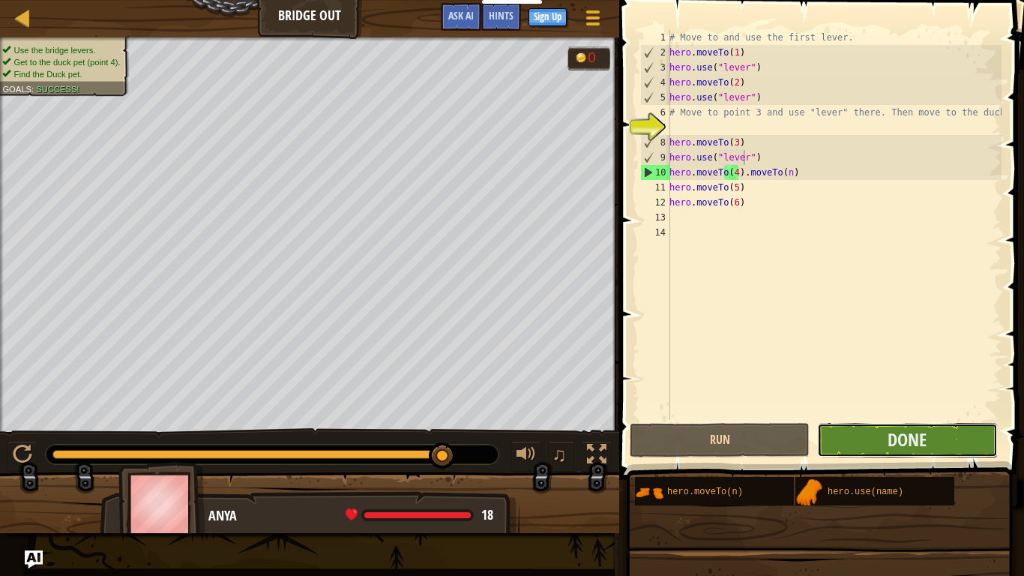
click at [970, 432] on button "Done" at bounding box center [907, 440] width 180 height 34
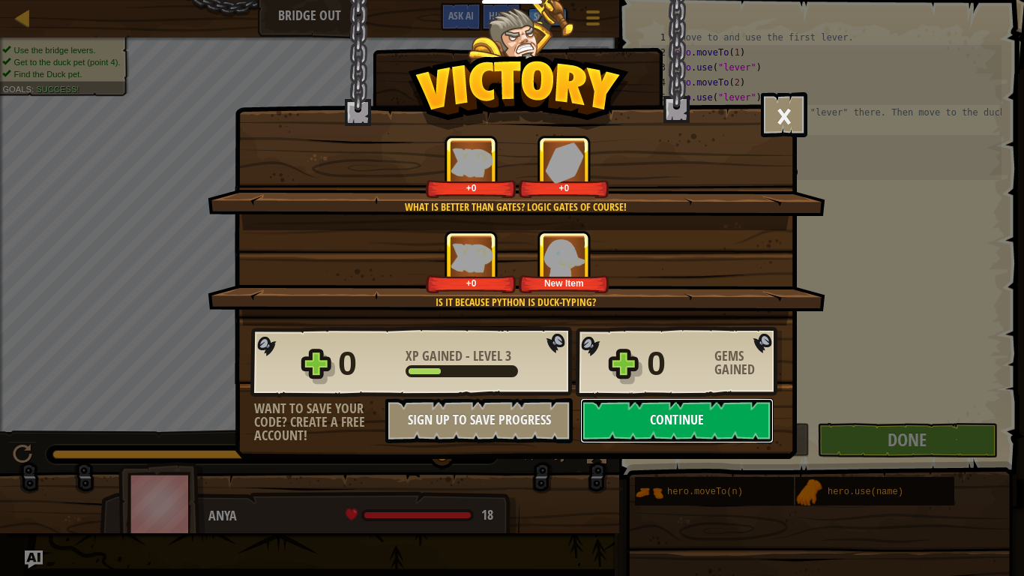
click at [743, 426] on button "Continue" at bounding box center [676, 420] width 193 height 45
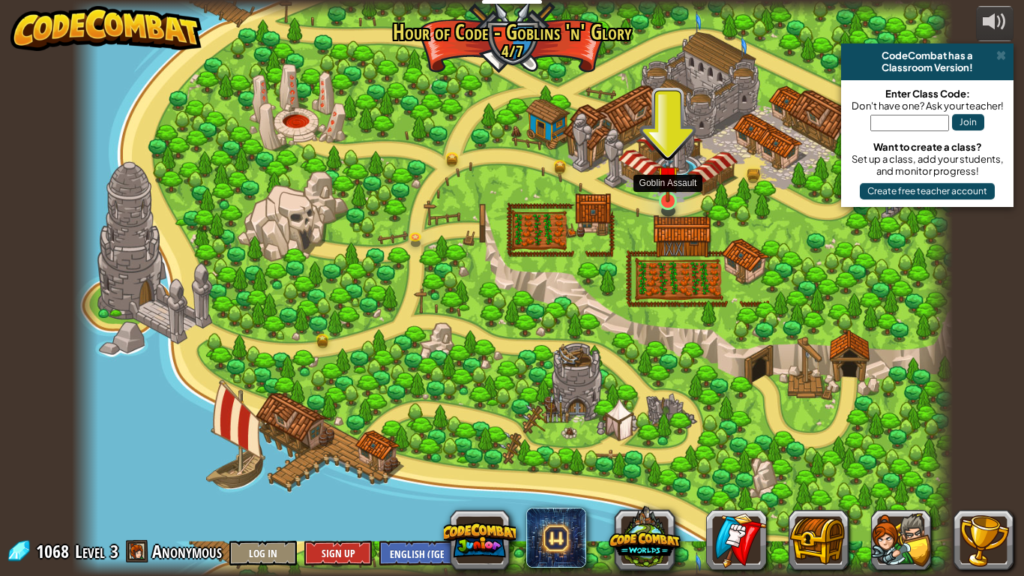
click at [668, 201] on img at bounding box center [667, 176] width 22 height 51
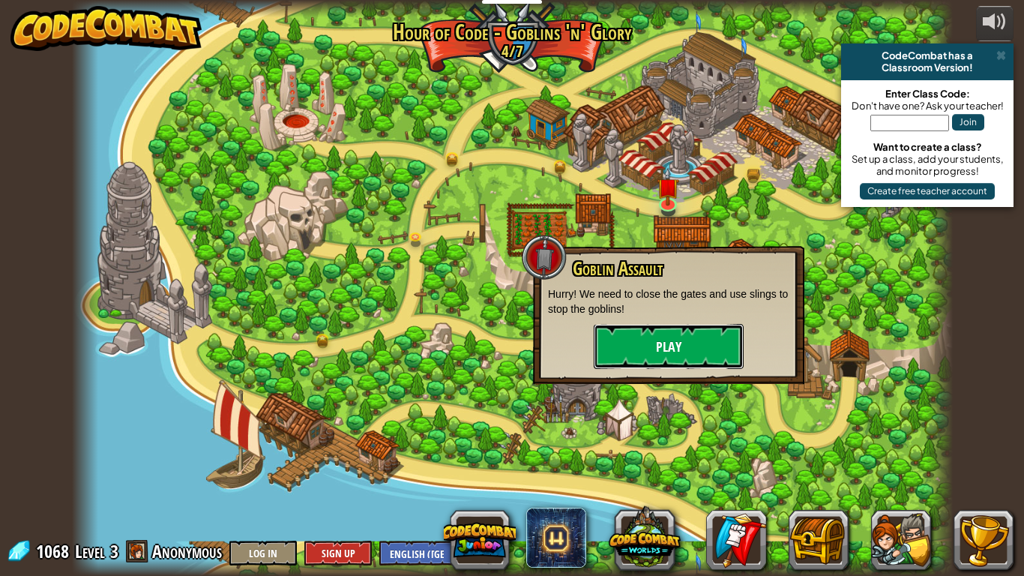
click at [697, 355] on button "Play" at bounding box center [669, 346] width 150 height 45
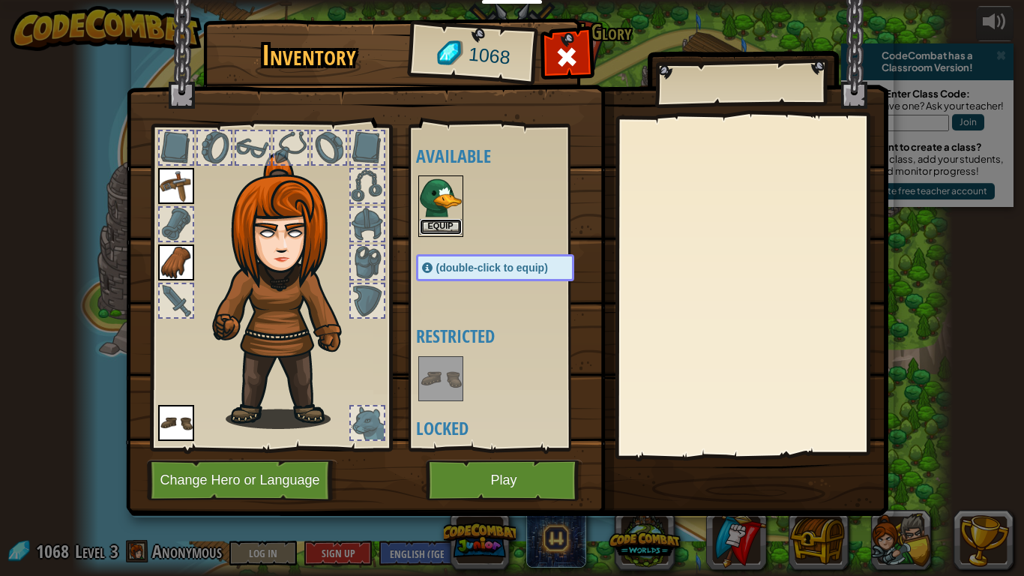
click at [443, 223] on button "Equip" at bounding box center [441, 227] width 42 height 16
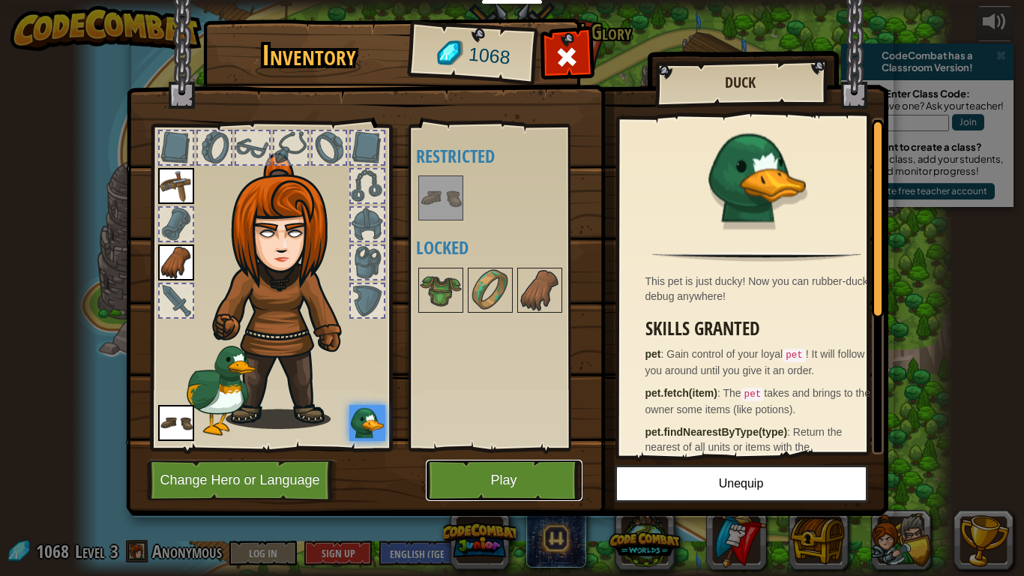
click at [490, 448] on button "Play" at bounding box center [504, 479] width 157 height 41
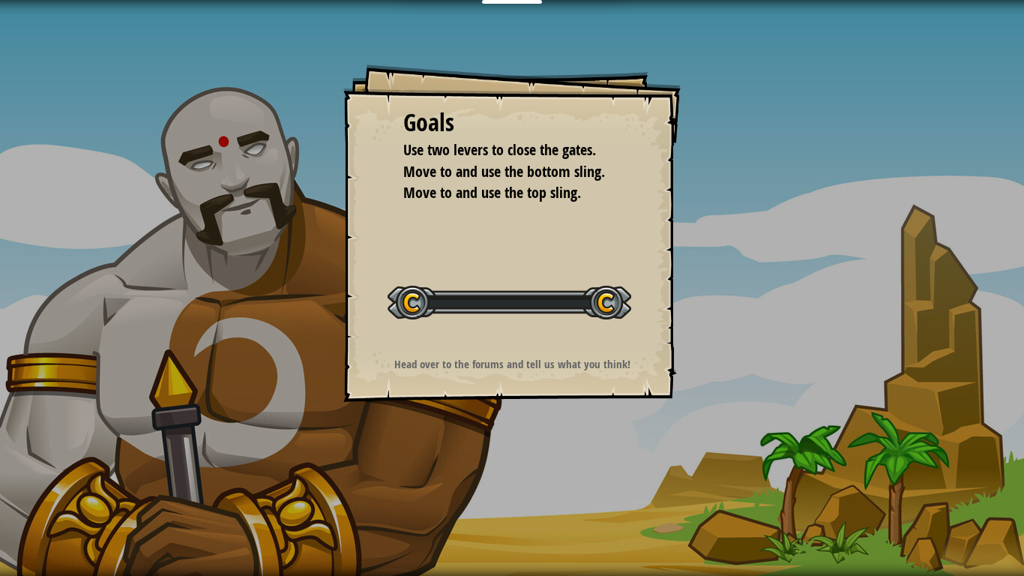
click at [483, 448] on div "Goals Use two levers to close the gates. Move to and use the bottom sling. Move…" at bounding box center [512, 288] width 1024 height 576
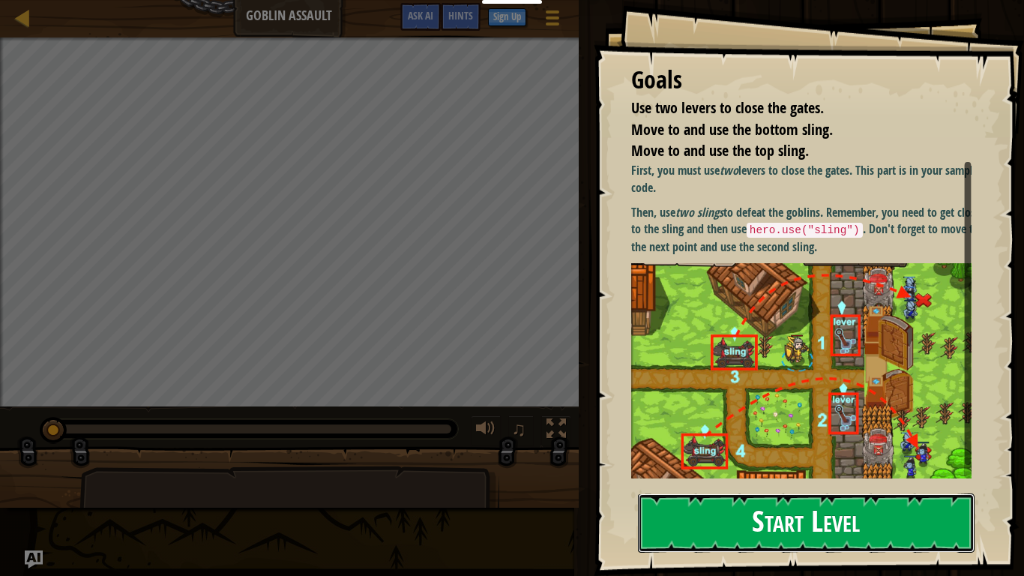
click at [659, 448] on button "Start Level" at bounding box center [806, 522] width 336 height 59
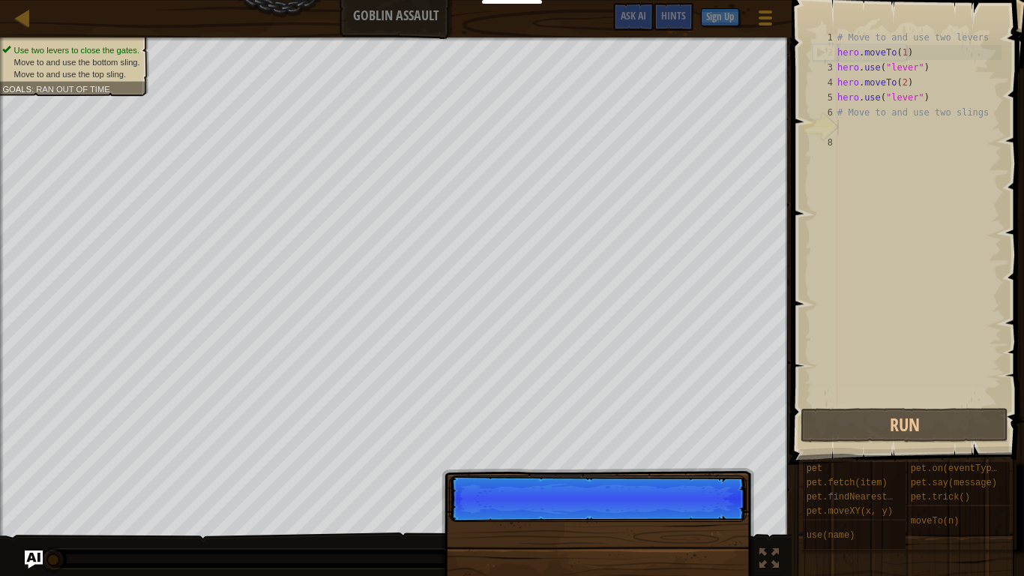
scroll to position [7, 0]
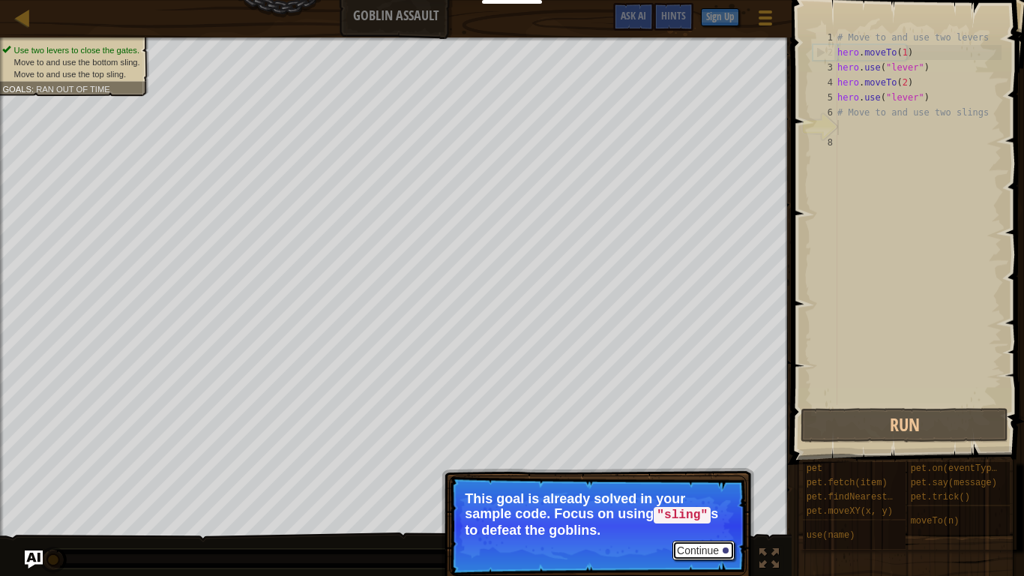
click at [701, 448] on button "Continue" at bounding box center [703, 549] width 62 height 19
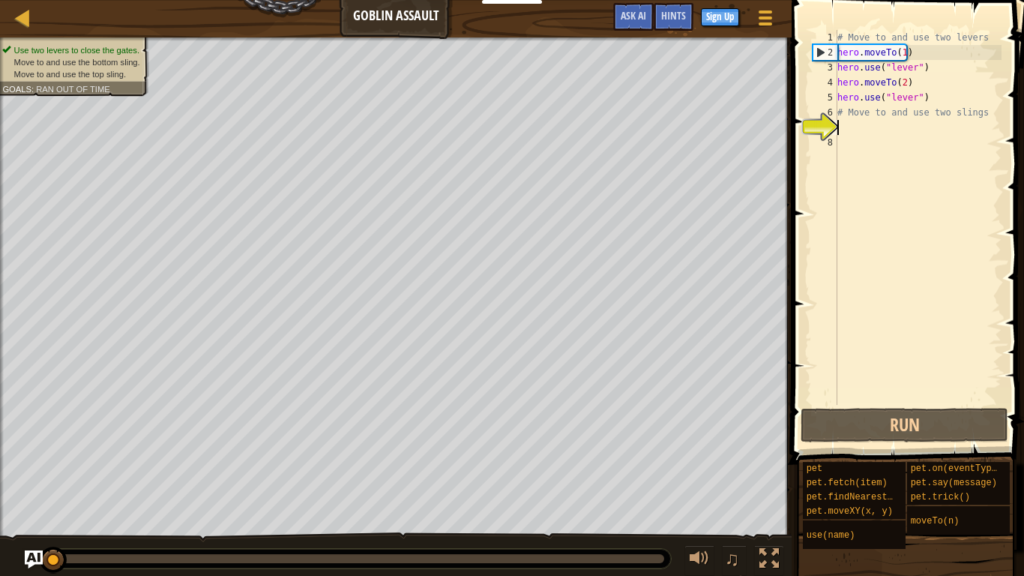
scroll to position [0, 0]
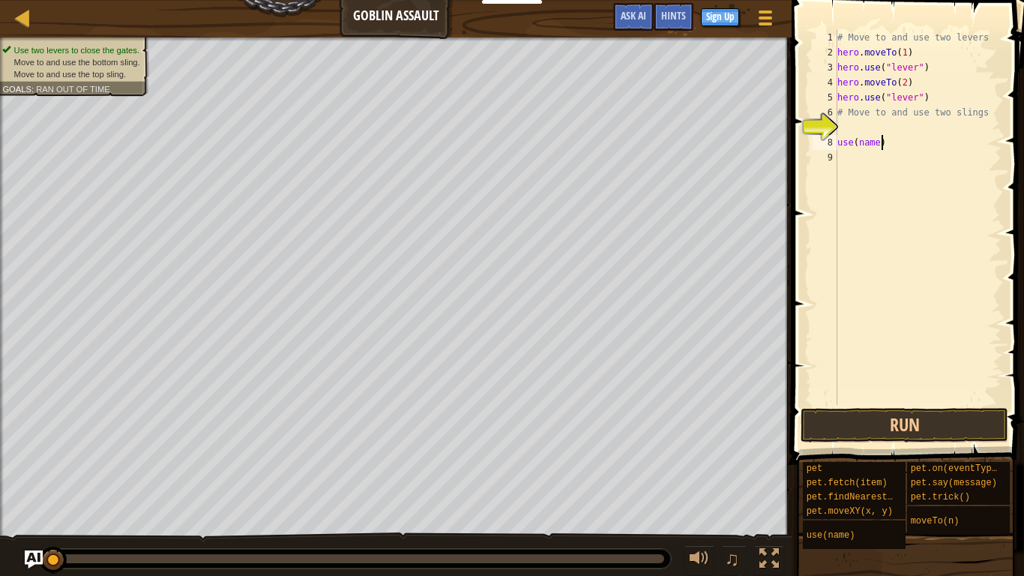
drag, startPoint x: 881, startPoint y: 142, endPoint x: 909, endPoint y: 182, distance: 48.4
click at [909, 182] on div "# Move to and use two levers hero . moveTo ( 1 ) hero . use ( "lever" ) hero . …" at bounding box center [917, 232] width 167 height 405
click at [889, 144] on div "# Move to and use two levers hero . moveTo ( 1 ) hero . use ( "lever" ) hero . …" at bounding box center [917, 217] width 167 height 375
type textarea "u"
click at [884, 157] on div "# Move to and use two levers hero . moveTo ( 1 ) hero . use ( "lever" ) hero . …" at bounding box center [920, 232] width 163 height 405
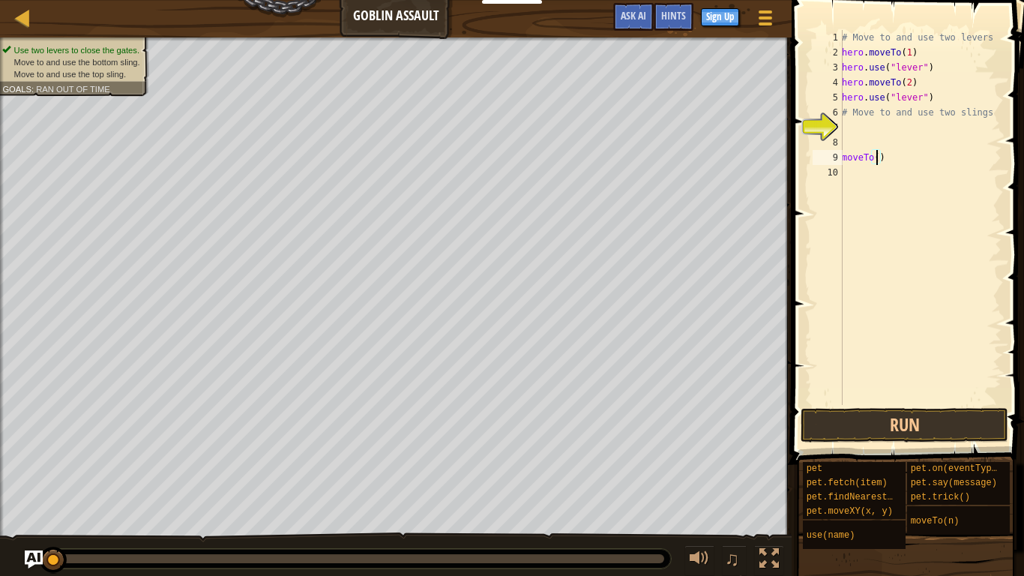
scroll to position [7, 3]
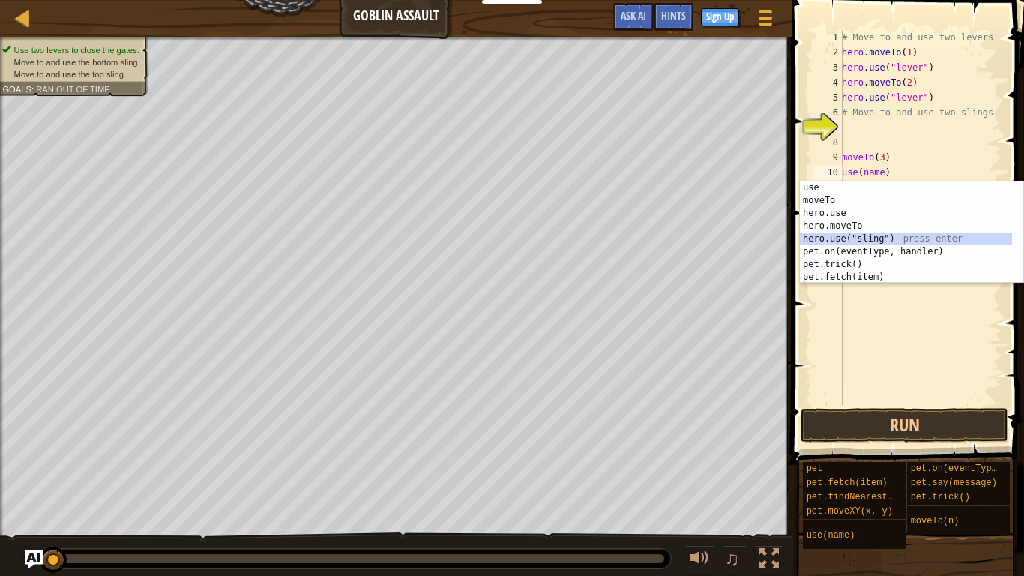
click at [855, 233] on div "use press enter moveTo press enter hero.use press enter hero.moveTo press enter…" at bounding box center [906, 244] width 212 height 127
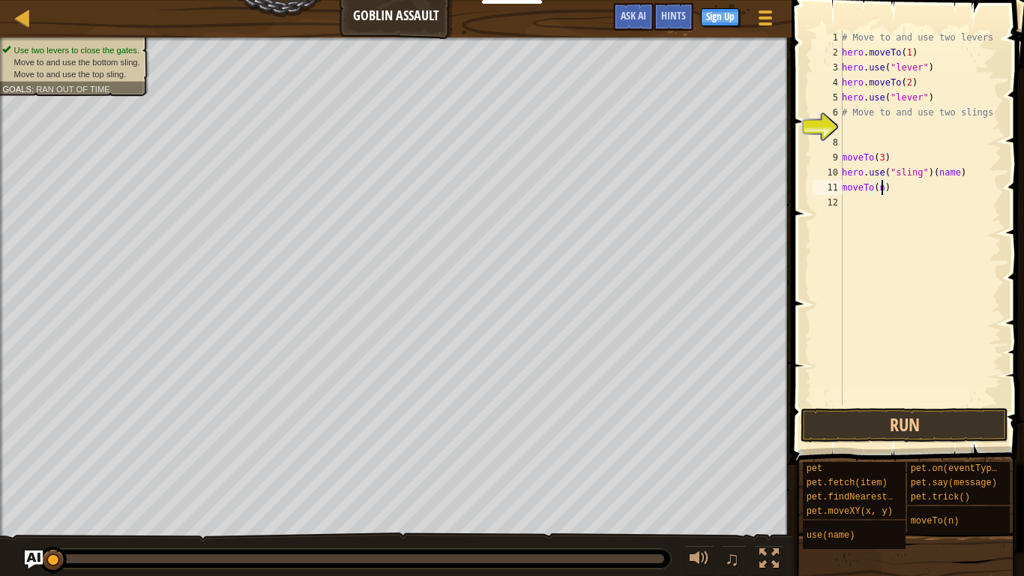
click at [879, 187] on div "# Move to and use two levers hero . moveTo ( 1 ) hero . use ( "lever" ) hero . …" at bounding box center [920, 232] width 163 height 405
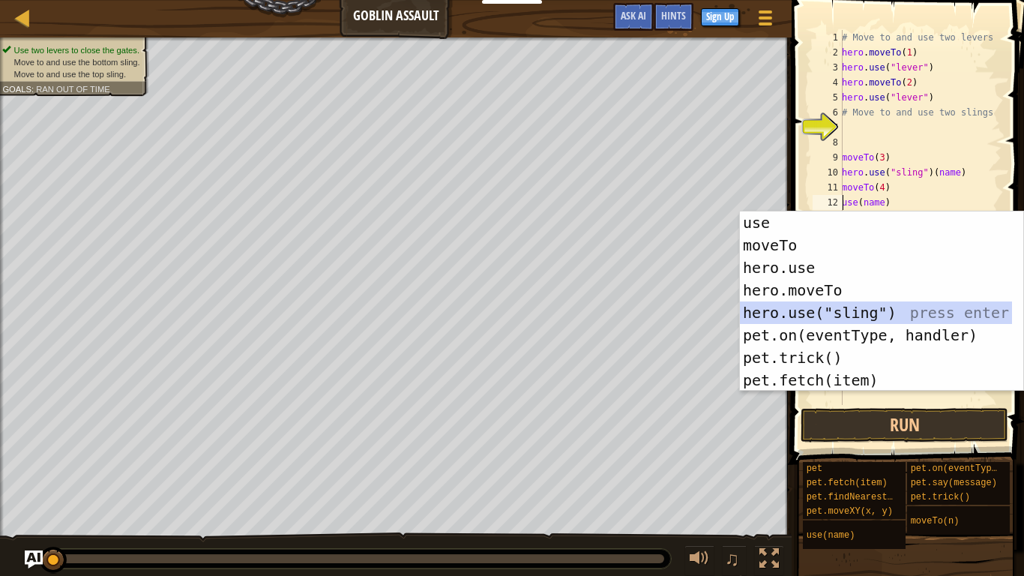
click at [836, 310] on div "use press enter moveTo press enter hero.use press enter hero.moveTo press enter…" at bounding box center [876, 323] width 272 height 225
type textarea "hero.use("sling")(name)"
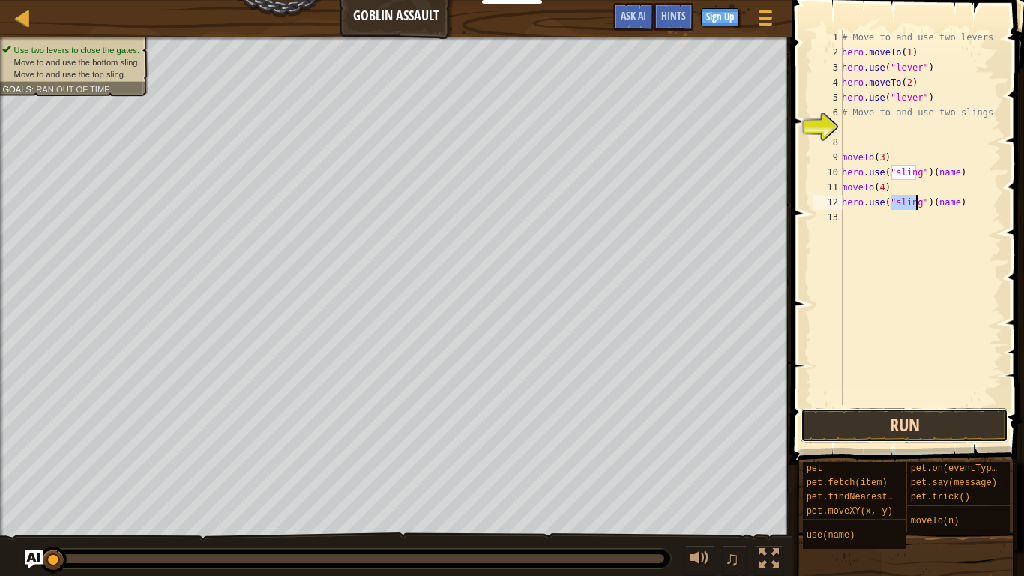
click at [885, 420] on button "Run" at bounding box center [904, 425] width 208 height 34
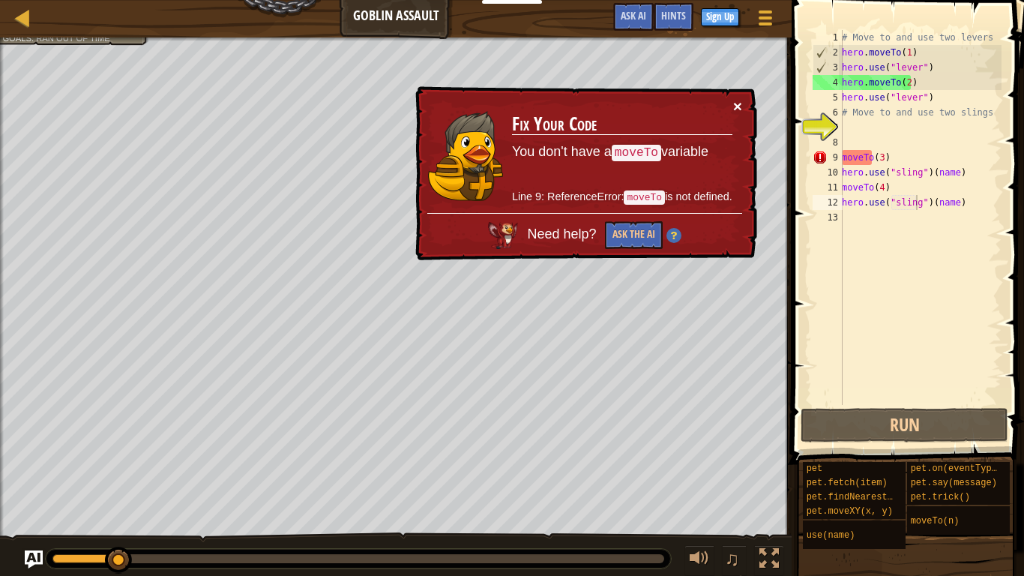
click at [737, 102] on button "×" at bounding box center [737, 106] width 9 height 16
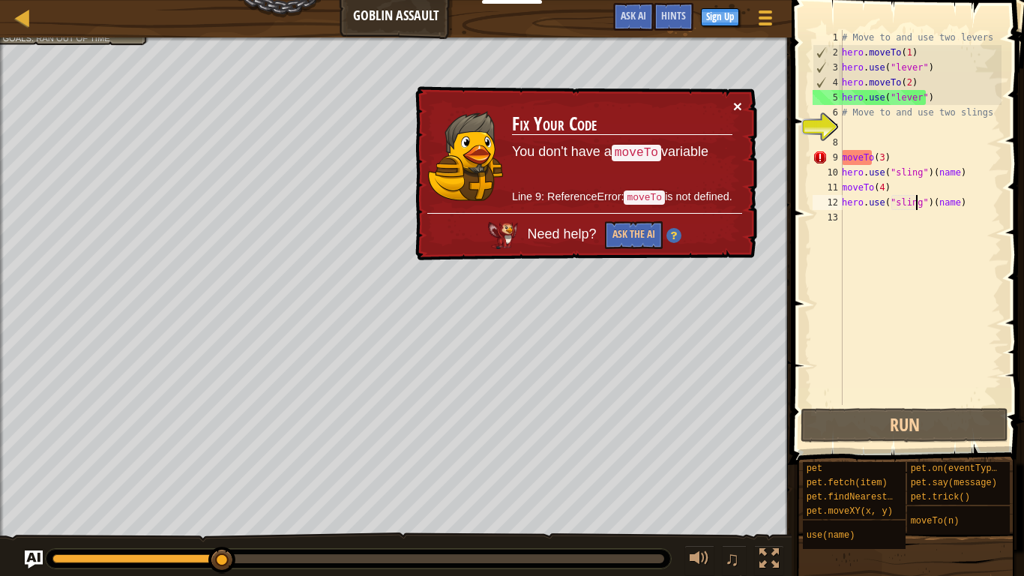
click at [734, 104] on button "×" at bounding box center [737, 106] width 9 height 16
